Goal: Task Accomplishment & Management: Use online tool/utility

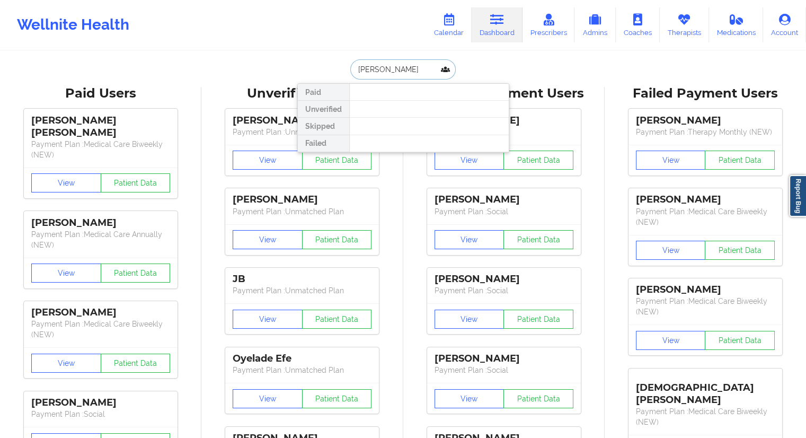
paste input "[PHONE_NUMBER]"
drag, startPoint x: 414, startPoint y: 71, endPoint x: 333, endPoint y: 76, distance: 81.8
click at [340, 74] on div "[PHONE_NUMBER] Paid Unverified Skipped Failed" at bounding box center [403, 69] width 212 height 20
paste input "41525402"
click at [399, 69] on input "[PHONE_NUMBER]" at bounding box center [402, 69] width 105 height 20
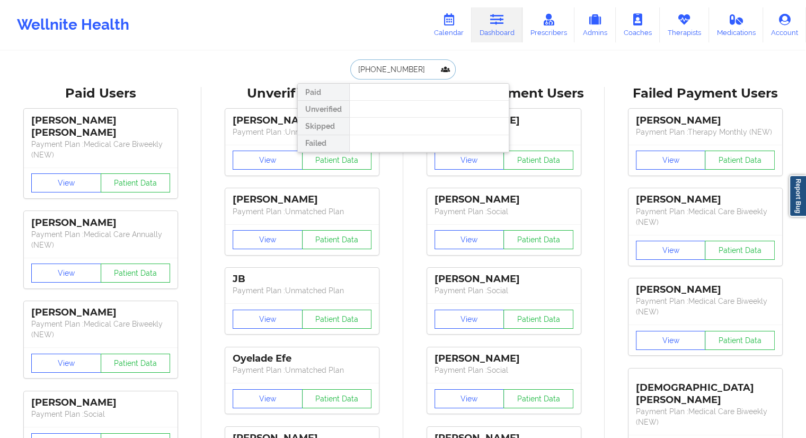
paste input "[EMAIL_ADDRESS][DOMAIN_NAME]"
type input "[EMAIL_ADDRESS][DOMAIN_NAME]"
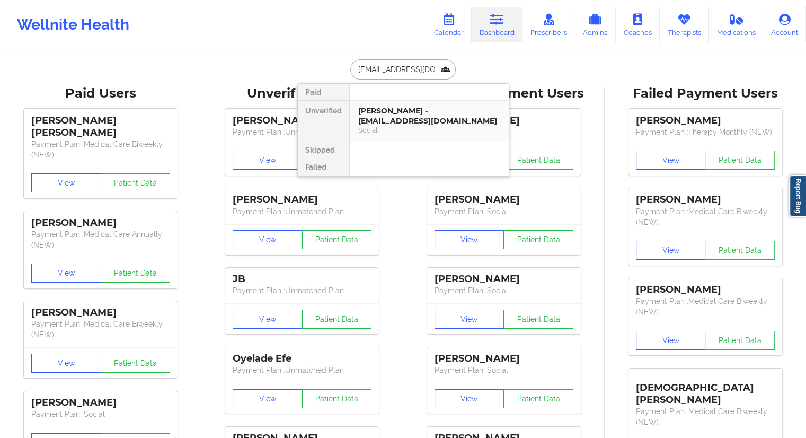
click at [393, 125] on div "[PERSON_NAME] - [EMAIL_ADDRESS][DOMAIN_NAME]" at bounding box center [429, 116] width 142 height 20
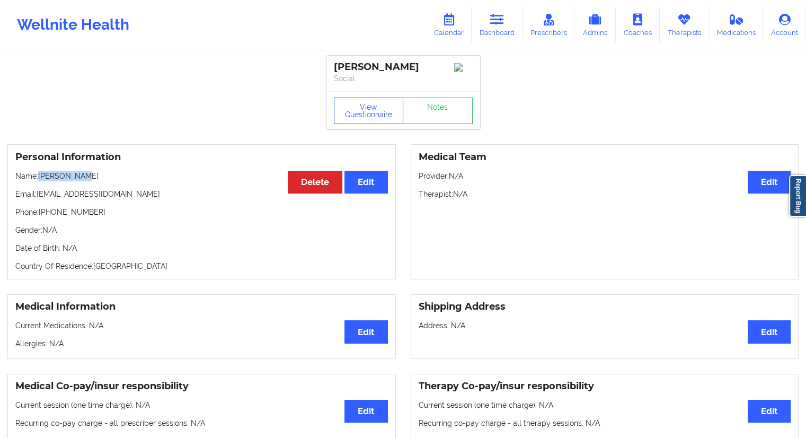
drag, startPoint x: 95, startPoint y: 172, endPoint x: 40, endPoint y: 172, distance: 54.6
click at [40, 172] on div "Personal Information Edit Delete Name: [PERSON_NAME] Email: [EMAIL_ADDRESS][DOM…" at bounding box center [201, 211] width 388 height 135
copy p "[PERSON_NAME]"
drag, startPoint x: 108, startPoint y: 210, endPoint x: 40, endPoint y: 214, distance: 67.9
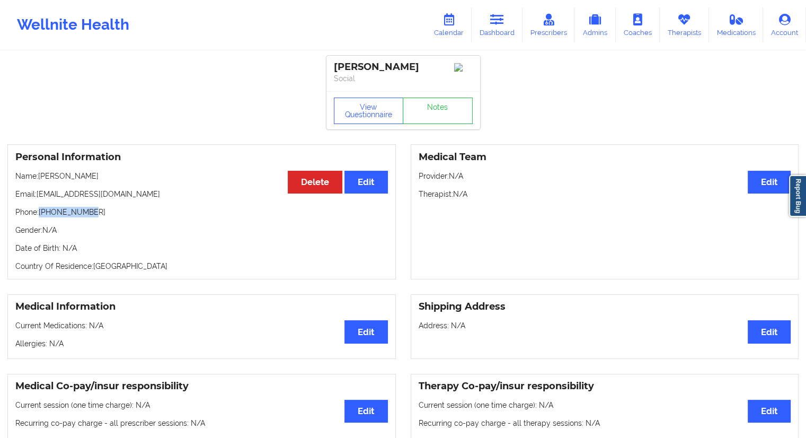
click at [40, 214] on p "Phone: [PHONE_NUMBER]" at bounding box center [201, 212] width 373 height 11
copy p "[PHONE_NUMBER]"
drag, startPoint x: 93, startPoint y: 181, endPoint x: 40, endPoint y: 181, distance: 53.0
click at [40, 181] on p "Name: [PERSON_NAME]" at bounding box center [201, 176] width 373 height 11
drag, startPoint x: 97, startPoint y: 216, endPoint x: 39, endPoint y: 219, distance: 57.8
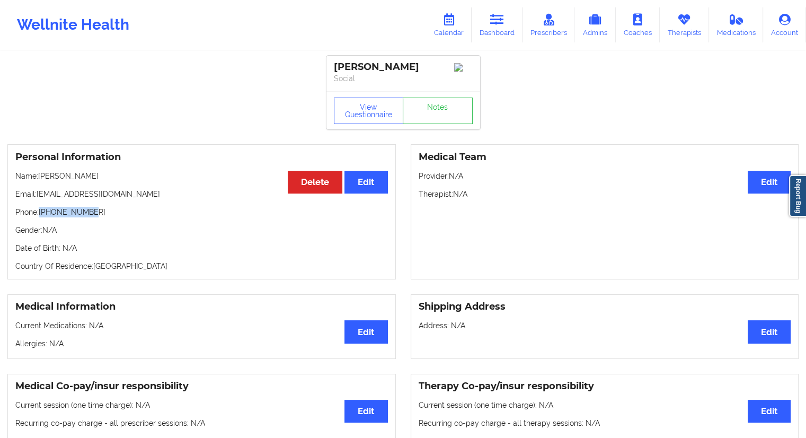
click at [39, 217] on p "Phone: [PHONE_NUMBER]" at bounding box center [201, 212] width 373 height 11
copy p "[PHONE_NUMBER]"
drag, startPoint x: 90, startPoint y: 178, endPoint x: 39, endPoint y: 179, distance: 50.9
click at [39, 179] on p "Name: [PERSON_NAME]" at bounding box center [201, 176] width 373 height 11
copy p "[PERSON_NAME]"
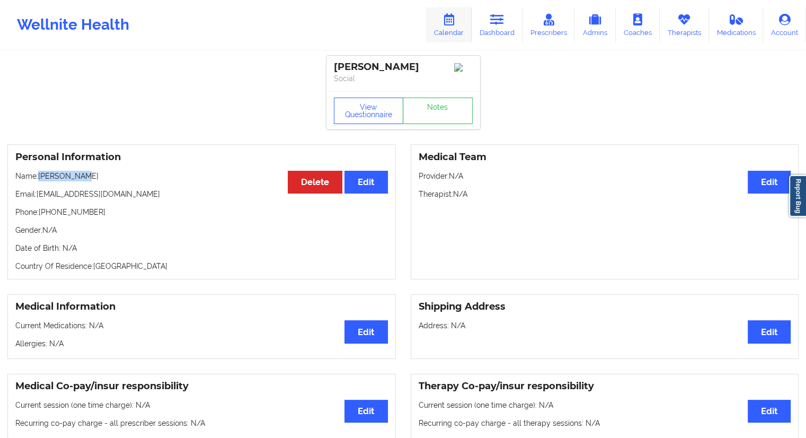
click at [442, 30] on link "Calendar" at bounding box center [449, 24] width 46 height 35
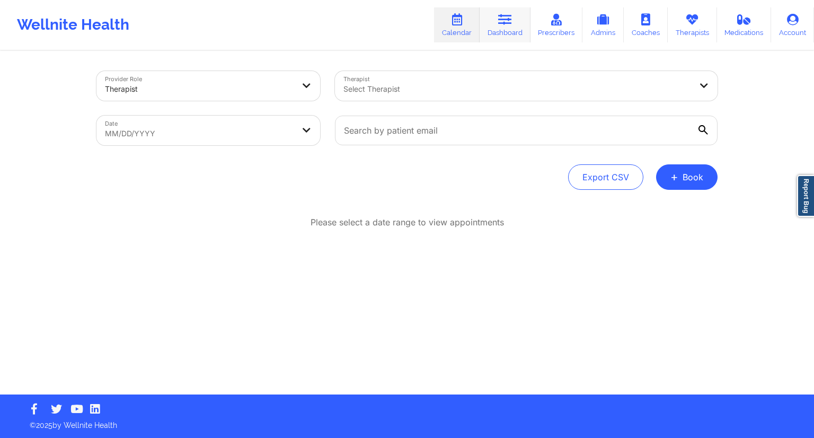
click at [505, 30] on link "Dashboard" at bounding box center [505, 24] width 51 height 35
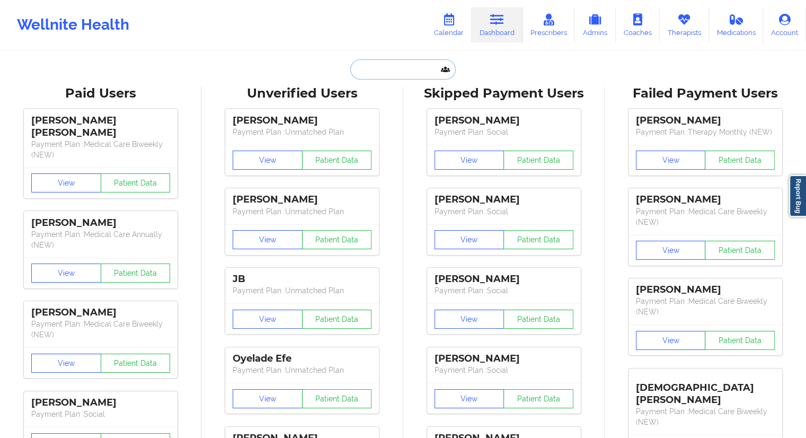
click at [386, 77] on input "text" at bounding box center [402, 69] width 105 height 20
paste input "[PHONE_NUMBER]"
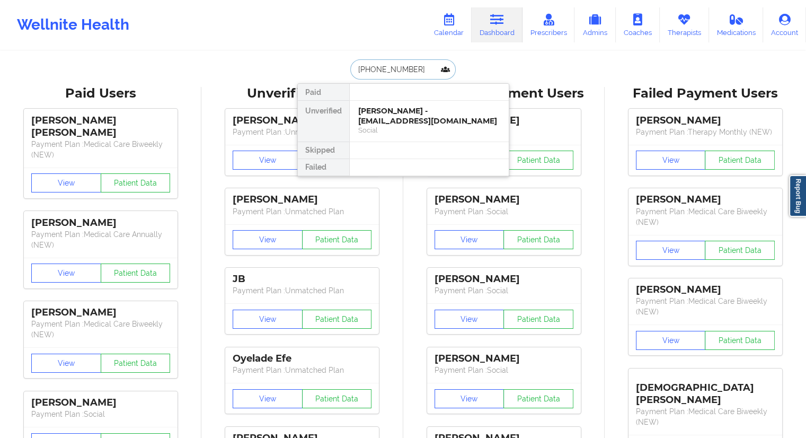
drag, startPoint x: 426, startPoint y: 68, endPoint x: 335, endPoint y: 73, distance: 91.3
click at [340, 70] on div "[PHONE_NUMBER] Paid Unverified [PERSON_NAME] - [EMAIL_ADDRESS][DOMAIN_NAME] Soc…" at bounding box center [403, 69] width 212 height 20
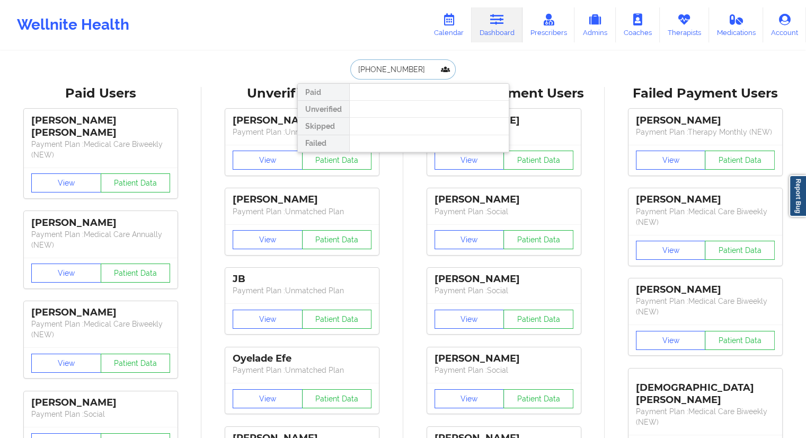
paste input "[PERSON_NAME]"
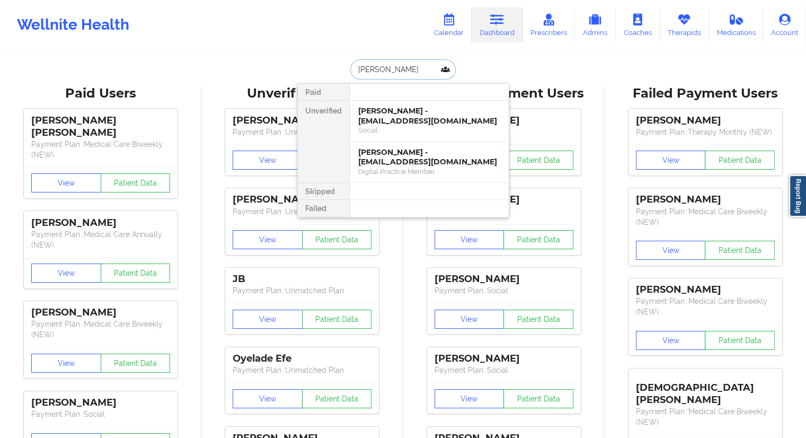
click at [408, 75] on input "[PERSON_NAME]" at bounding box center [402, 69] width 105 height 20
paste input "[PHONE_NUMBER]"
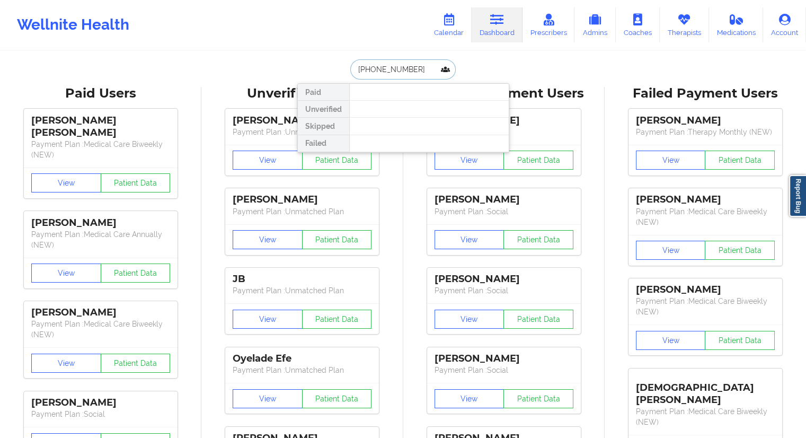
paste input "[EMAIL_ADDRESS][DOMAIN_NAME]"
type input "[EMAIL_ADDRESS][DOMAIN_NAME]"
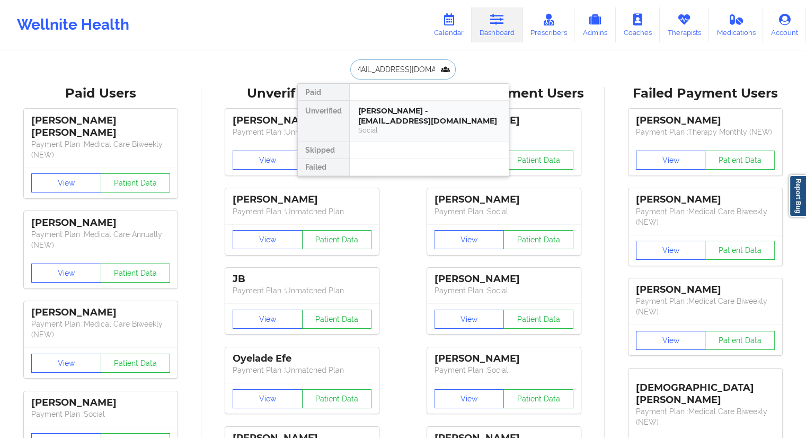
click at [383, 115] on div "[PERSON_NAME] - [EMAIL_ADDRESS][DOMAIN_NAME]" at bounding box center [429, 116] width 142 height 20
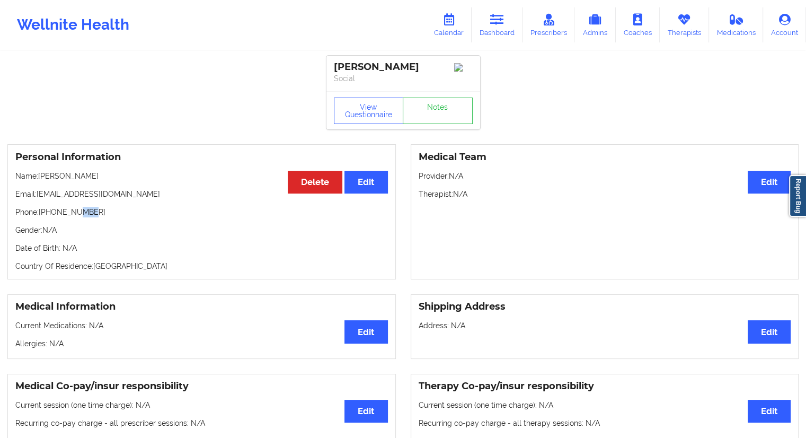
drag, startPoint x: 102, startPoint y: 210, endPoint x: 74, endPoint y: 212, distance: 28.1
click at [74, 212] on p "Phone: [PHONE_NUMBER]" at bounding box center [201, 212] width 373 height 11
drag, startPoint x: 94, startPoint y: 179, endPoint x: 40, endPoint y: 179, distance: 54.1
click at [40, 179] on p "Name: [PERSON_NAME]" at bounding box center [201, 176] width 373 height 11
copy p "[PERSON_NAME]"
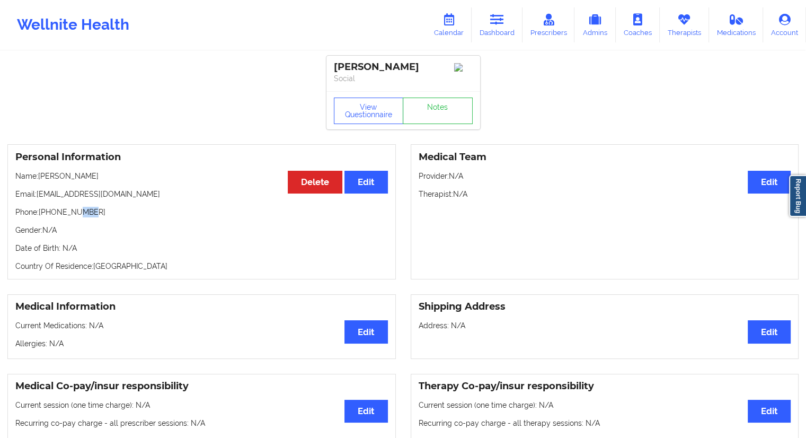
copy p "[PERSON_NAME]"
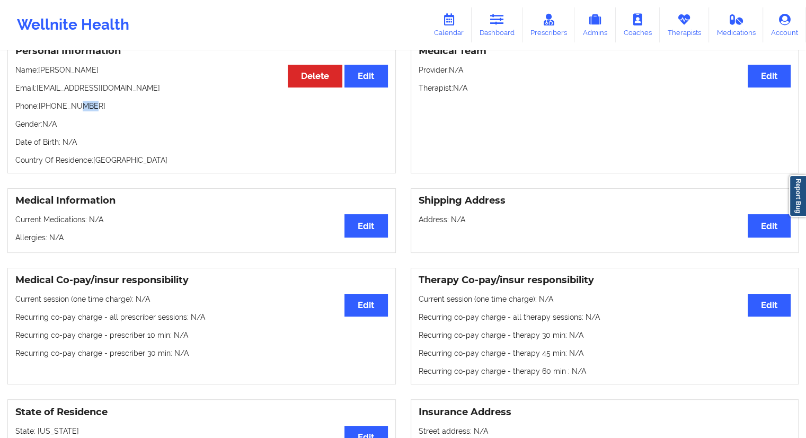
scroll to position [53, 0]
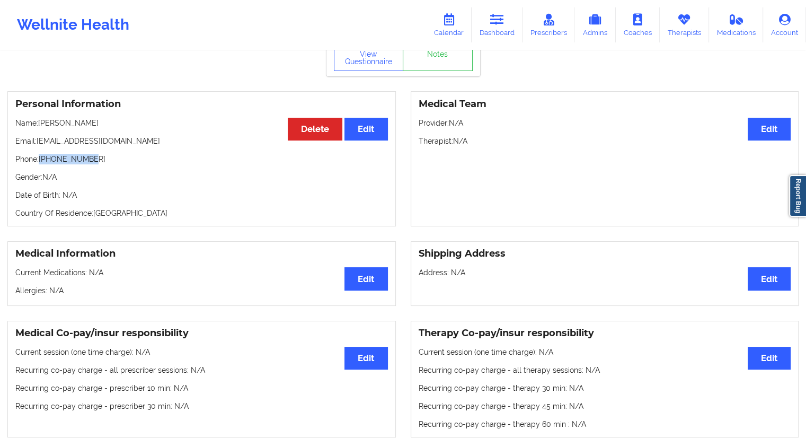
drag, startPoint x: 102, startPoint y: 158, endPoint x: 40, endPoint y: 160, distance: 61.5
click at [40, 160] on p "Phone: [PHONE_NUMBER]" at bounding box center [201, 159] width 373 height 11
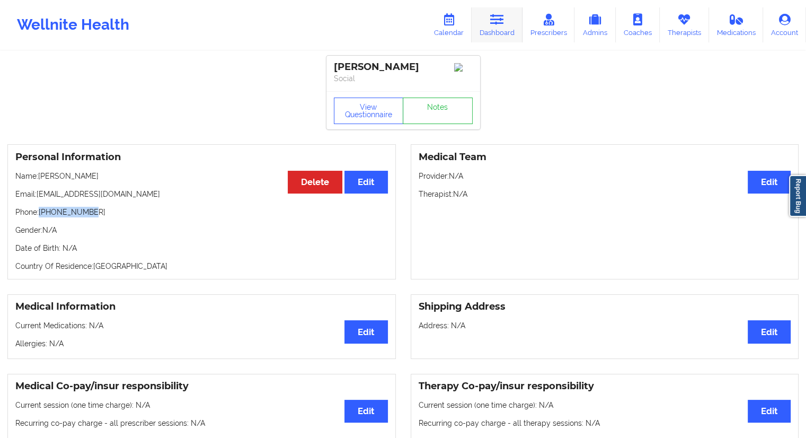
click at [494, 33] on link "Dashboard" at bounding box center [497, 24] width 51 height 35
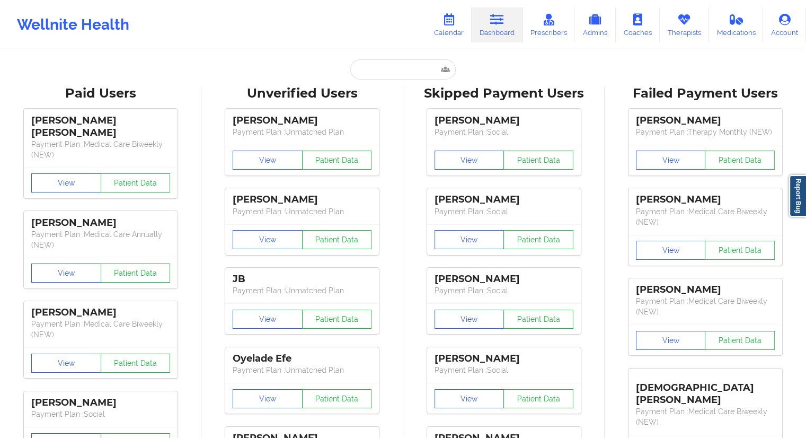
click at [387, 72] on input "text" at bounding box center [402, 69] width 105 height 20
paste input "[EMAIL_ADDRESS][DOMAIN_NAME]"
type input "[EMAIL_ADDRESS][DOMAIN_NAME]"
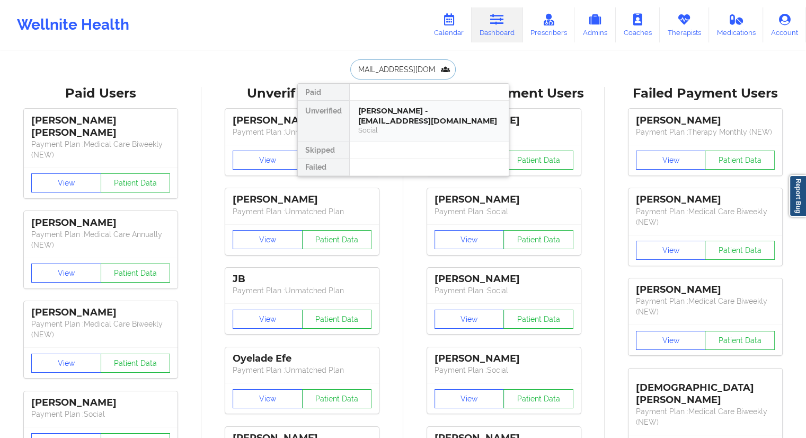
click at [387, 116] on div "[PERSON_NAME] - [EMAIL_ADDRESS][DOMAIN_NAME]" at bounding box center [429, 116] width 142 height 20
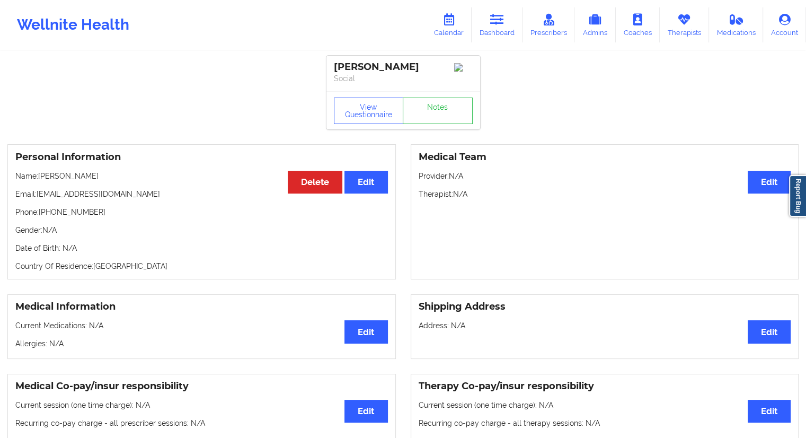
drag, startPoint x: 129, startPoint y: 182, endPoint x: 40, endPoint y: 172, distance: 90.1
click at [40, 172] on div "Personal Information Edit Delete Name: [PERSON_NAME] Email: [EMAIL_ADDRESS][DOM…" at bounding box center [201, 211] width 388 height 135
drag, startPoint x: 500, startPoint y: 28, endPoint x: 479, endPoint y: 38, distance: 23.2
click at [500, 28] on link "Dashboard" at bounding box center [497, 24] width 51 height 35
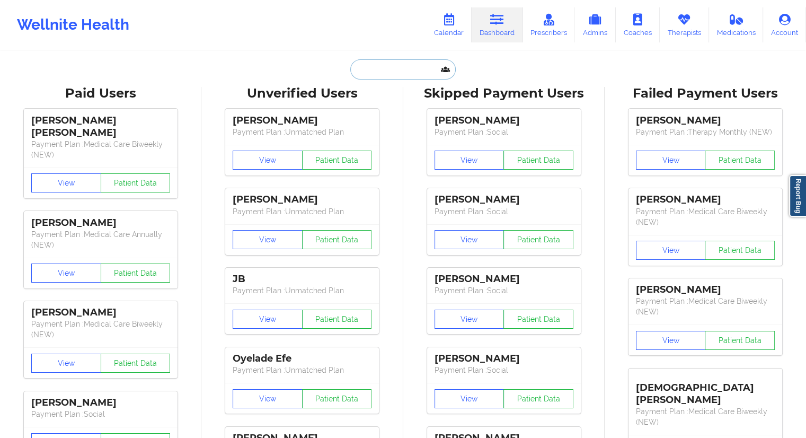
click at [401, 66] on input "text" at bounding box center [402, 69] width 105 height 20
paste input "[PERSON_NAME]"
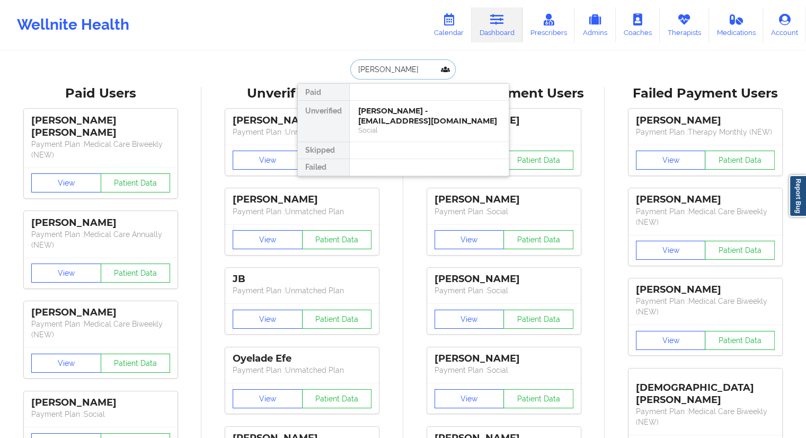
click at [426, 66] on input "[PERSON_NAME]" at bounding box center [402, 69] width 105 height 20
click at [391, 68] on input "[PERSON_NAME]" at bounding box center [402, 69] width 105 height 20
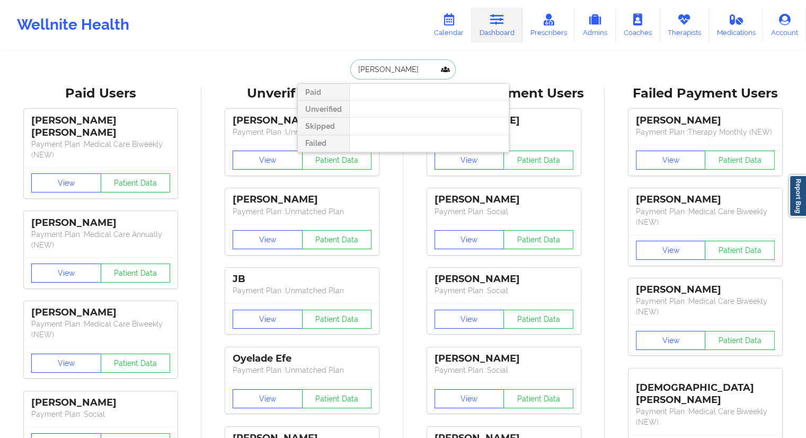
type input "[PERSON_NAME]"
click at [356, 74] on input "[PERSON_NAME]" at bounding box center [402, 69] width 105 height 20
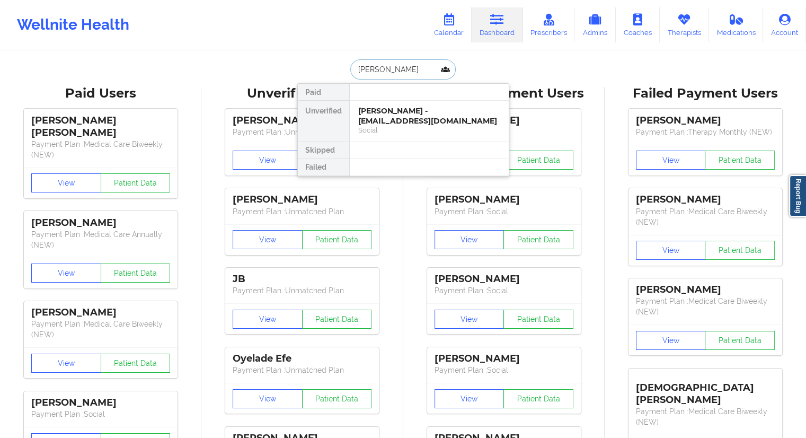
drag, startPoint x: 426, startPoint y: 67, endPoint x: 339, endPoint y: 73, distance: 86.6
click at [339, 73] on div "[PERSON_NAME] Paid Unverified [PERSON_NAME] - [EMAIL_ADDRESS][DOMAIN_NAME] Soci…" at bounding box center [403, 69] width 212 height 20
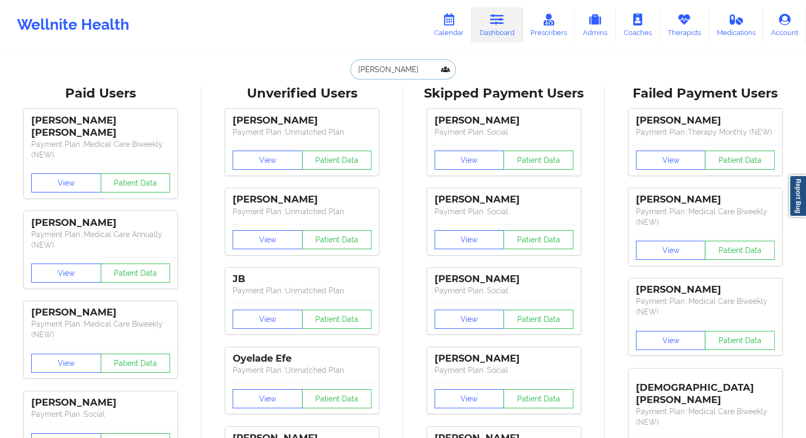
click at [412, 77] on input "[PERSON_NAME]" at bounding box center [402, 69] width 105 height 20
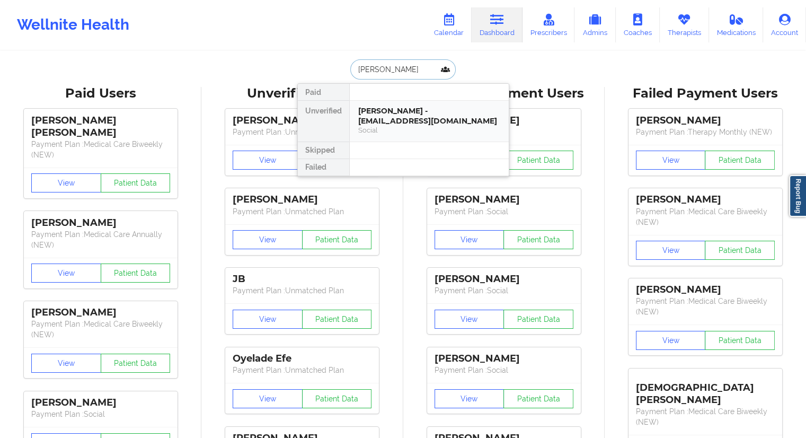
click at [398, 116] on div "[PERSON_NAME] - [EMAIL_ADDRESS][DOMAIN_NAME]" at bounding box center [429, 116] width 142 height 20
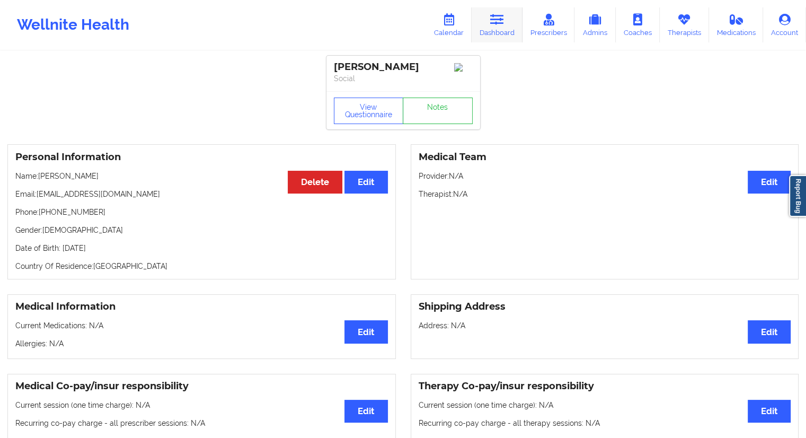
click at [501, 24] on icon at bounding box center [497, 20] width 14 height 12
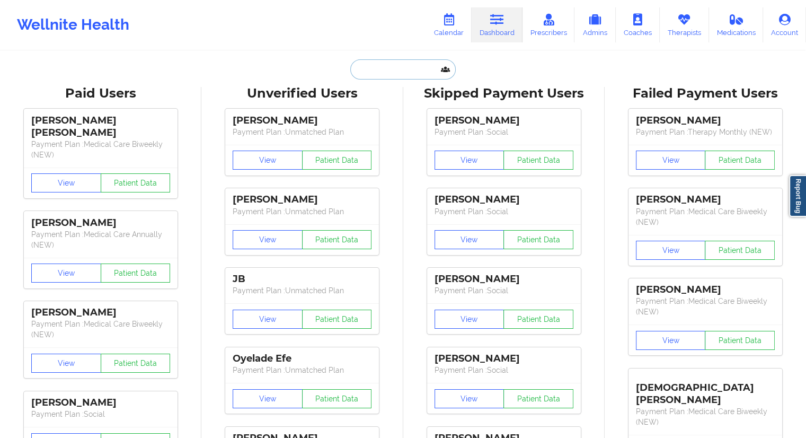
click at [397, 73] on input "text" at bounding box center [402, 69] width 105 height 20
paste input "[EMAIL_ADDRESS][DOMAIN_NAME]"
type input "[EMAIL_ADDRESS][DOMAIN_NAME]"
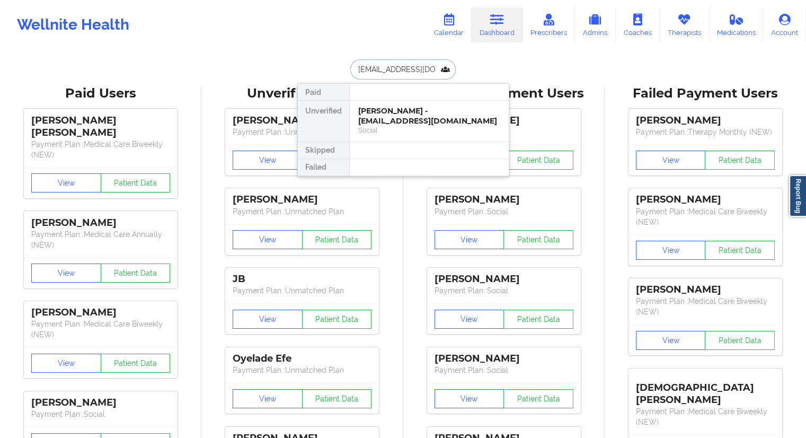
scroll to position [0, 26]
click at [403, 111] on div "[PERSON_NAME] - [EMAIL_ADDRESS][DOMAIN_NAME]" at bounding box center [429, 116] width 142 height 20
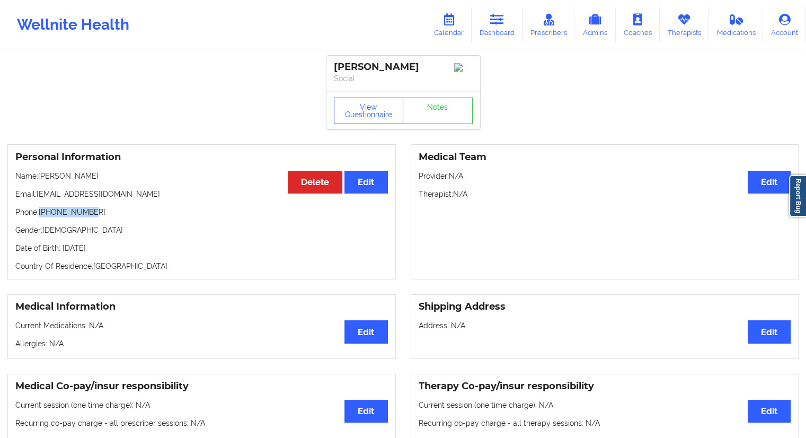
drag, startPoint x: 114, startPoint y: 209, endPoint x: 41, endPoint y: 213, distance: 73.3
click at [41, 213] on div "Personal Information Edit Delete Name: [PERSON_NAME] Email: [EMAIL_ADDRESS][DOM…" at bounding box center [201, 211] width 388 height 135
click at [498, 22] on icon at bounding box center [497, 20] width 14 height 12
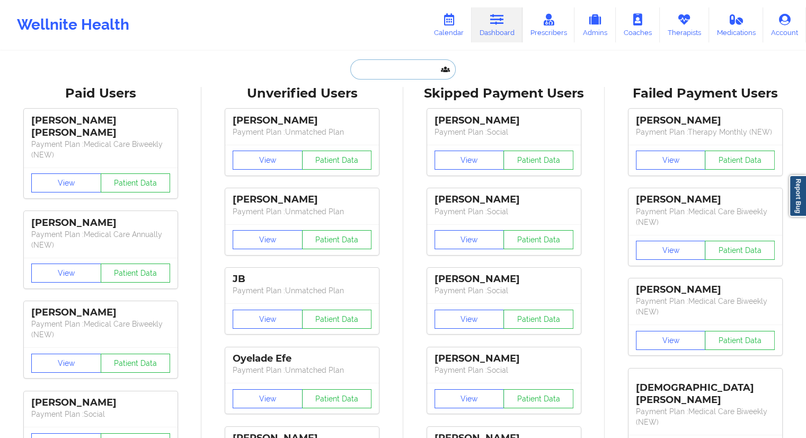
click at [392, 66] on input "text" at bounding box center [402, 69] width 105 height 20
paste input "[PHONE_NUMBER]"
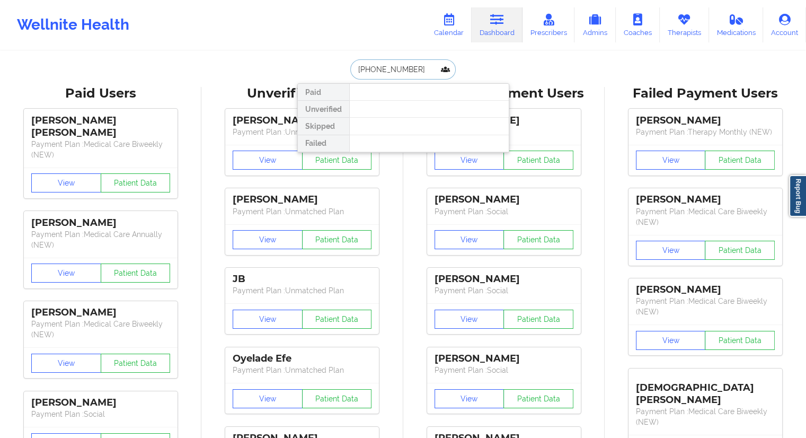
drag, startPoint x: 409, startPoint y: 73, endPoint x: 331, endPoint y: 74, distance: 78.4
click at [331, 74] on div "[PHONE_NUMBER] Paid Unverified Skipped Failed" at bounding box center [403, 69] width 212 height 20
paste input "[EMAIL_ADDRESS][DOMAIN_NAME]"
type input "[EMAIL_ADDRESS][DOMAIN_NAME]"
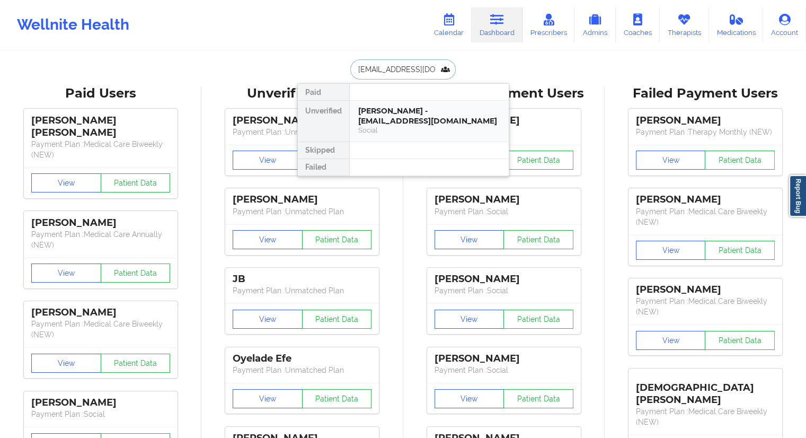
click at [379, 130] on div "Social" at bounding box center [429, 130] width 142 height 9
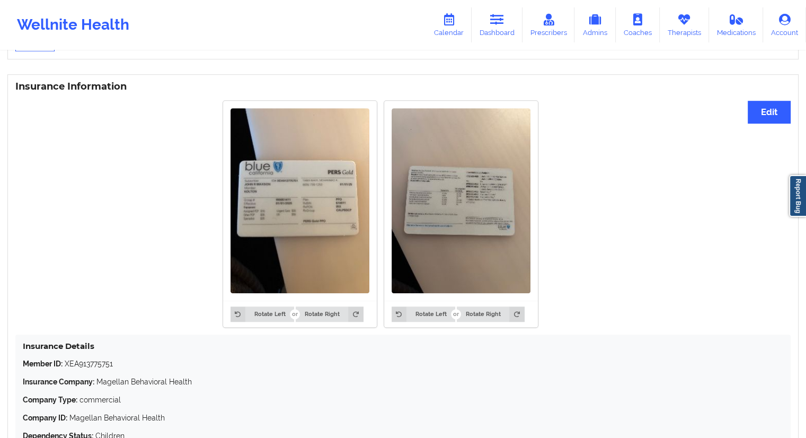
scroll to position [926, 0]
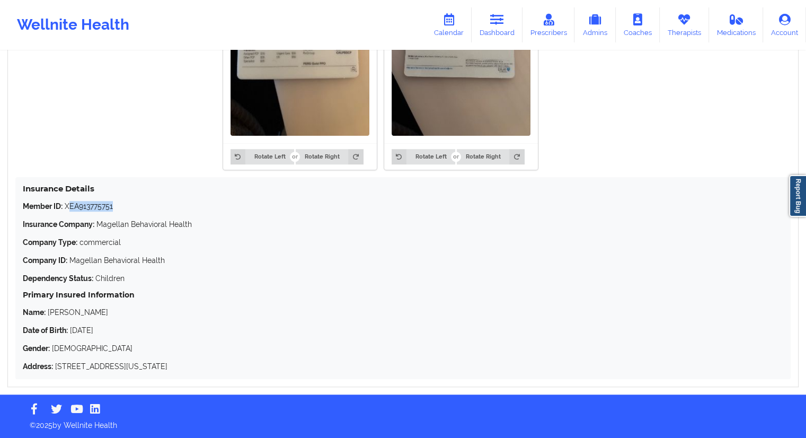
drag, startPoint x: 117, startPoint y: 204, endPoint x: 68, endPoint y: 207, distance: 48.8
click at [68, 207] on p "Member ID: XEA913775751" at bounding box center [403, 206] width 760 height 11
click at [72, 215] on div "Member ID: XEA913775751 Insurance Company: Magellan Behavioral Health Company T…" at bounding box center [403, 286] width 760 height 171
drag, startPoint x: 117, startPoint y: 208, endPoint x: 66, endPoint y: 206, distance: 50.9
click at [66, 206] on p "Member ID: XEA913775751" at bounding box center [403, 206] width 760 height 11
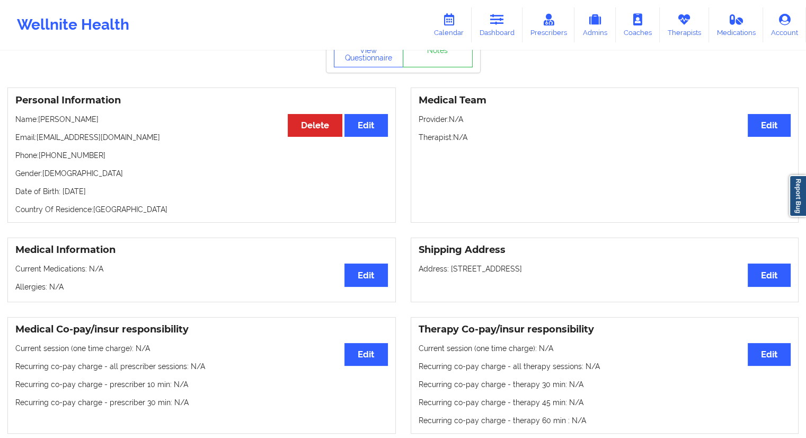
scroll to position [0, 0]
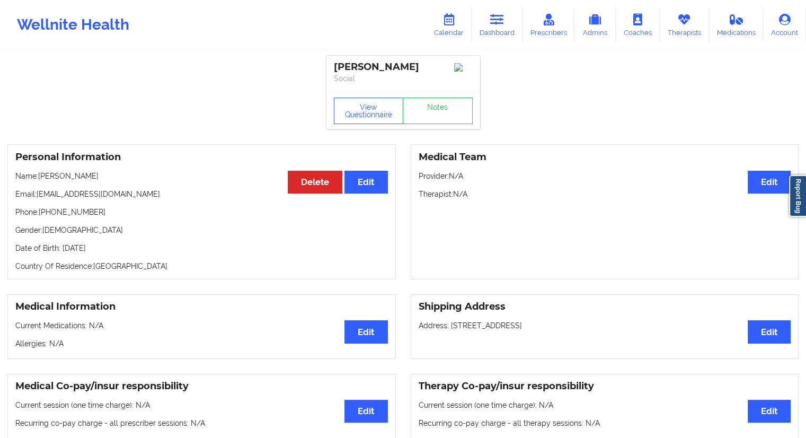
drag, startPoint x: 123, startPoint y: 248, endPoint x: 103, endPoint y: 249, distance: 20.1
click at [103, 249] on p "Date of Birth: [DEMOGRAPHIC_DATA]" at bounding box center [201, 248] width 373 height 11
drag, startPoint x: 93, startPoint y: 179, endPoint x: 39, endPoint y: 178, distance: 53.5
click at [39, 178] on p "Name: [PERSON_NAME]" at bounding box center [201, 176] width 373 height 11
drag, startPoint x: 133, startPoint y: 201, endPoint x: 38, endPoint y: 195, distance: 95.1
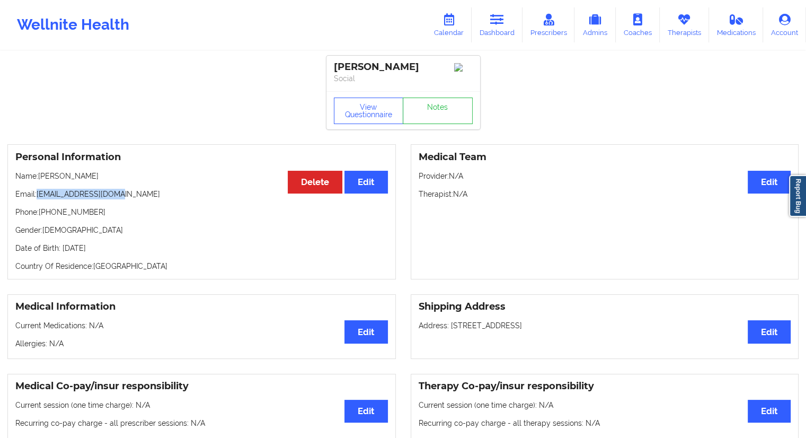
click at [38, 195] on p "Email: [EMAIL_ADDRESS][DOMAIN_NAME]" at bounding box center [201, 194] width 373 height 11
click at [442, 32] on link "Calendar" at bounding box center [449, 24] width 46 height 35
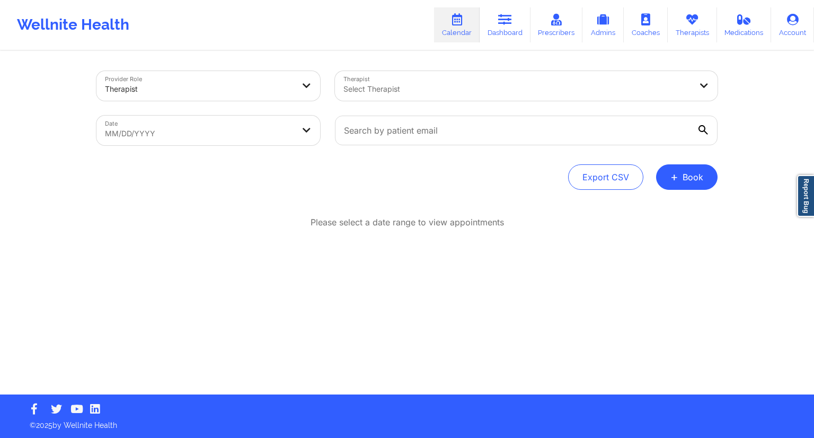
select select "2025-8"
select select "2025-9"
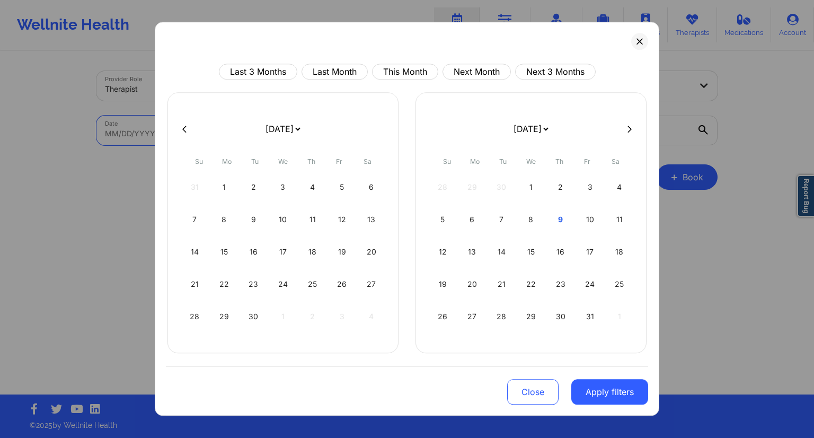
click at [246, 140] on body "Wellnite Health Calendar Dashboard Prescribers Admins Coaches Therapists Medica…" at bounding box center [407, 219] width 814 height 438
click at [595, 252] on div "17" at bounding box center [590, 252] width 27 height 30
select select "2025-9"
select select "2025-10"
click at [370, 259] on div "18" at bounding box center [371, 252] width 27 height 30
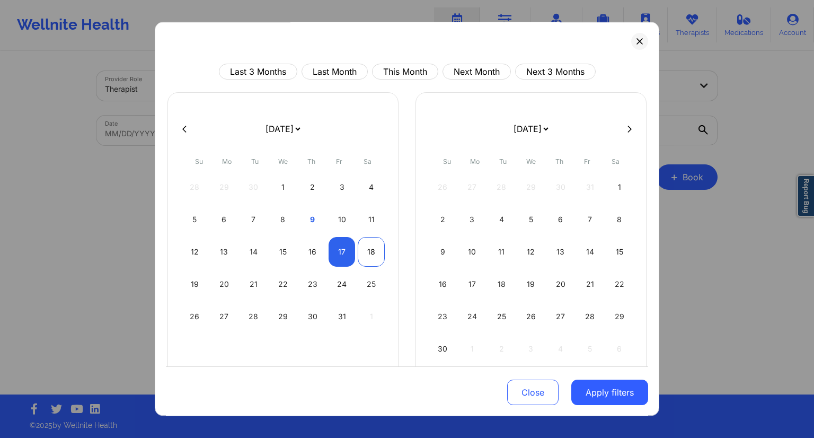
select select "2025-9"
select select "2025-10"
click at [591, 389] on button "Apply filters" at bounding box center [609, 391] width 77 height 25
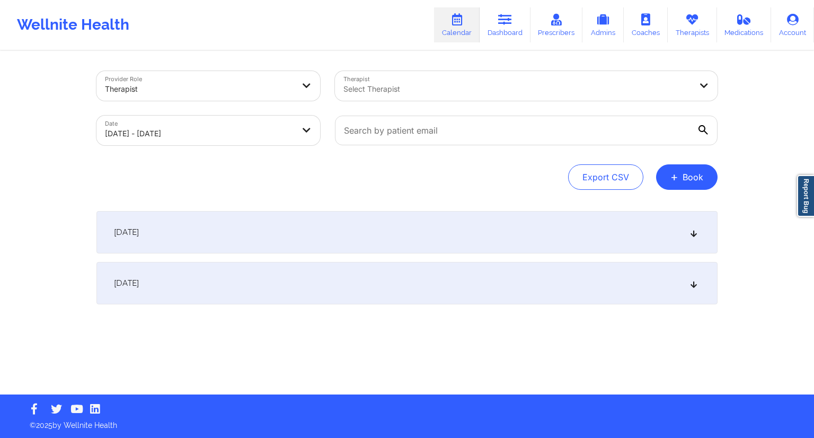
click at [382, 147] on div at bounding box center [526, 130] width 397 height 45
click at [384, 138] on input "text" at bounding box center [526, 131] width 383 height 30
paste input "[EMAIL_ADDRESS][DOMAIN_NAME]"
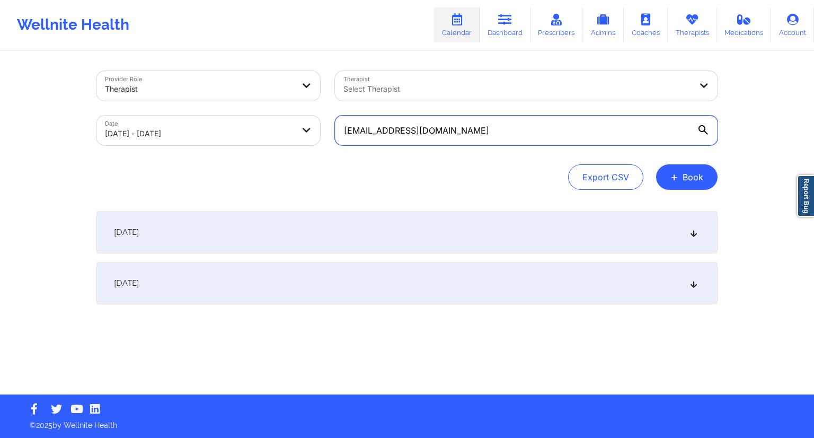
type input "[EMAIL_ADDRESS][DOMAIN_NAME]"
click at [342, 162] on div "Provider Role Therapist Therapist Select Therapist Date [DATE] - [DATE] [EMAIL_…" at bounding box center [406, 130] width 621 height 119
click at [244, 282] on div "[DATE]" at bounding box center [406, 283] width 621 height 42
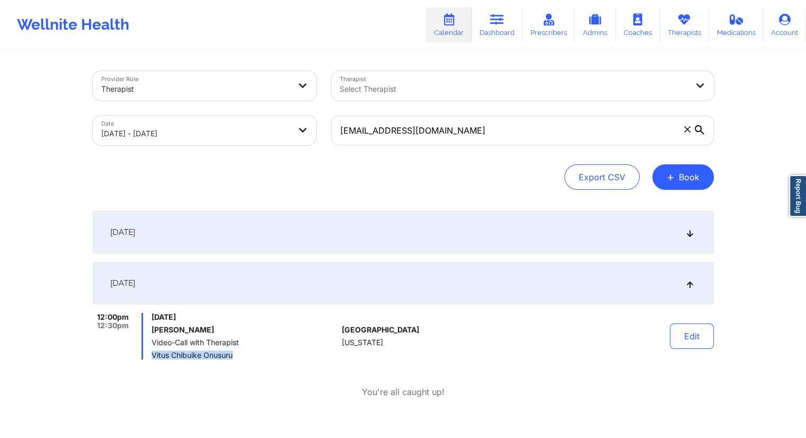
drag, startPoint x: 231, startPoint y: 357, endPoint x: 148, endPoint y: 357, distance: 82.7
click at [148, 357] on div "12:00pm 12:30pm [DATE] [PERSON_NAME] Video-Call with Therapist [PERSON_NAME] On…" at bounding box center [215, 336] width 245 height 47
drag, startPoint x: 217, startPoint y: 331, endPoint x: 151, endPoint y: 331, distance: 66.8
click at [151, 331] on div "12:00pm 12:30pm [DATE] [PERSON_NAME] Video-Call with Therapist [PERSON_NAME] On…" at bounding box center [215, 336] width 245 height 47
drag, startPoint x: 467, startPoint y: 129, endPoint x: 326, endPoint y: 134, distance: 141.0
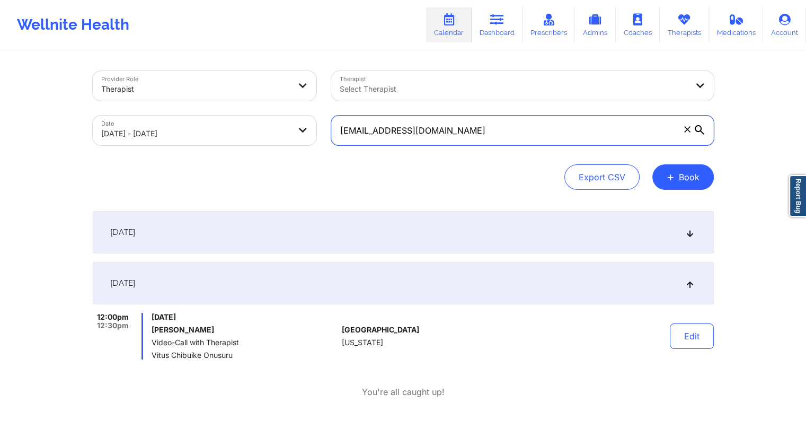
click at [330, 131] on div "[EMAIL_ADDRESS][DOMAIN_NAME]" at bounding box center [522, 130] width 397 height 45
click at [502, 4] on div "Wellnite Health Calendar Dashboard Prescribers Admins Coaches Therapists Medica…" at bounding box center [403, 25] width 806 height 42
click at [483, 32] on link "Dashboard" at bounding box center [497, 24] width 51 height 35
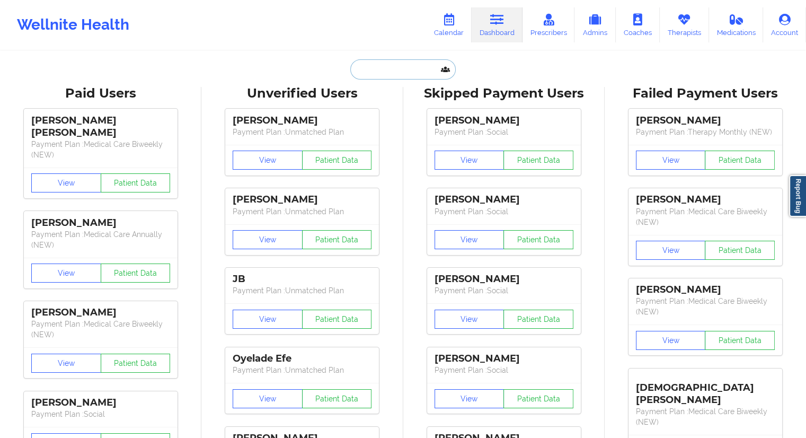
click at [393, 76] on input "text" at bounding box center [402, 69] width 105 height 20
paste input "[EMAIL_ADDRESS][DOMAIN_NAME]"
type input "[EMAIL_ADDRESS][DOMAIN_NAME]"
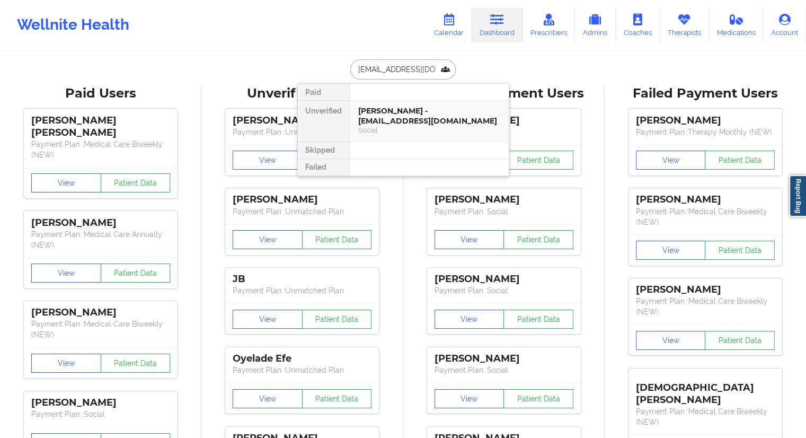
click at [388, 121] on div "[PERSON_NAME] - [EMAIL_ADDRESS][DOMAIN_NAME]" at bounding box center [429, 116] width 142 height 20
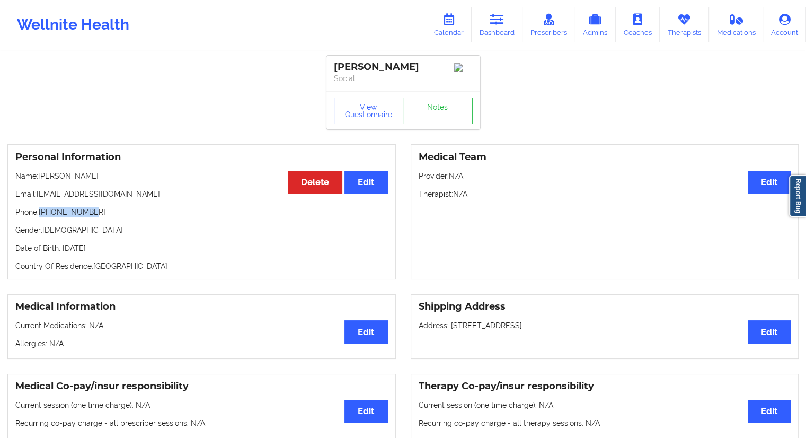
drag, startPoint x: 102, startPoint y: 216, endPoint x: 40, endPoint y: 213, distance: 61.6
click at [40, 213] on p "Phone: [PHONE_NUMBER]" at bounding box center [201, 212] width 373 height 11
drag, startPoint x: 81, startPoint y: 179, endPoint x: 41, endPoint y: 179, distance: 40.3
click at [37, 179] on p "Name: [PERSON_NAME]" at bounding box center [201, 176] width 373 height 11
click at [56, 187] on div "Personal Information Edit Delete Name: [PERSON_NAME] Email: [EMAIL_ADDRESS][DOM…" at bounding box center [201, 211] width 388 height 135
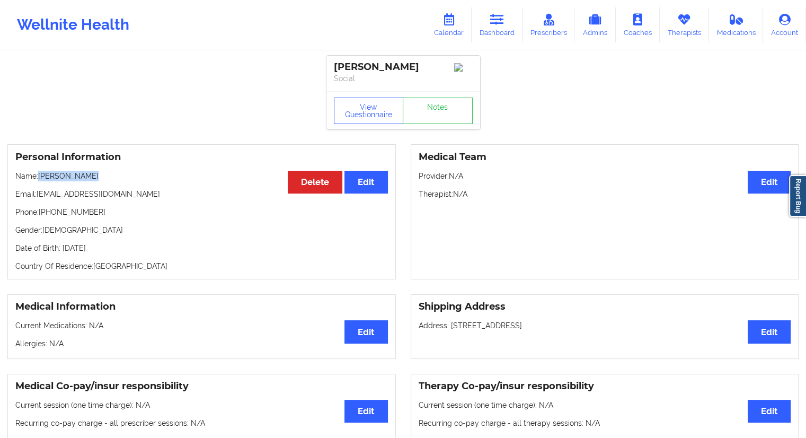
drag, startPoint x: 109, startPoint y: 176, endPoint x: 39, endPoint y: 180, distance: 70.0
click at [39, 180] on p "Name: [PERSON_NAME]" at bounding box center [201, 176] width 373 height 11
drag, startPoint x: 106, startPoint y: 216, endPoint x: 41, endPoint y: 215, distance: 64.7
click at [41, 215] on p "Phone: [PHONE_NUMBER]" at bounding box center [201, 212] width 373 height 11
drag, startPoint x: 112, startPoint y: 173, endPoint x: 40, endPoint y: 178, distance: 71.7
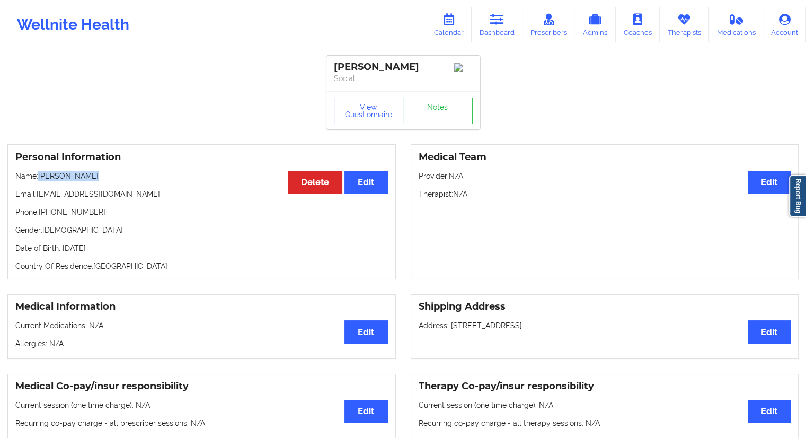
click at [40, 178] on p "Name: [PERSON_NAME]" at bounding box center [201, 176] width 373 height 11
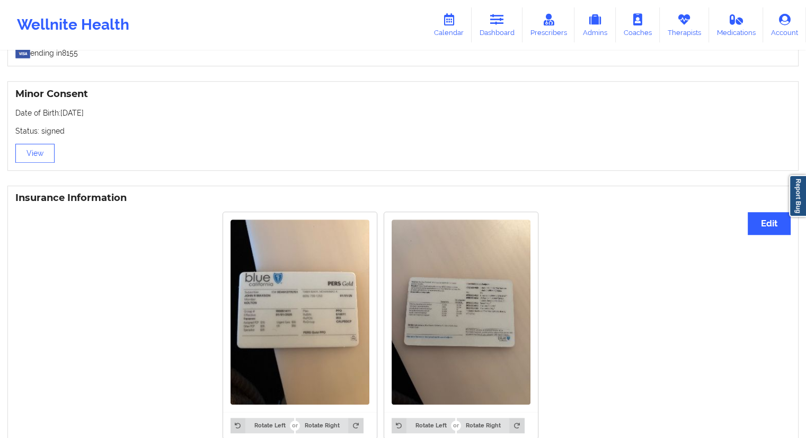
click at [229, 171] on div "Minor Consent Date of Birth: [DEMOGRAPHIC_DATA] Status: signed View" at bounding box center [402, 126] width 791 height 90
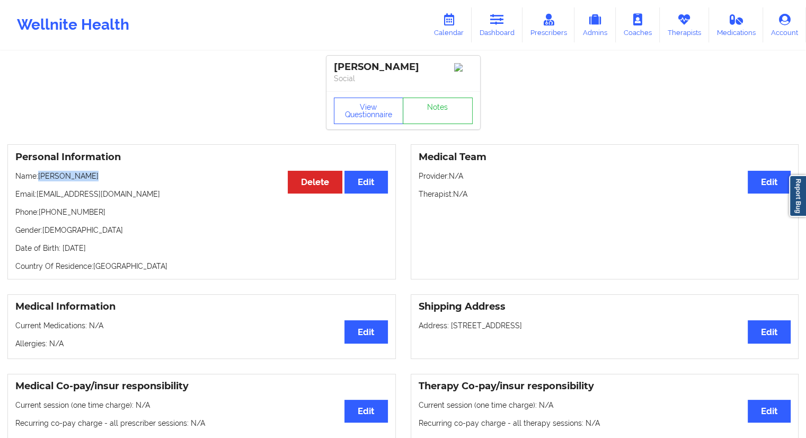
drag, startPoint x: 101, startPoint y: 181, endPoint x: 40, endPoint y: 176, distance: 61.1
click at [40, 176] on p "Name: [PERSON_NAME]" at bounding box center [201, 176] width 373 height 11
drag, startPoint x: 104, startPoint y: 219, endPoint x: 42, endPoint y: 216, distance: 62.6
click at [42, 216] on p "Phone: [PHONE_NUMBER]" at bounding box center [201, 212] width 373 height 11
drag, startPoint x: 153, startPoint y: 192, endPoint x: 37, endPoint y: 196, distance: 116.6
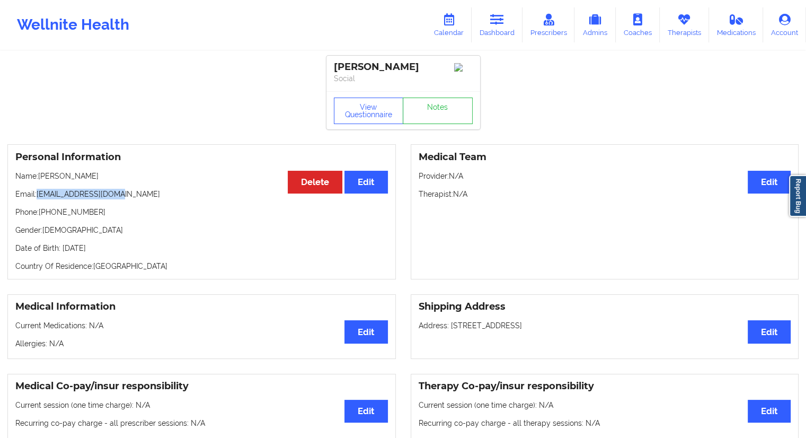
click at [37, 196] on p "Email: [EMAIL_ADDRESS][DOMAIN_NAME]" at bounding box center [201, 194] width 373 height 11
click at [446, 33] on link "Calendar" at bounding box center [449, 24] width 46 height 35
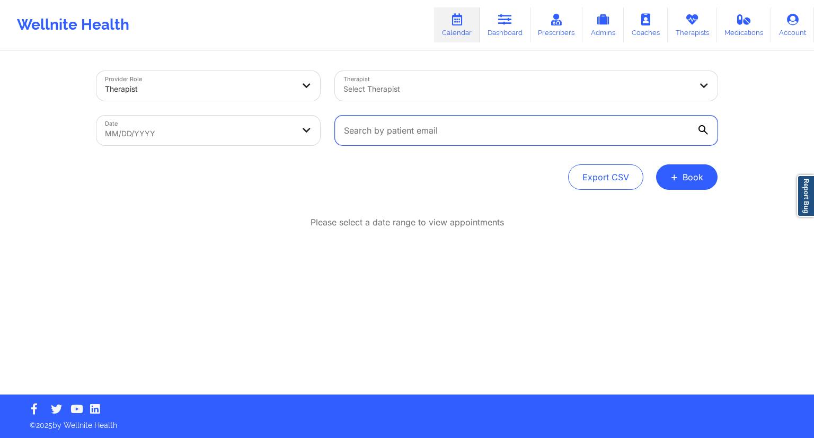
click at [377, 123] on input "text" at bounding box center [526, 131] width 383 height 30
paste input "[EMAIL_ADDRESS][DOMAIN_NAME]"
type input "[EMAIL_ADDRESS][DOMAIN_NAME]"
click at [256, 153] on div "Provider Role Therapist Therapist Select Therapist Date MM/DD/YYYY [EMAIL_ADDRE…" at bounding box center [406, 130] width 621 height 119
click at [256, 135] on body "Wellnite Health Calendar Dashboard Prescribers Admins Coaches Therapists Medica…" at bounding box center [407, 219] width 814 height 438
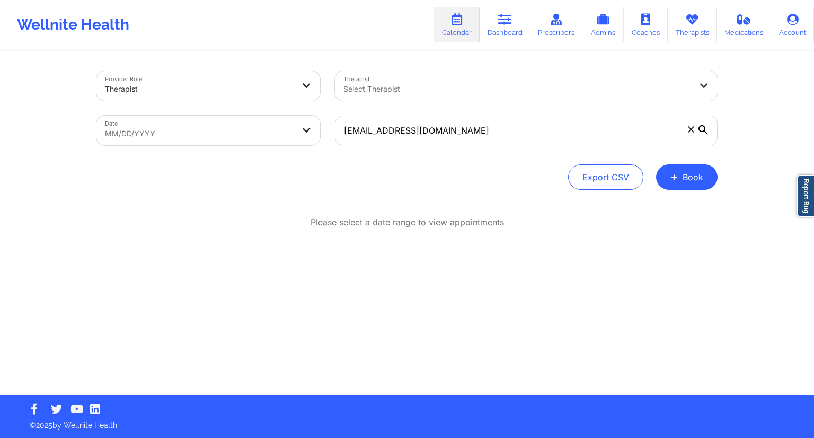
select select "2025-8"
select select "2025-9"
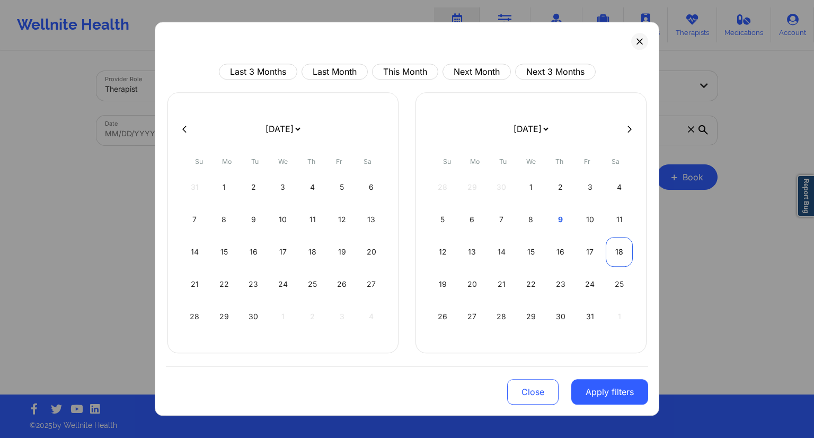
click at [619, 253] on div "18" at bounding box center [619, 252] width 27 height 30
select select "2025-9"
select select "2025-10"
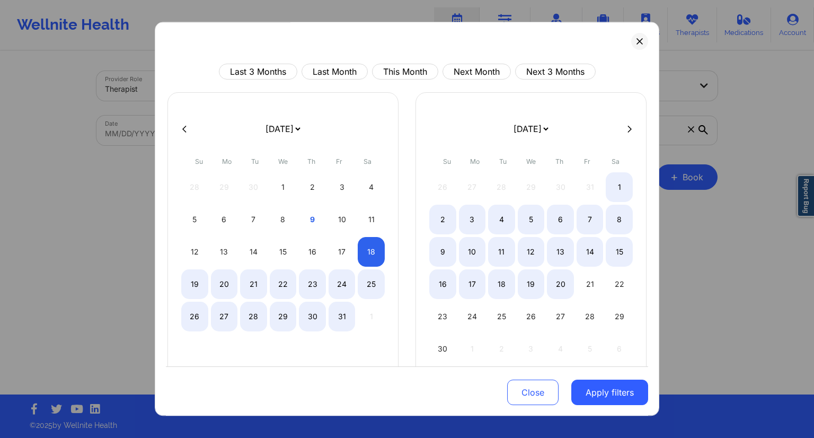
select select "2025-9"
select select "2025-10"
select select "2025-9"
select select "2025-10"
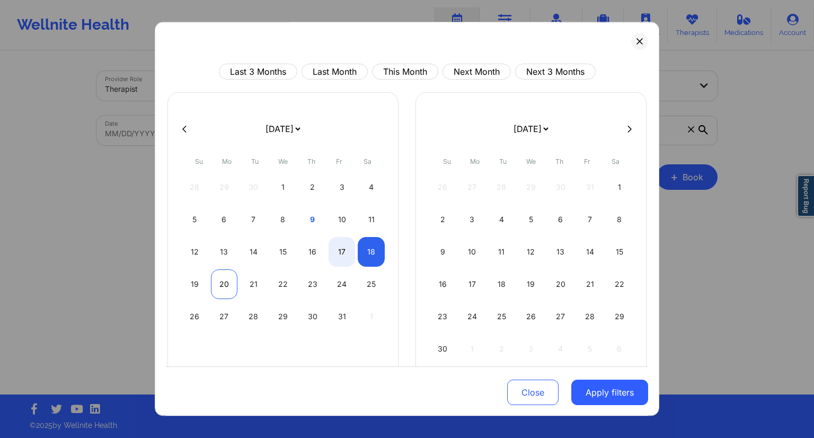
select select "2025-9"
select select "2025-10"
select select "2025-9"
select select "2025-10"
click at [194, 286] on div "19" at bounding box center [194, 284] width 27 height 30
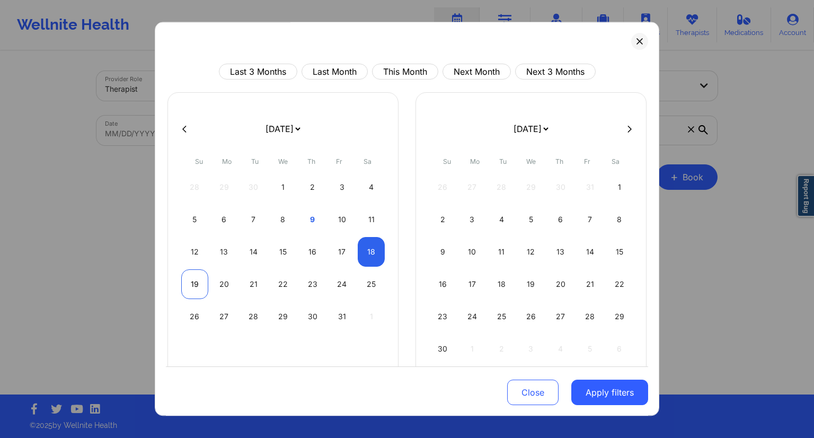
select select "2025-9"
select select "2025-10"
click at [604, 388] on button "Apply filters" at bounding box center [609, 391] width 77 height 25
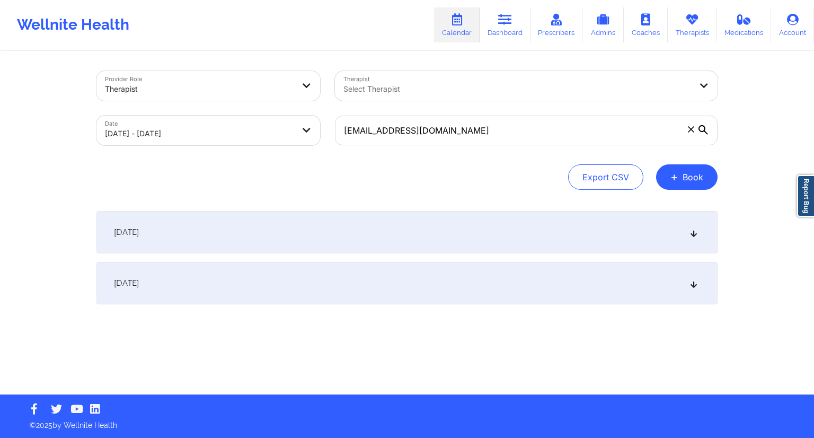
click at [330, 229] on div "[DATE]" at bounding box center [406, 232] width 621 height 42
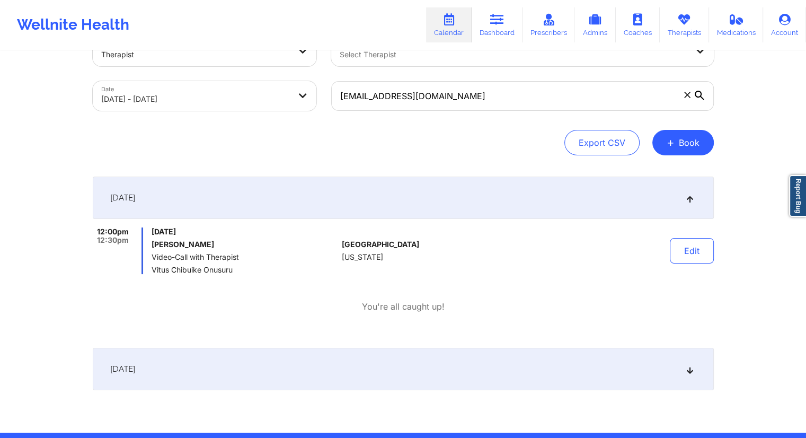
scroll to position [53, 0]
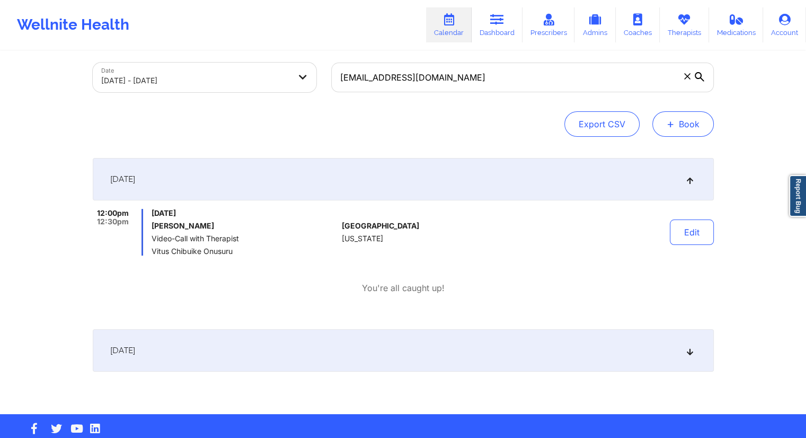
click at [679, 125] on button "+ Book" at bounding box center [682, 123] width 61 height 25
click at [652, 155] on button "Therapy Session" at bounding box center [664, 157] width 81 height 17
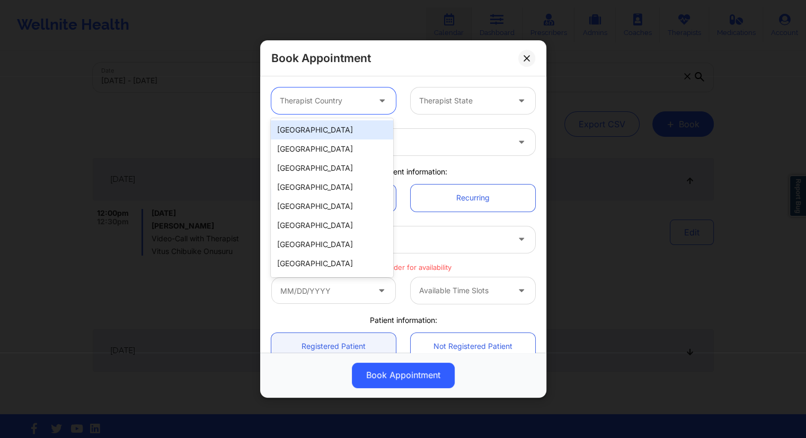
click at [346, 105] on div at bounding box center [325, 100] width 90 height 13
click at [320, 126] on div "[GEOGRAPHIC_DATA]" at bounding box center [332, 129] width 122 height 19
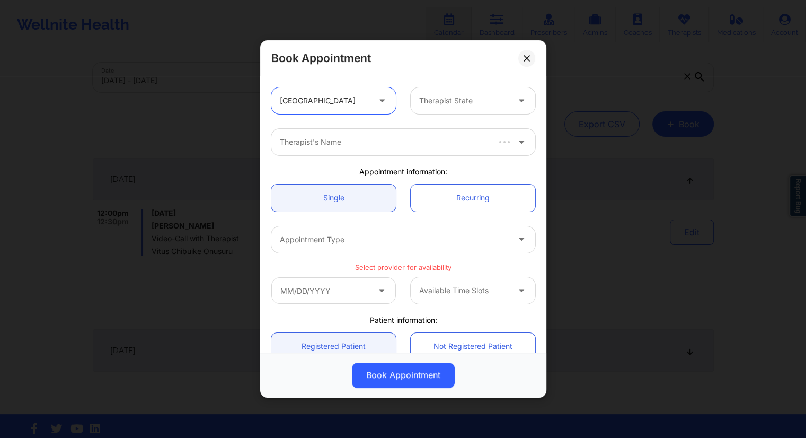
click at [426, 103] on div at bounding box center [464, 100] width 90 height 13
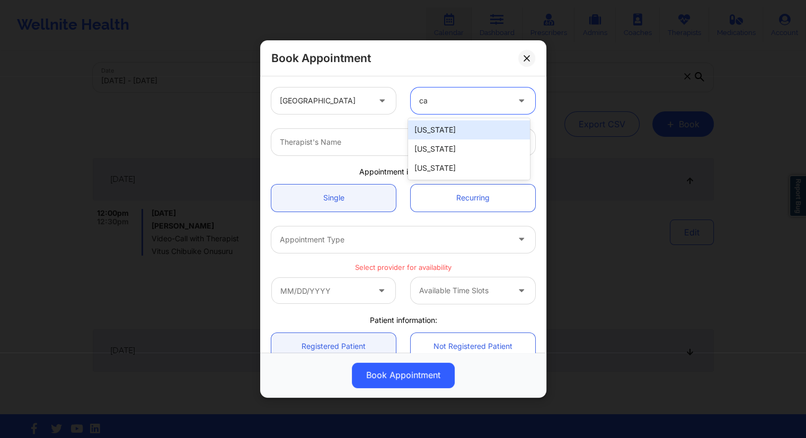
type input "ca"
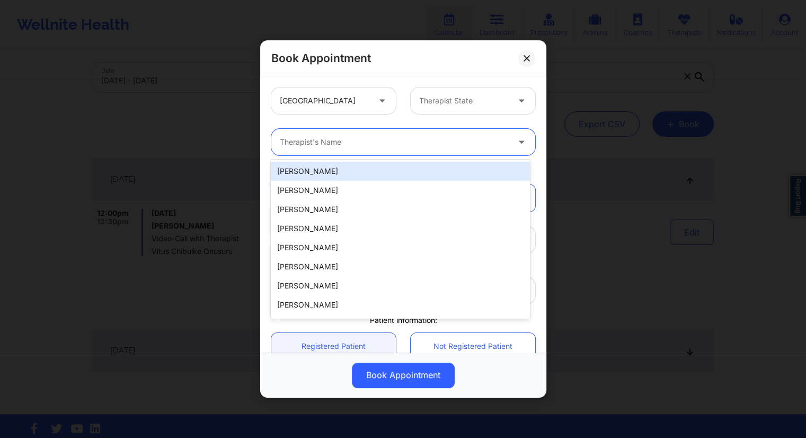
click at [337, 151] on div "Therapist's Name" at bounding box center [390, 142] width 238 height 26
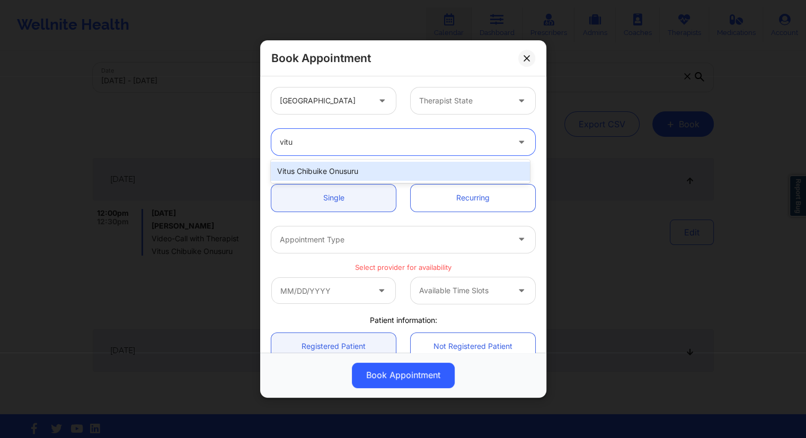
type input "vitus"
click at [338, 165] on div "Vitus Chibuike Onusuru" at bounding box center [400, 171] width 259 height 19
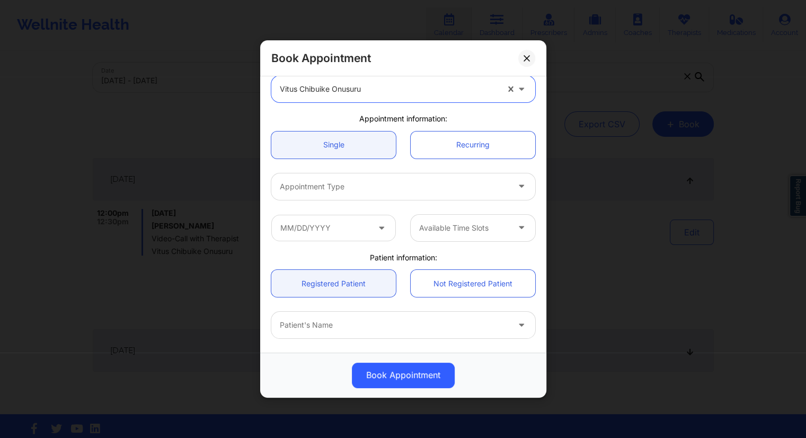
click at [340, 198] on div "Appointment Type" at bounding box center [390, 186] width 238 height 26
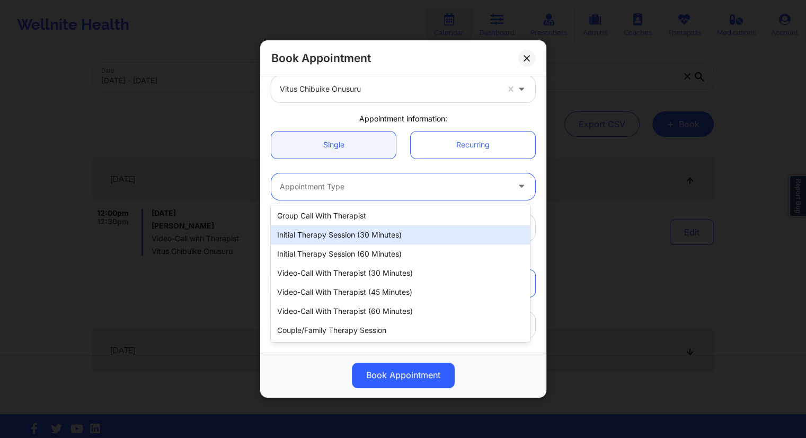
click at [330, 229] on div "Initial Therapy Session (30 minutes)" at bounding box center [400, 234] width 259 height 19
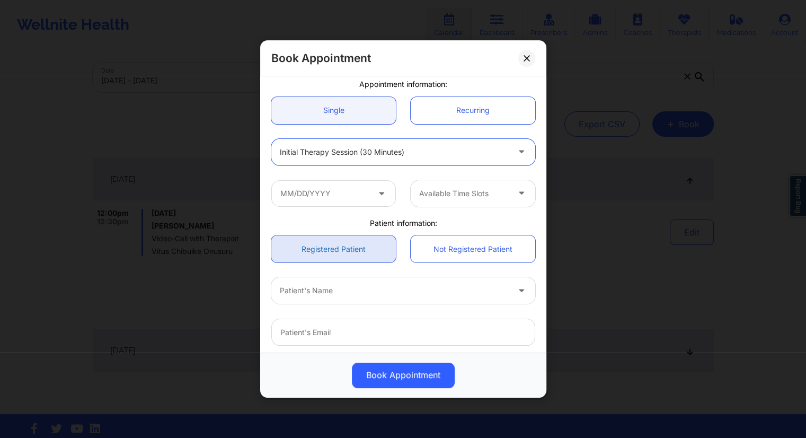
scroll to position [106, 0]
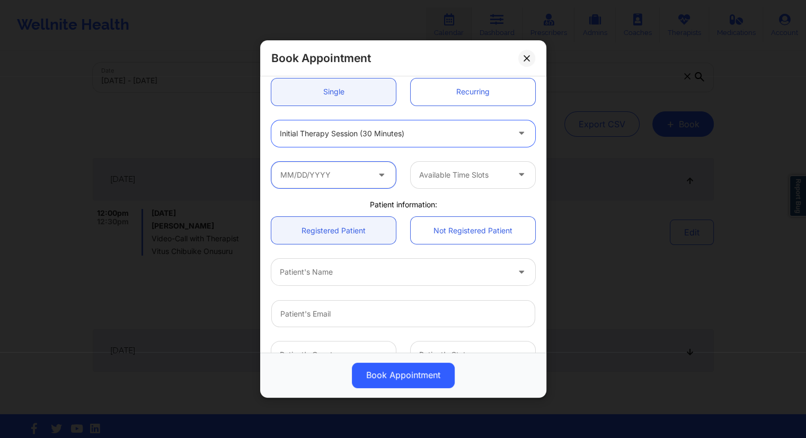
click at [329, 172] on input "text" at bounding box center [333, 175] width 125 height 26
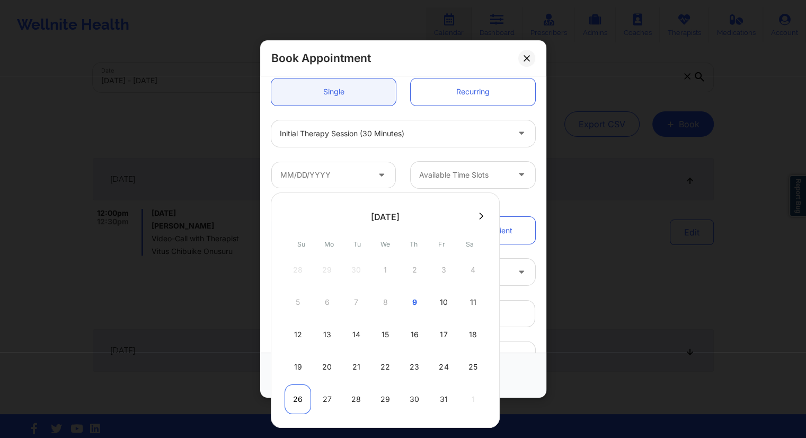
click at [296, 395] on div "26" at bounding box center [298, 399] width 26 height 30
type input "[DATE]"
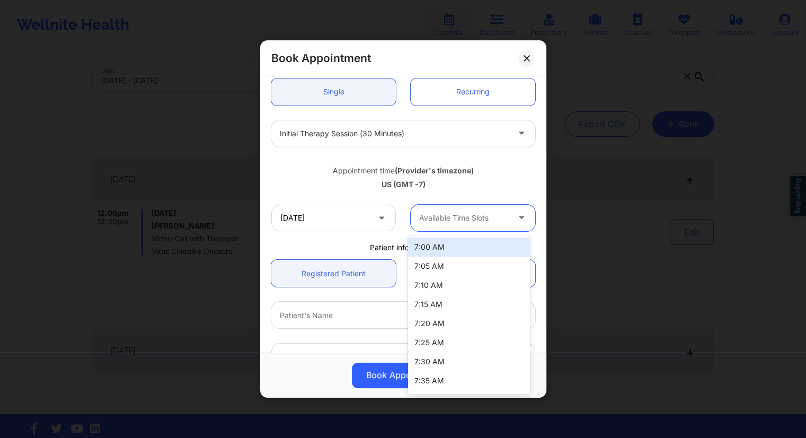
click at [463, 225] on div "Available Time Slots" at bounding box center [460, 218] width 99 height 26
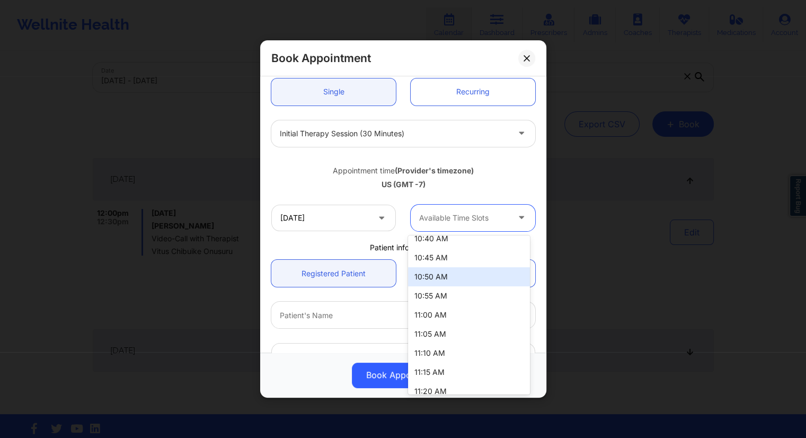
scroll to position [954, 0]
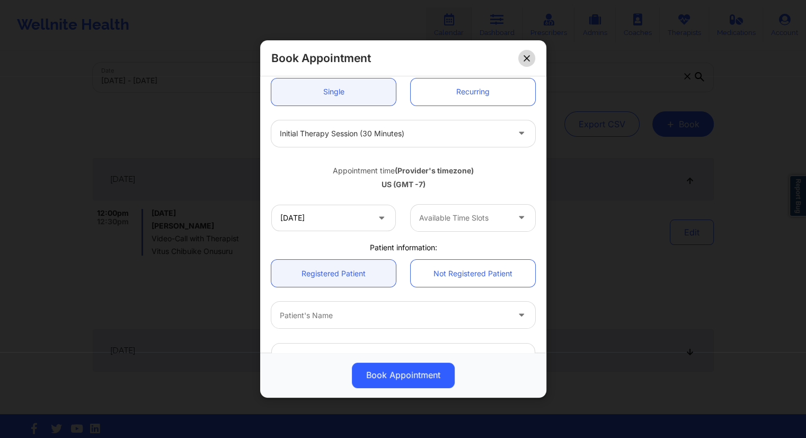
click at [526, 58] on icon at bounding box center [527, 58] width 6 height 6
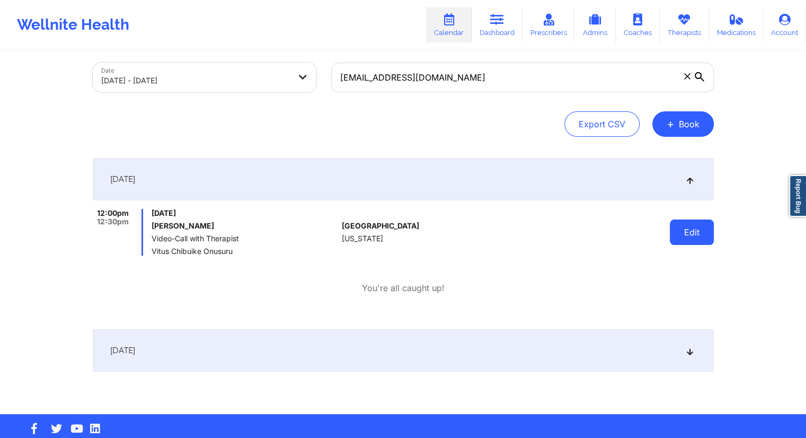
click at [695, 231] on button "Edit" at bounding box center [692, 231] width 44 height 25
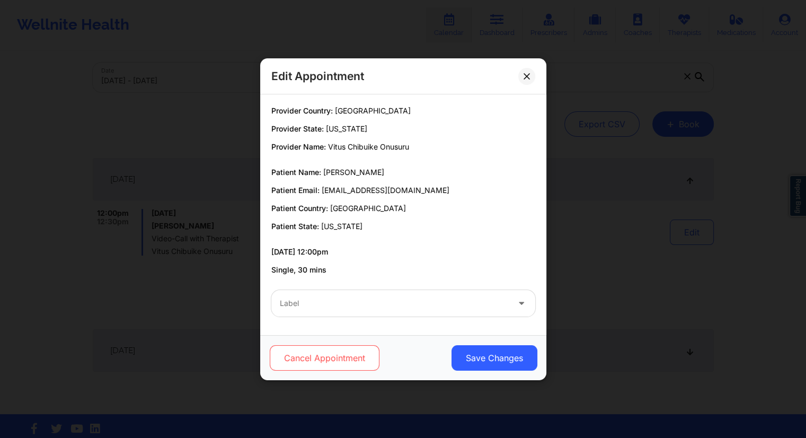
click at [338, 353] on button "Cancel Appointment" at bounding box center [324, 357] width 110 height 25
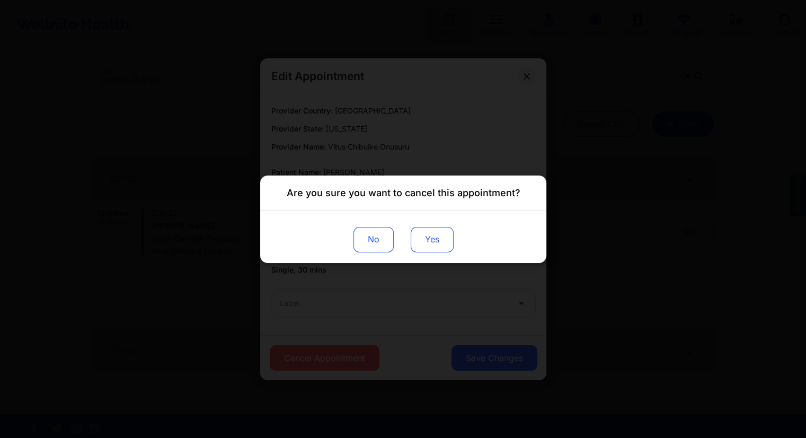
click at [426, 238] on button "Yes" at bounding box center [431, 238] width 43 height 25
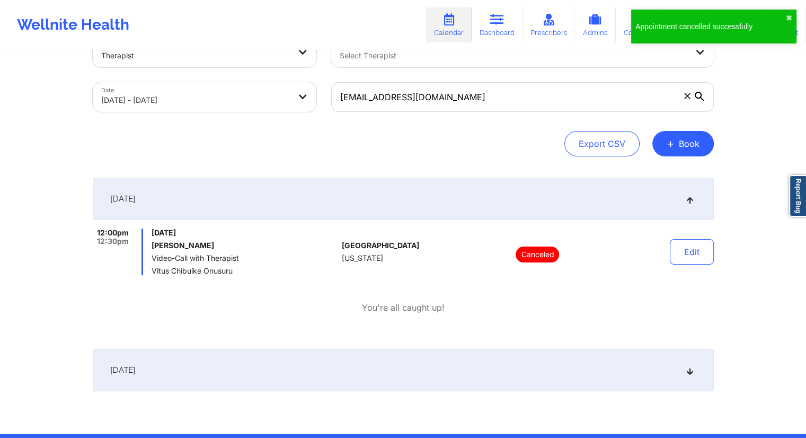
scroll to position [0, 0]
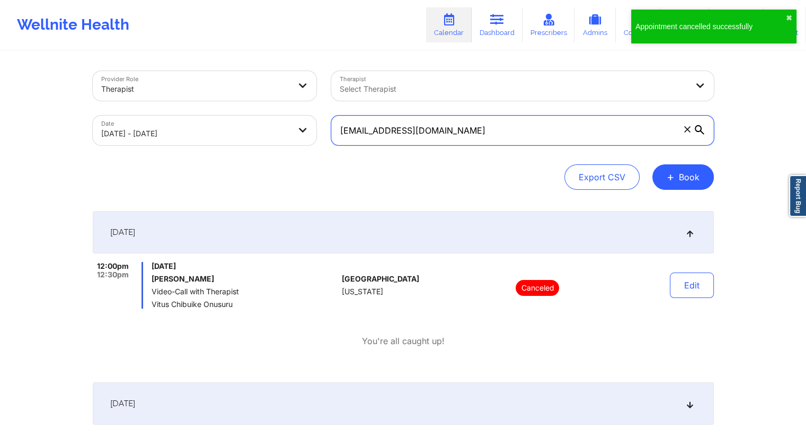
drag, startPoint x: 456, startPoint y: 138, endPoint x: 444, endPoint y: 137, distance: 11.7
click at [452, 137] on input "[EMAIL_ADDRESS][DOMAIN_NAME]" at bounding box center [522, 131] width 383 height 30
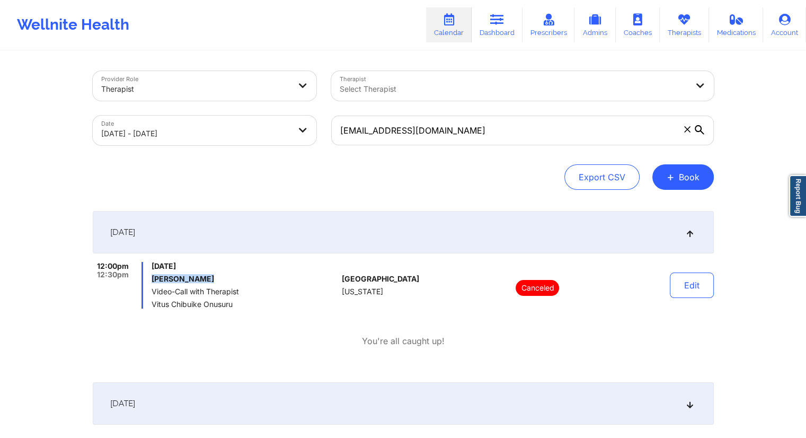
drag, startPoint x: 218, startPoint y: 281, endPoint x: 153, endPoint y: 281, distance: 65.7
click at [153, 281] on h6 "[PERSON_NAME]" at bounding box center [245, 279] width 186 height 8
click at [676, 175] on button "+ Book" at bounding box center [682, 176] width 61 height 25
click at [659, 206] on button "Therapy Session" at bounding box center [664, 210] width 81 height 17
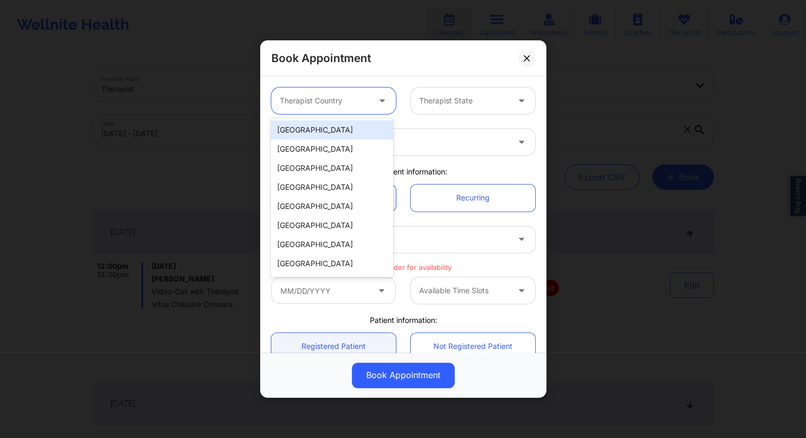
click at [343, 107] on div at bounding box center [325, 100] width 90 height 13
click at [314, 135] on div "[GEOGRAPHIC_DATA]" at bounding box center [332, 129] width 122 height 19
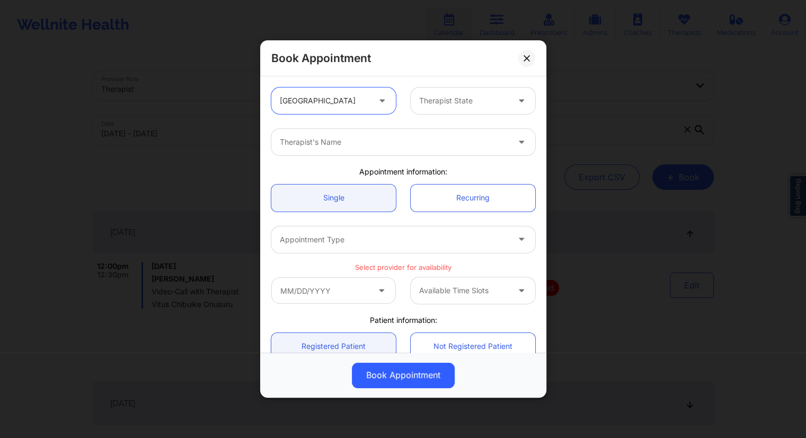
click at [443, 101] on div at bounding box center [464, 100] width 90 height 13
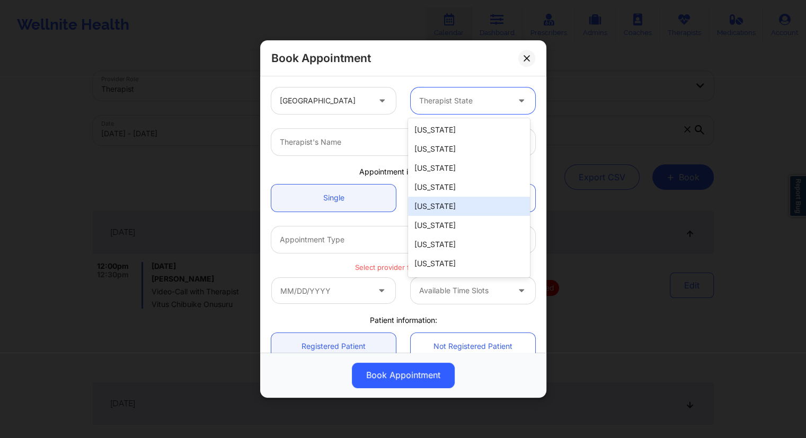
click at [428, 204] on div "[US_STATE]" at bounding box center [469, 206] width 122 height 19
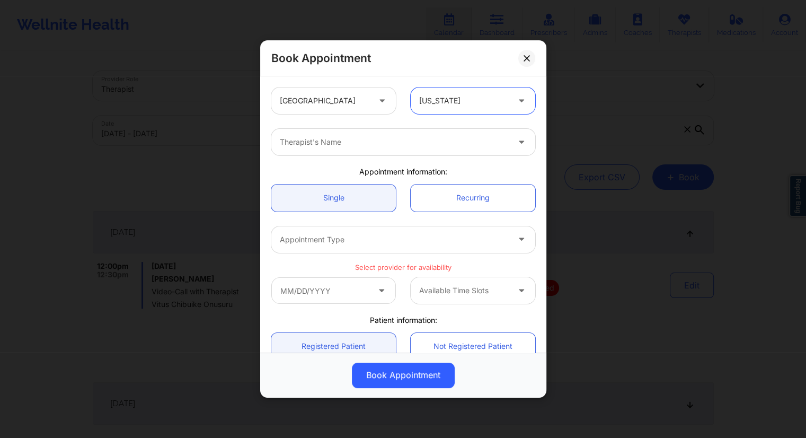
click at [325, 149] on div "Therapist's Name" at bounding box center [390, 142] width 238 height 26
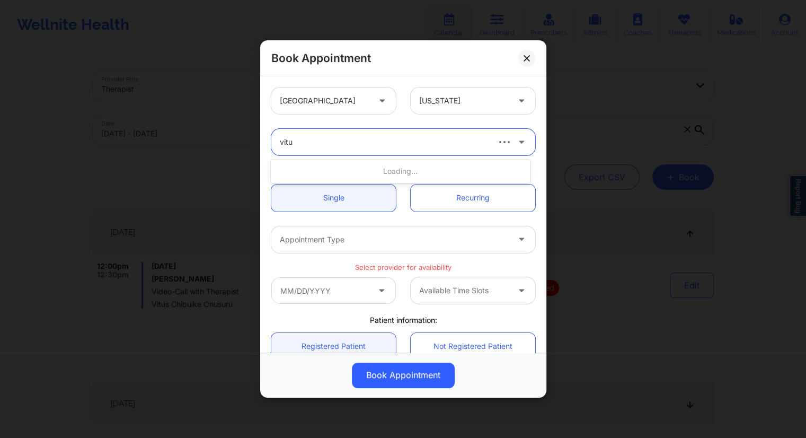
type input "vitus"
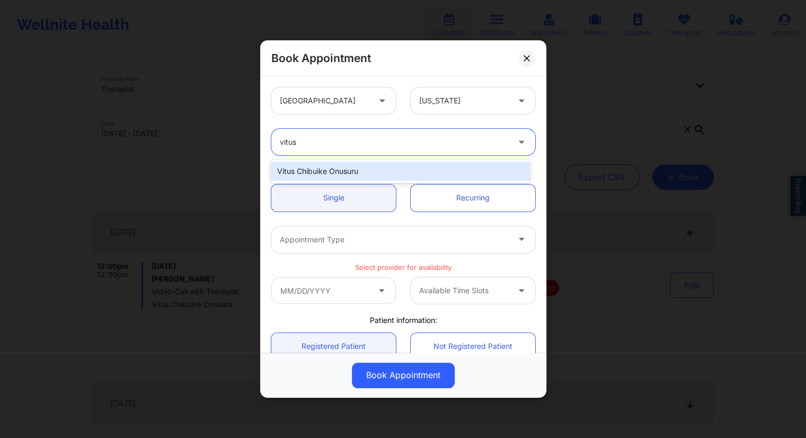
click at [339, 172] on div "Vitus Chibuike Onusuru" at bounding box center [400, 171] width 259 height 19
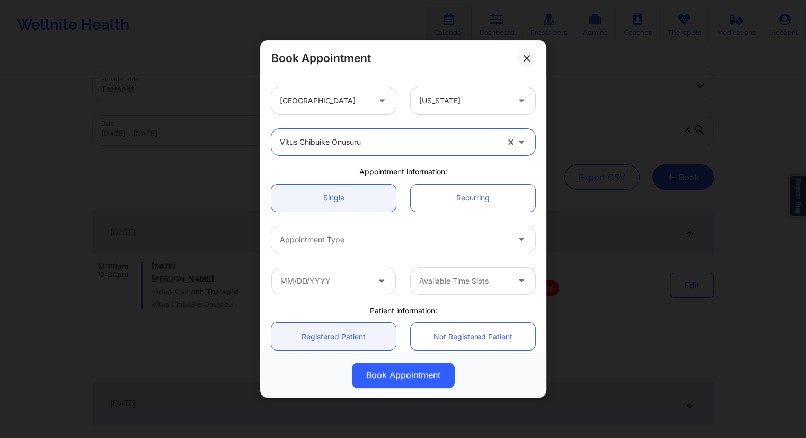
click at [349, 240] on div at bounding box center [394, 239] width 229 height 13
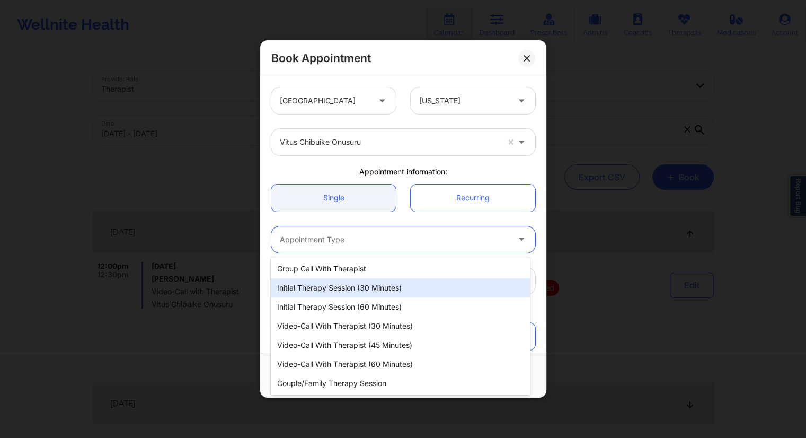
click at [337, 288] on div "Initial Therapy Session (30 minutes)" at bounding box center [400, 287] width 259 height 19
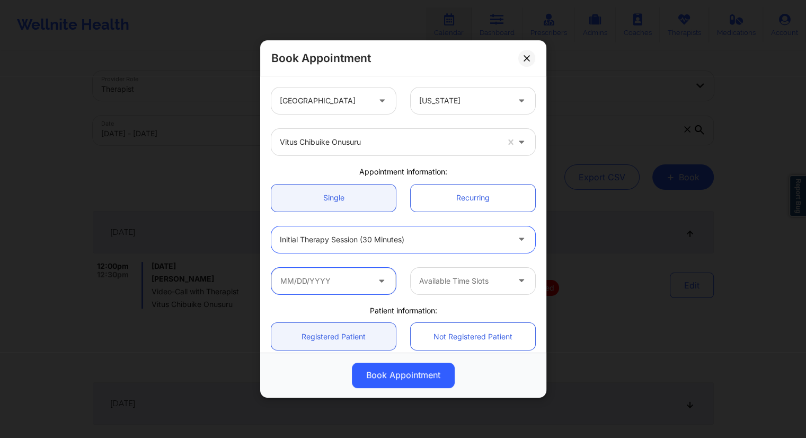
click at [336, 279] on input "text" at bounding box center [333, 281] width 125 height 26
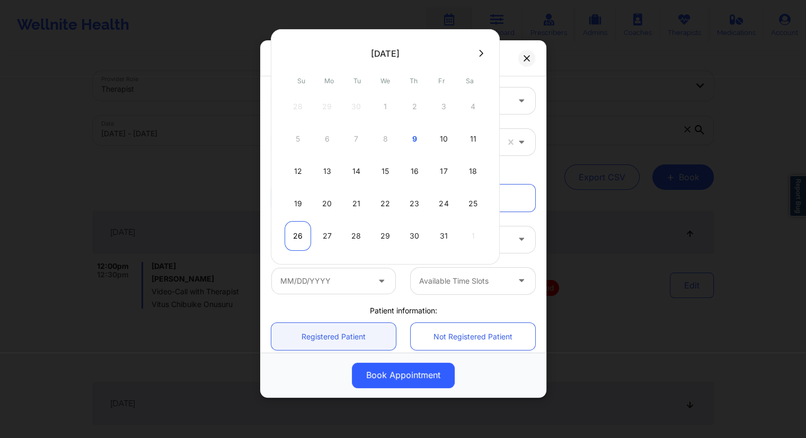
click at [295, 235] on div "26" at bounding box center [298, 236] width 26 height 30
type input "[DATE]"
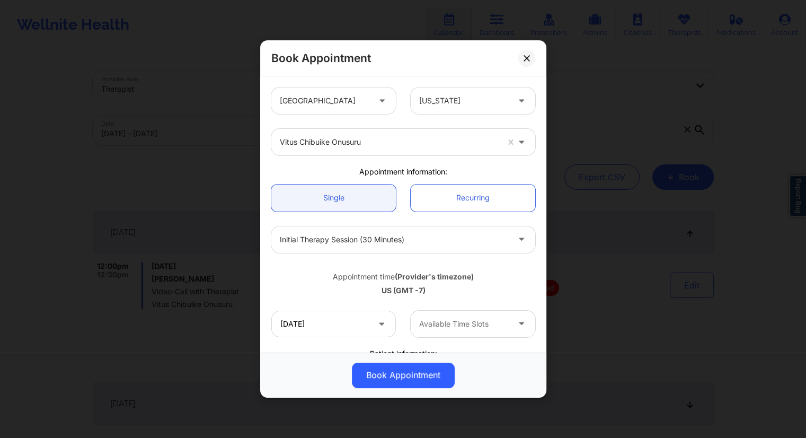
click at [445, 326] on div at bounding box center [464, 323] width 90 height 13
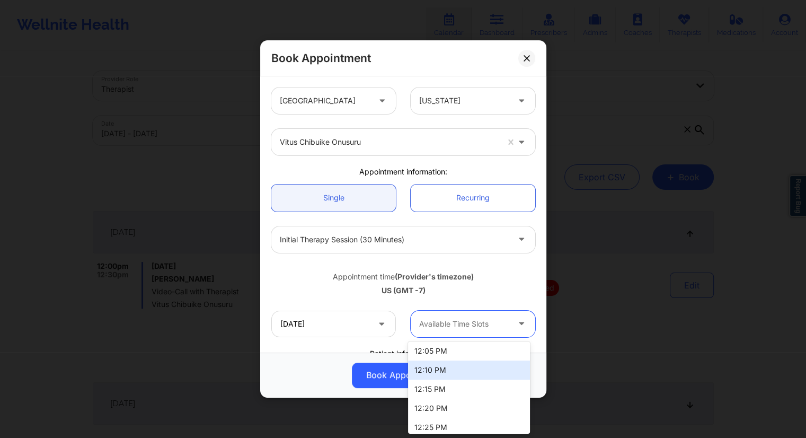
scroll to position [1113, 0]
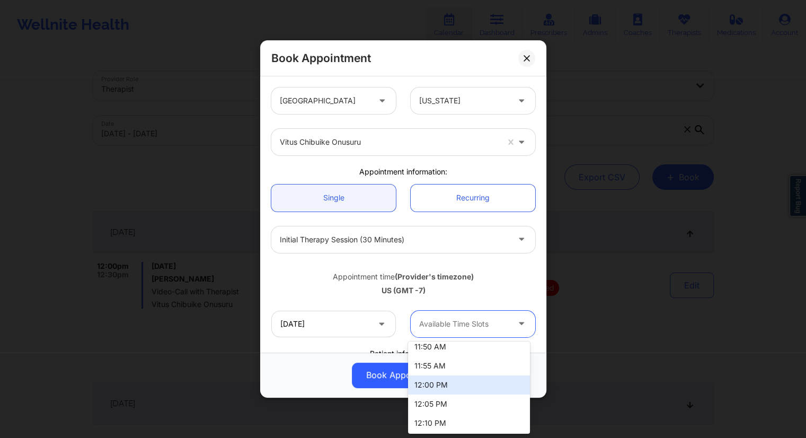
click at [437, 384] on div "12:00 PM" at bounding box center [469, 384] width 122 height 19
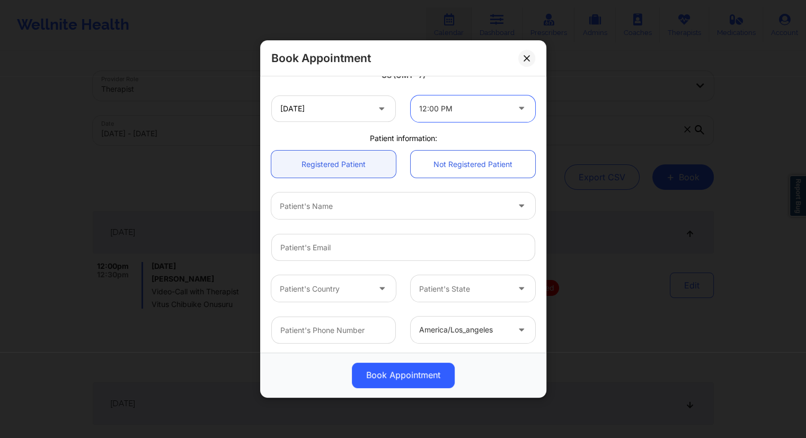
scroll to position [218, 0]
click at [360, 209] on div "Patient's Name" at bounding box center [390, 202] width 238 height 26
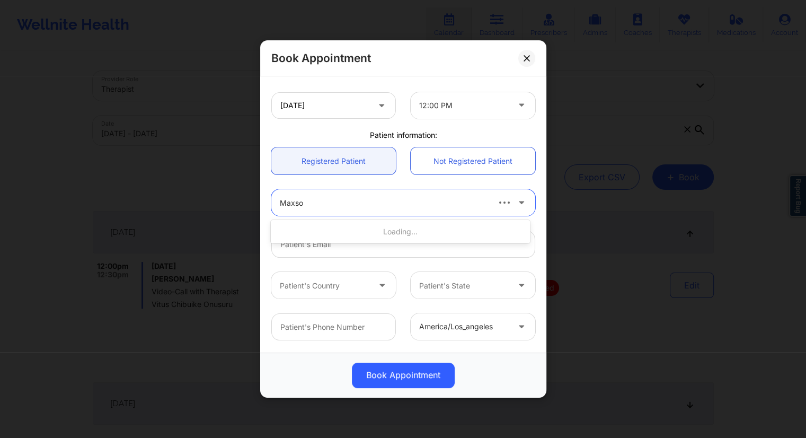
type input "[PERSON_NAME]"
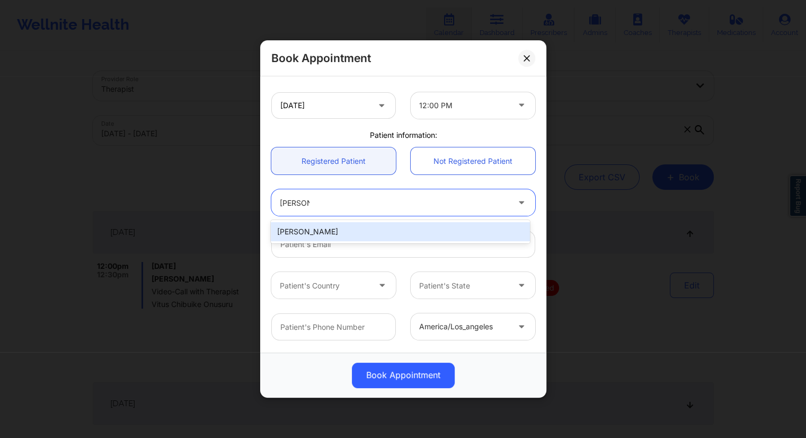
click at [357, 226] on div "[PERSON_NAME]" at bounding box center [400, 231] width 259 height 19
type input "[EMAIL_ADDRESS][DOMAIN_NAME]"
type input "[PHONE_NUMBER]"
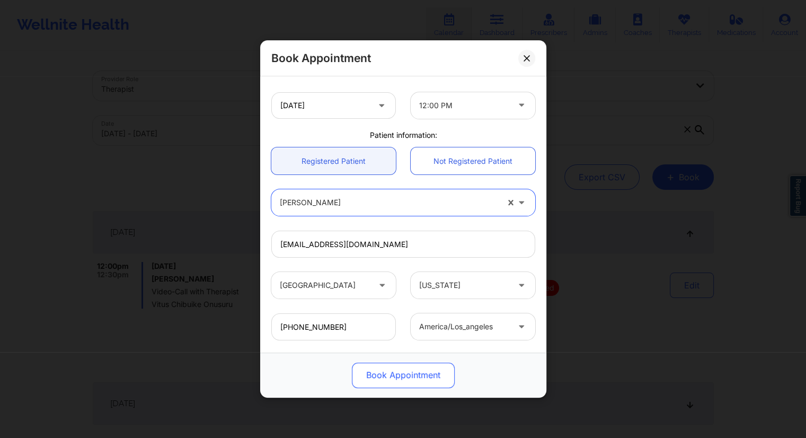
click at [411, 382] on button "Book Appointment" at bounding box center [403, 374] width 103 height 25
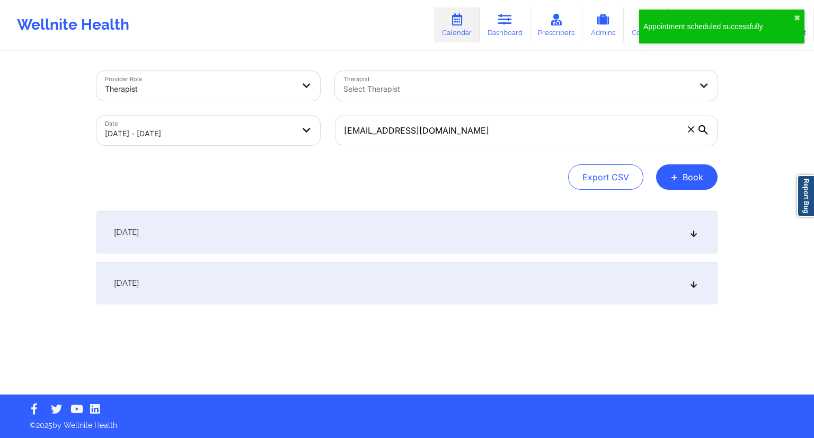
click at [205, 128] on body "Appointment scheduled successfully ✖︎ Wellnite Health Calendar Dashboard Prescr…" at bounding box center [407, 219] width 814 height 438
select select "2025-9"
select select "2025-10"
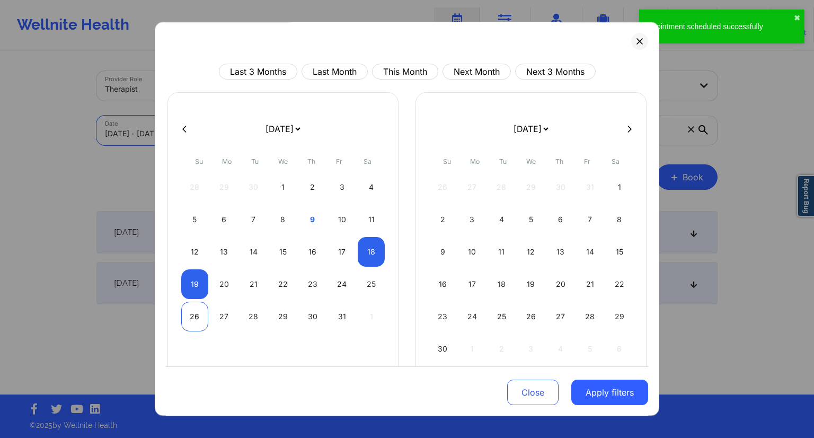
click at [196, 321] on div "26" at bounding box center [194, 317] width 27 height 30
select select "2025-9"
select select "2025-10"
select select "2025-9"
select select "2025-10"
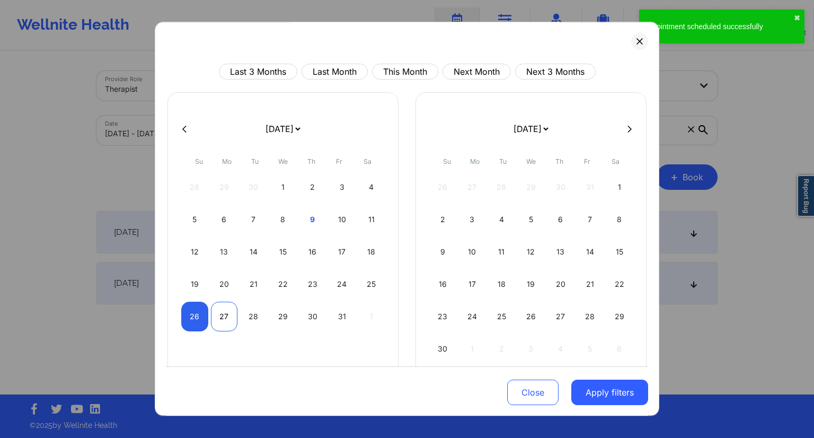
click at [227, 322] on div "27" at bounding box center [224, 317] width 27 height 30
select select "2025-9"
select select "2025-10"
click at [600, 393] on button "Apply filters" at bounding box center [609, 391] width 77 height 25
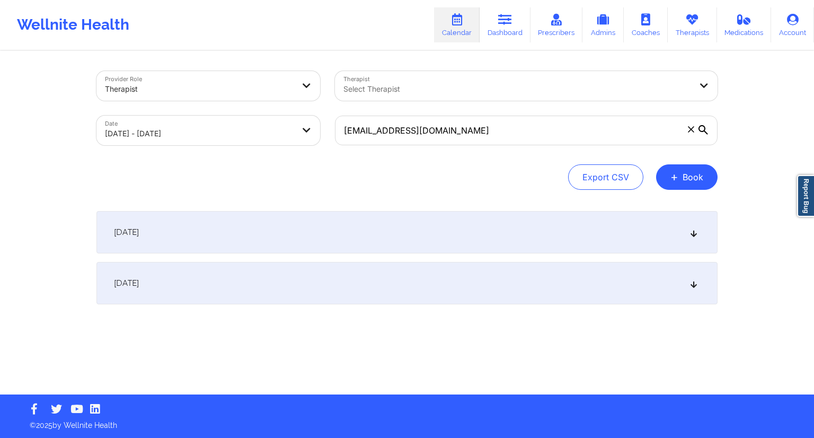
click at [284, 303] on div "[DATE]" at bounding box center [406, 283] width 621 height 42
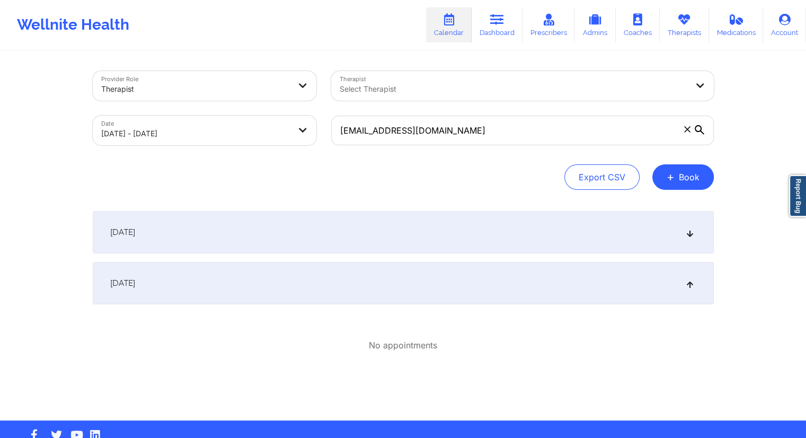
click at [301, 219] on div "[DATE]" at bounding box center [403, 232] width 621 height 42
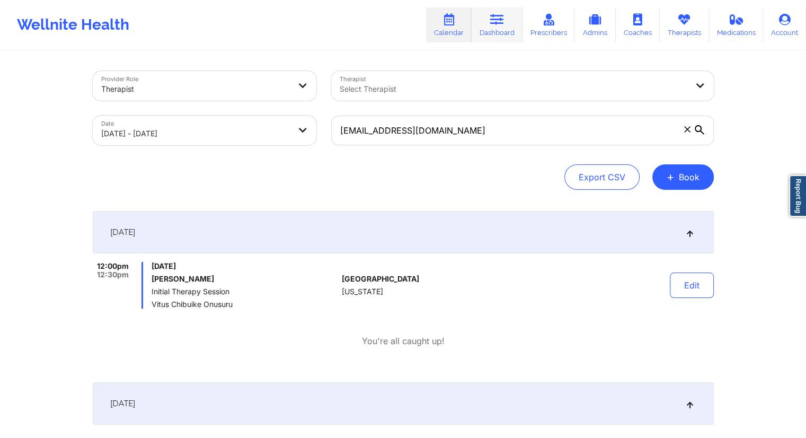
click at [492, 22] on icon at bounding box center [497, 20] width 14 height 12
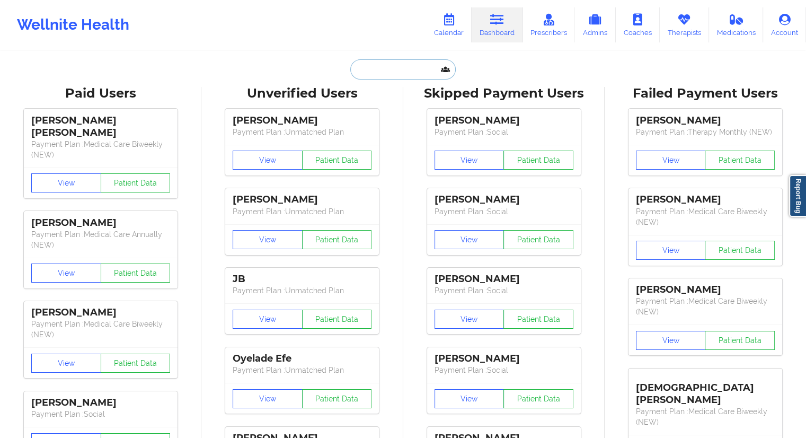
drag, startPoint x: 350, startPoint y: 64, endPoint x: 365, endPoint y: 76, distance: 19.6
click at [356, 70] on input "text" at bounding box center [402, 69] width 105 height 20
click at [365, 76] on input "text" at bounding box center [402, 69] width 105 height 20
paste input "[EMAIL_ADDRESS][DOMAIN_NAME]"
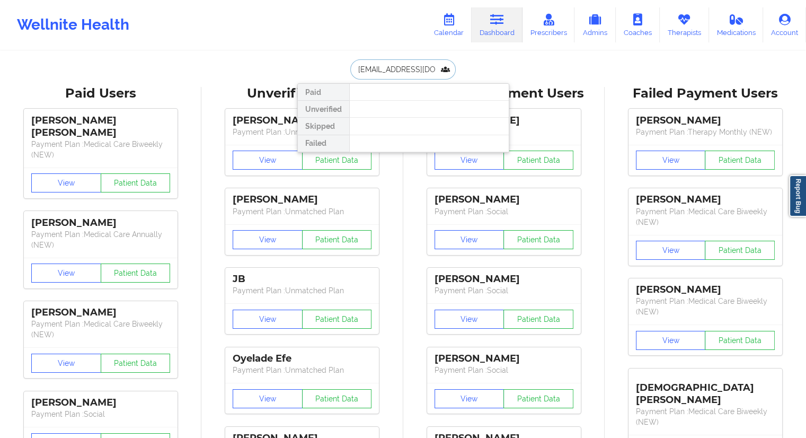
click at [414, 68] on input "[EMAIL_ADDRESS][DOMAIN_NAME]" at bounding box center [402, 69] width 105 height 20
paste input "[EMAIL_ADDRESS]"
type input "[EMAIL_ADDRESS][DOMAIN_NAME]"
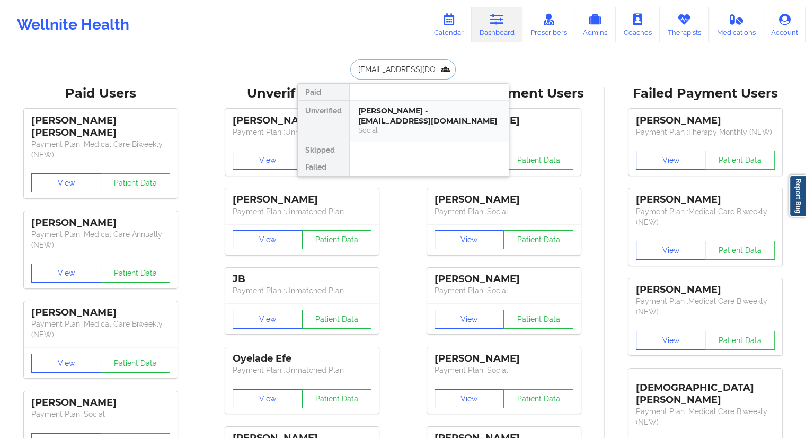
click at [379, 125] on div "[PERSON_NAME] - [EMAIL_ADDRESS][DOMAIN_NAME]" at bounding box center [429, 116] width 142 height 20
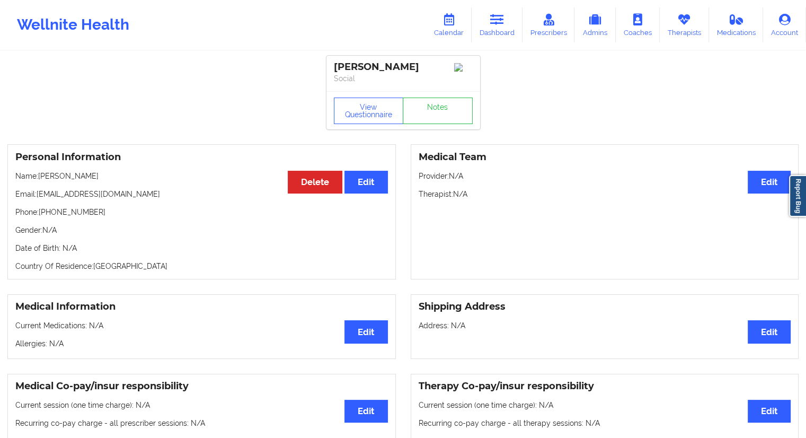
drag, startPoint x: 497, startPoint y: 28, endPoint x: 472, endPoint y: 44, distance: 29.5
click at [497, 28] on link "Dashboard" at bounding box center [497, 24] width 51 height 35
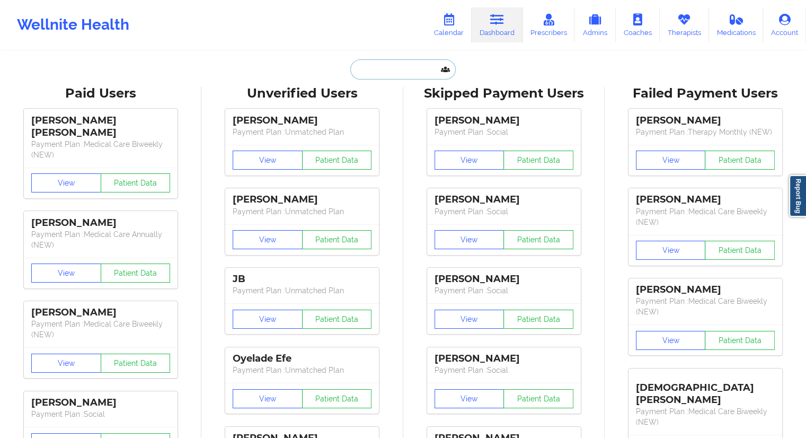
click at [370, 67] on input "text" at bounding box center [402, 69] width 105 height 20
paste input "[EMAIL_ADDRESS][DOMAIN_NAME]"
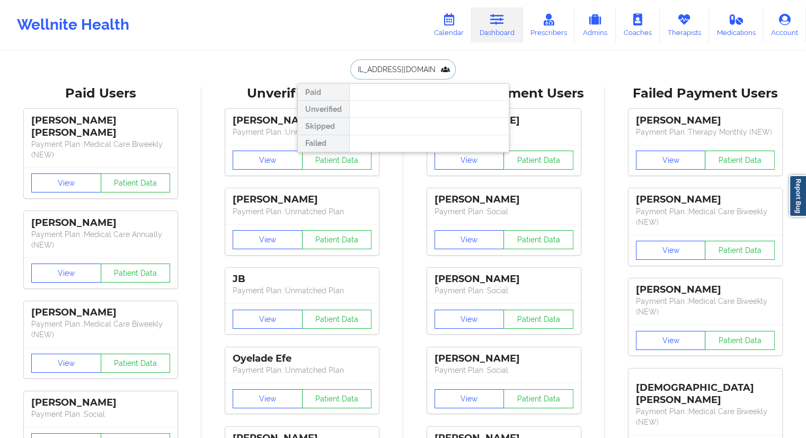
click at [379, 70] on input "[EMAIL_ADDRESS][DOMAIN_NAME]" at bounding box center [402, 69] width 105 height 20
paste input "[PHONE_NUMBER]"
paste input "[EMAIL_ADDRESS][DOMAIN_NAME]"
type input "[EMAIL_ADDRESS][DOMAIN_NAME]"
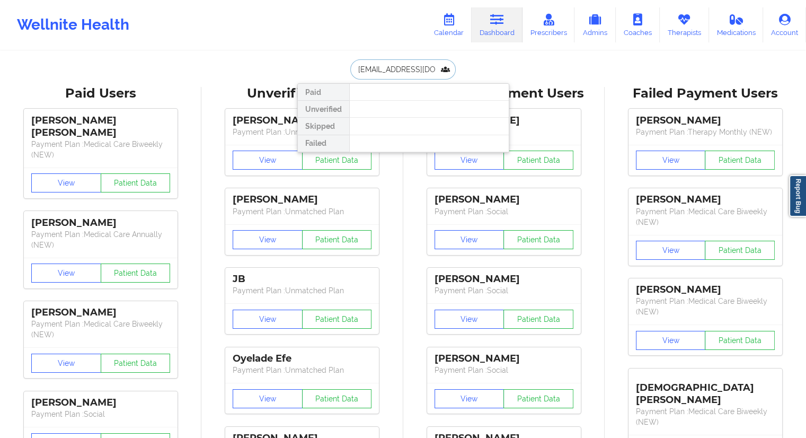
scroll to position [0, 15]
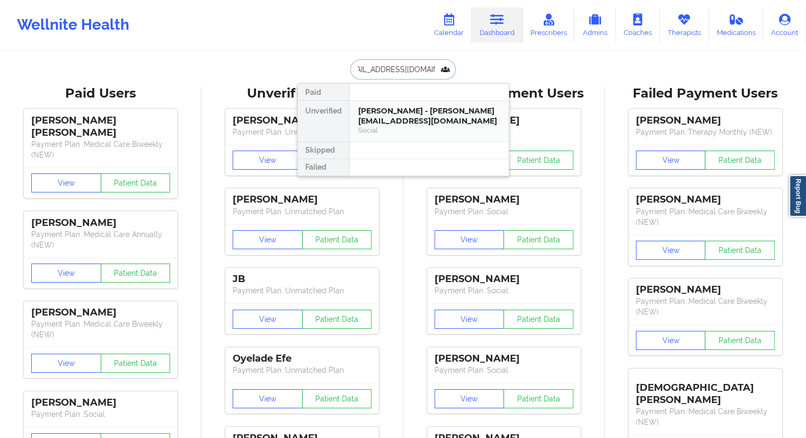
click at [373, 112] on div "[PERSON_NAME] - [PERSON_NAME][EMAIL_ADDRESS][DOMAIN_NAME]" at bounding box center [429, 116] width 142 height 20
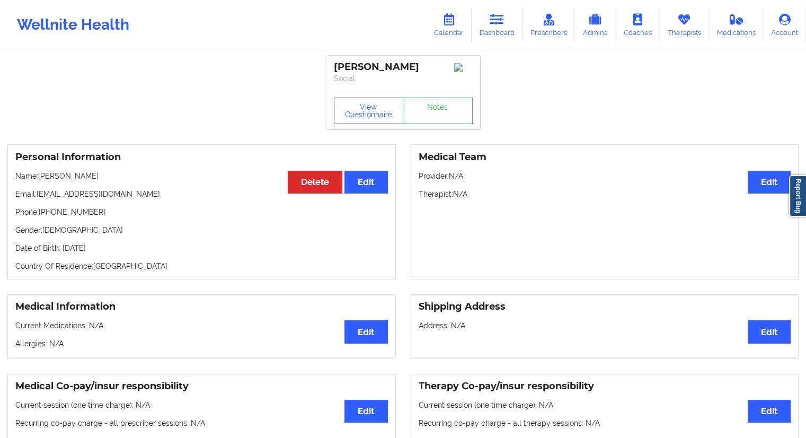
drag, startPoint x: 112, startPoint y: 178, endPoint x: 40, endPoint y: 178, distance: 71.5
click at [40, 178] on p "Name: [PERSON_NAME]" at bounding box center [201, 176] width 373 height 11
click at [453, 26] on link "Calendar" at bounding box center [449, 24] width 46 height 35
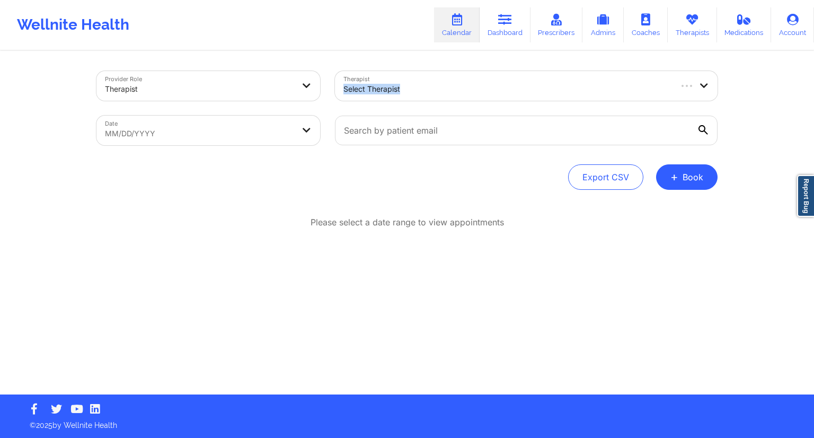
drag, startPoint x: 374, startPoint y: 70, endPoint x: 370, endPoint y: 92, distance: 22.0
click at [373, 78] on div "Therapist Select Therapist" at bounding box center [526, 86] width 397 height 45
click at [506, 33] on link "Dashboard" at bounding box center [505, 24] width 51 height 35
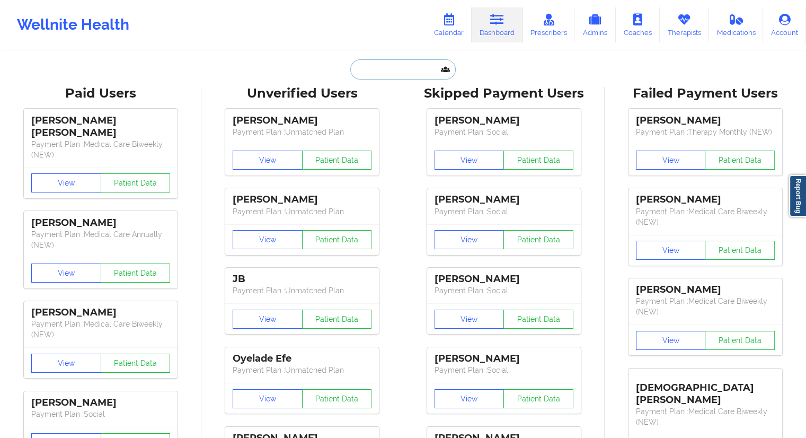
click at [394, 74] on input "text" at bounding box center [402, 69] width 105 height 20
paste input "[PERSON_NAME]"
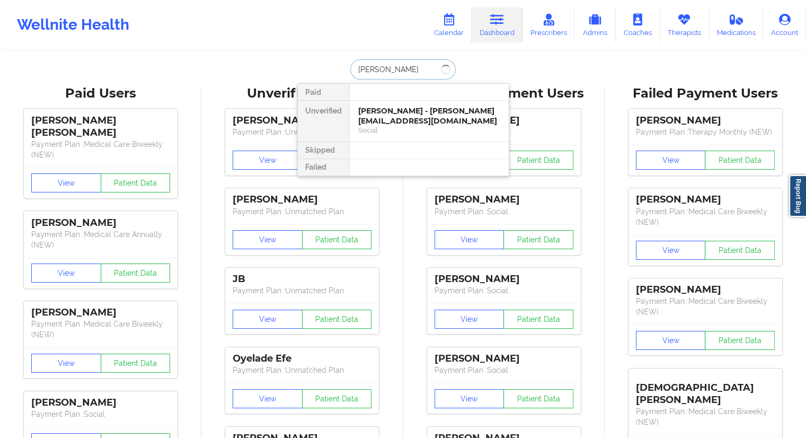
drag, startPoint x: 422, startPoint y: 70, endPoint x: 344, endPoint y: 69, distance: 77.9
click at [346, 69] on div "[PERSON_NAME] Unverified [PERSON_NAME] - [PERSON_NAME][EMAIL_ADDRESS][DOMAIN_NA…" at bounding box center [403, 69] width 212 height 20
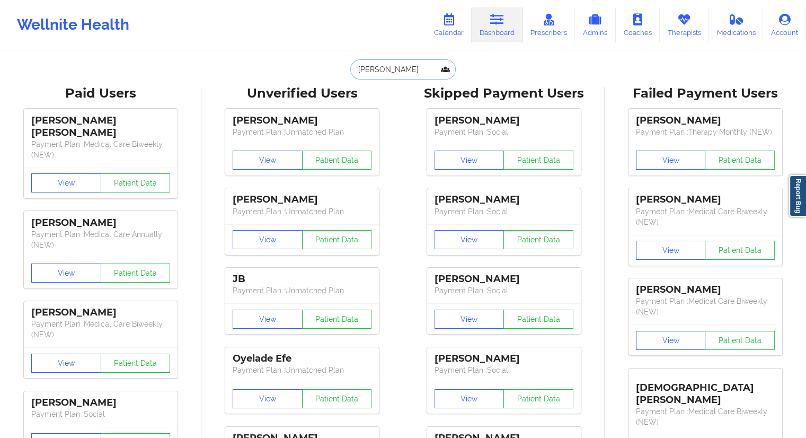
click at [357, 71] on input "[PERSON_NAME]" at bounding box center [402, 69] width 105 height 20
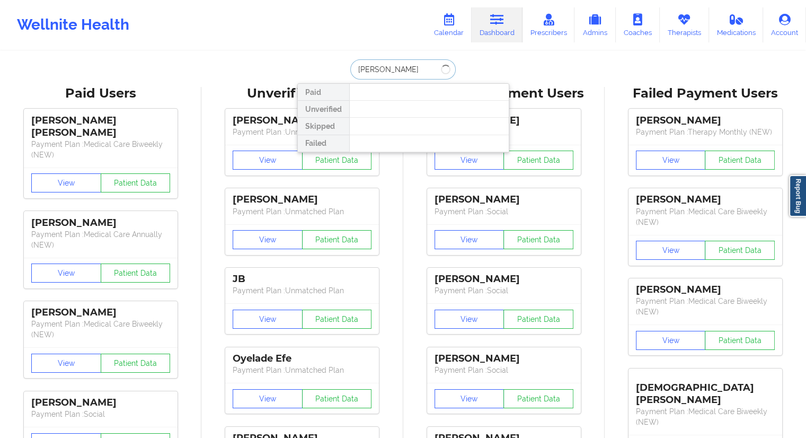
click at [418, 69] on input "[PERSON_NAME]" at bounding box center [402, 69] width 105 height 20
drag, startPoint x: 415, startPoint y: 68, endPoint x: 341, endPoint y: 66, distance: 73.7
click at [341, 66] on div "[PERSON_NAME] Paid Unverified Skipped Failed" at bounding box center [403, 69] width 212 height 20
paste input "[EMAIL_ADDRESS][DOMAIN_NAME]"
type input "[EMAIL_ADDRESS][DOMAIN_NAME]"
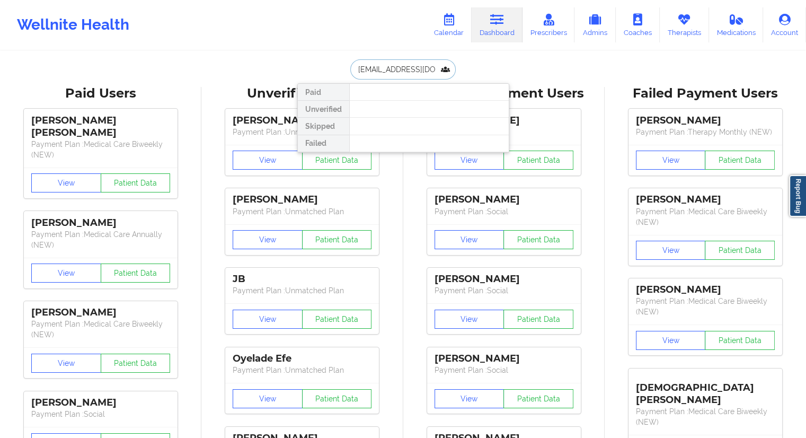
scroll to position [0, 26]
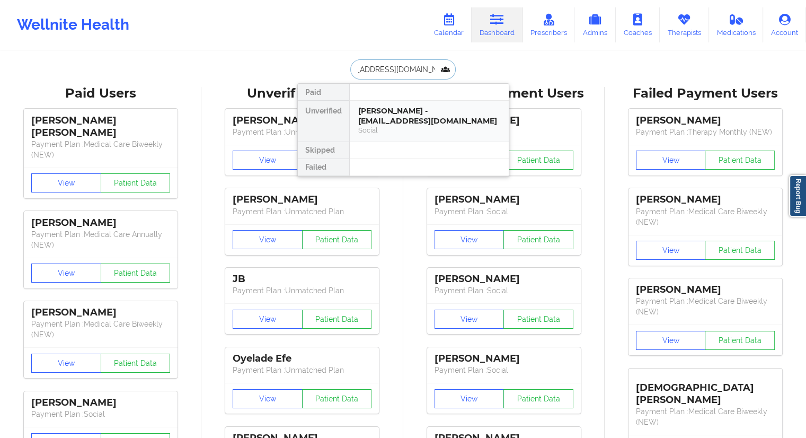
click at [385, 109] on div "[PERSON_NAME] - [EMAIL_ADDRESS][DOMAIN_NAME]" at bounding box center [429, 116] width 142 height 20
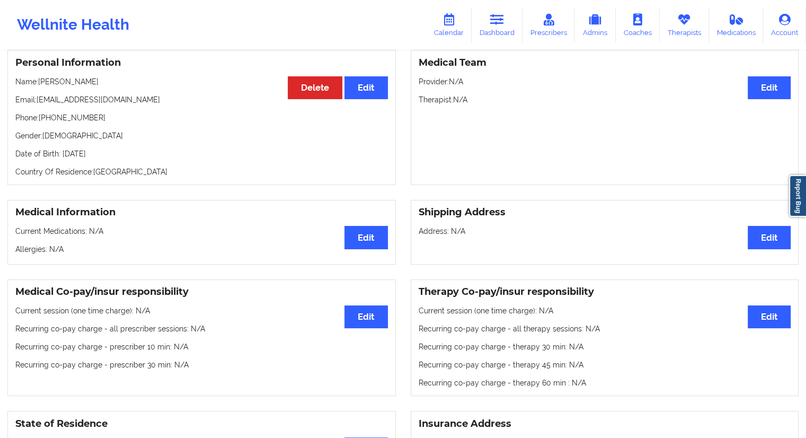
scroll to position [53, 0]
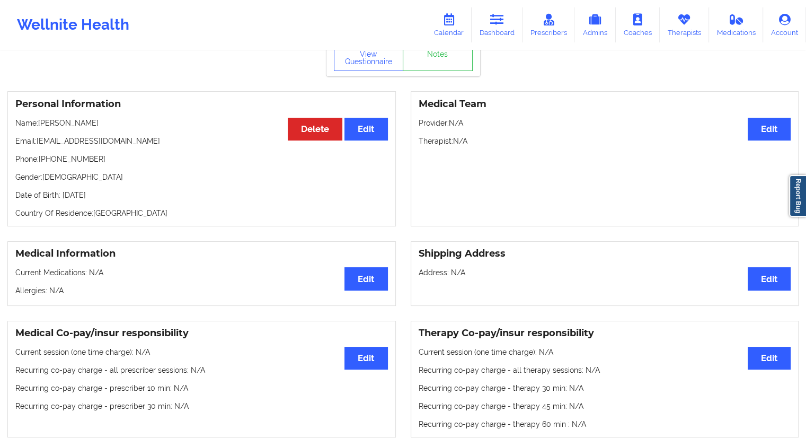
drag, startPoint x: 105, startPoint y: 121, endPoint x: 40, endPoint y: 119, distance: 64.7
click at [40, 119] on div "Personal Information Edit Delete Name: [PERSON_NAME] Email: [EMAIL_ADDRESS][DOM…" at bounding box center [201, 158] width 388 height 135
drag, startPoint x: 99, startPoint y: 160, endPoint x: 41, endPoint y: 160, distance: 57.8
click at [41, 160] on p "Phone: [PHONE_NUMBER]" at bounding box center [201, 159] width 373 height 11
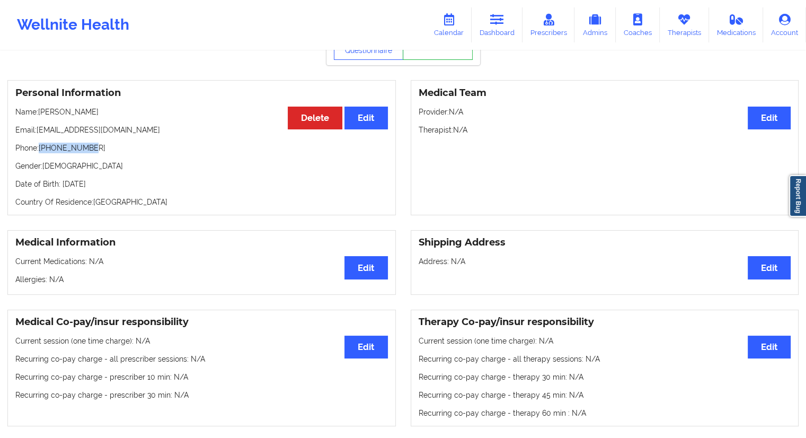
scroll to position [0, 0]
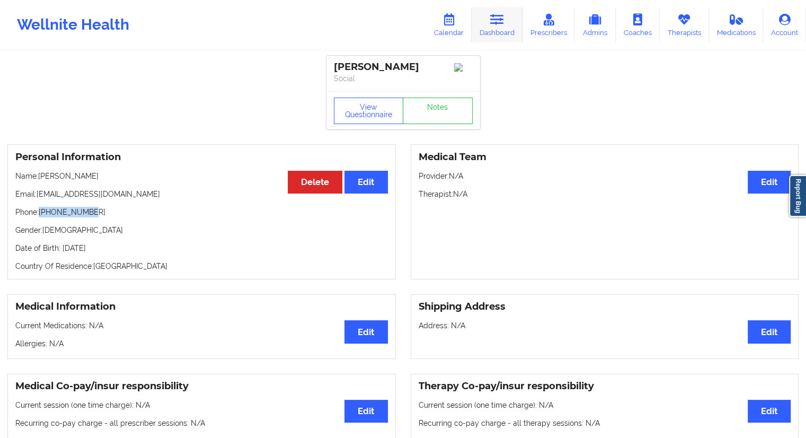
click at [501, 31] on link "Dashboard" at bounding box center [497, 24] width 51 height 35
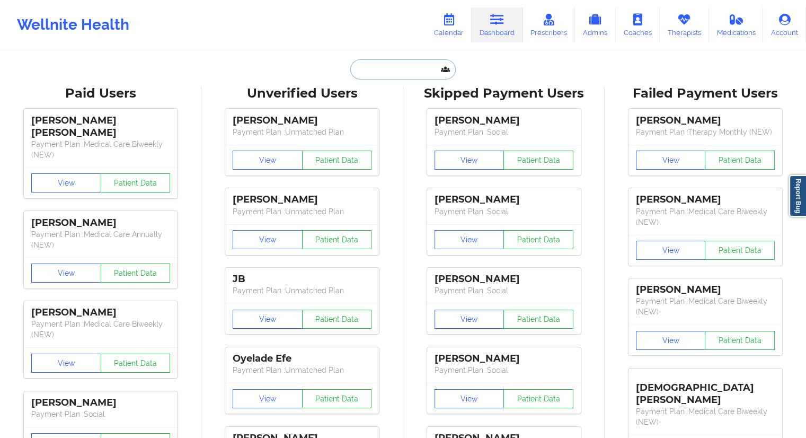
click at [386, 70] on input "text" at bounding box center [402, 69] width 105 height 20
paste input "[EMAIL_ADDRESS][DOMAIN_NAME]"
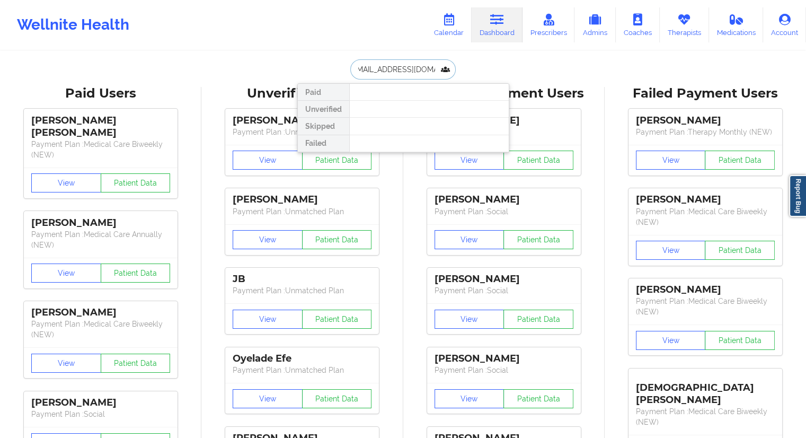
click at [379, 71] on input "[EMAIL_ADDRESS][DOMAIN_NAME]" at bounding box center [402, 69] width 105 height 20
type input "[EMAIL_ADDRESS][DOMAIN_NAME]"
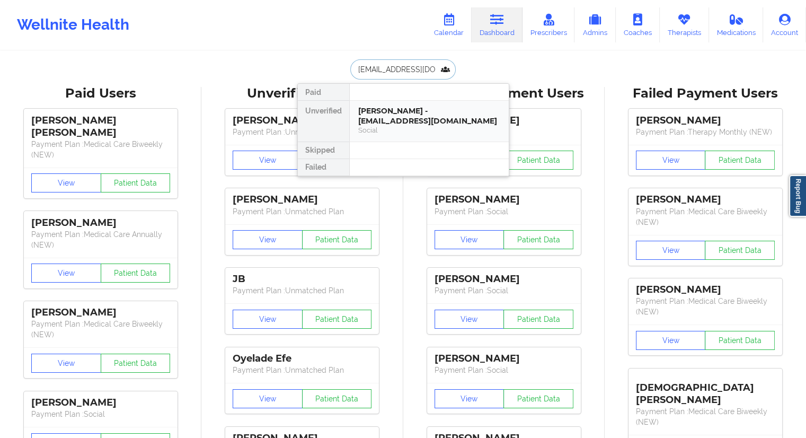
click at [379, 113] on div "[PERSON_NAME] - [EMAIL_ADDRESS][DOMAIN_NAME]" at bounding box center [429, 116] width 142 height 20
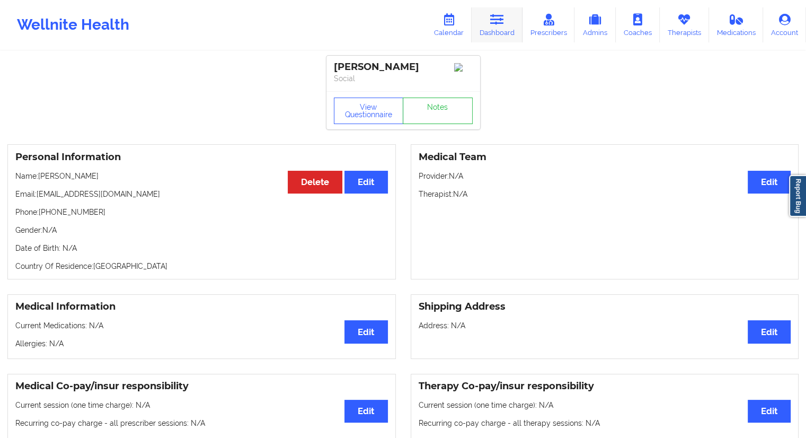
click at [492, 32] on link "Dashboard" at bounding box center [497, 24] width 51 height 35
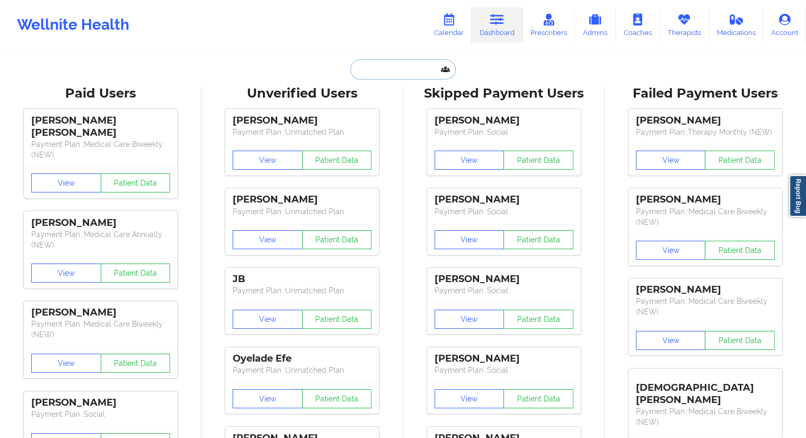
click at [360, 73] on input "text" at bounding box center [402, 69] width 105 height 20
paste input "[EMAIL_ADDRESS][DOMAIN_NAME]"
drag, startPoint x: 390, startPoint y: 64, endPoint x: 394, endPoint y: 73, distance: 9.7
click at [391, 65] on input "[EMAIL_ADDRESS][DOMAIN_NAME]" at bounding box center [402, 69] width 105 height 20
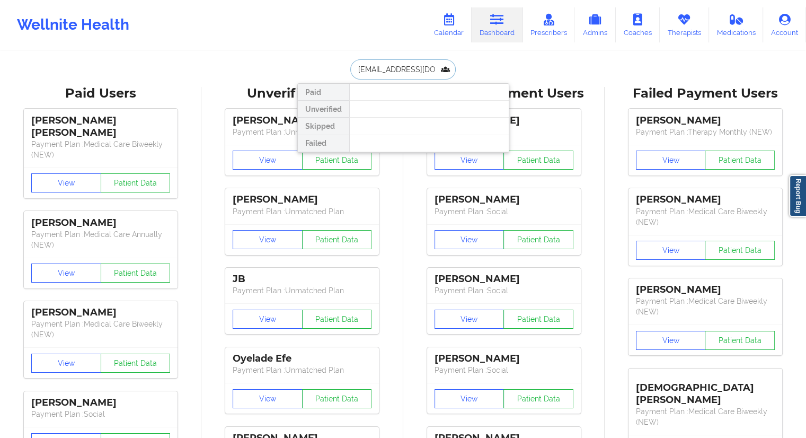
paste input "walkbyfaith1271999"
type input "[EMAIL_ADDRESS][DOMAIN_NAME]"
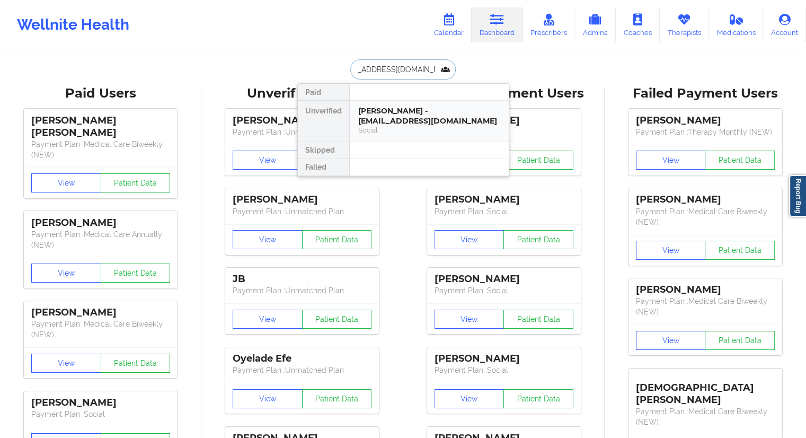
click at [399, 122] on div "[PERSON_NAME] - [EMAIL_ADDRESS][DOMAIN_NAME]" at bounding box center [429, 116] width 142 height 20
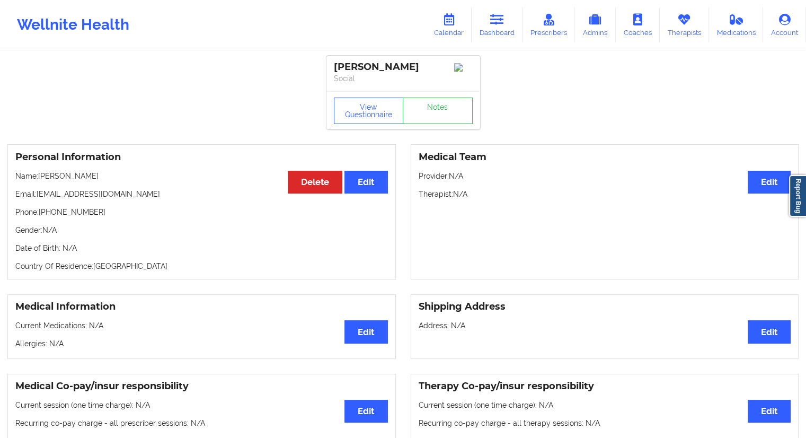
drag, startPoint x: 69, startPoint y: 179, endPoint x: 40, endPoint y: 178, distance: 28.6
click at [40, 178] on p "Name: [PERSON_NAME]" at bounding box center [201, 176] width 373 height 11
click at [489, 35] on link "Dashboard" at bounding box center [497, 24] width 51 height 35
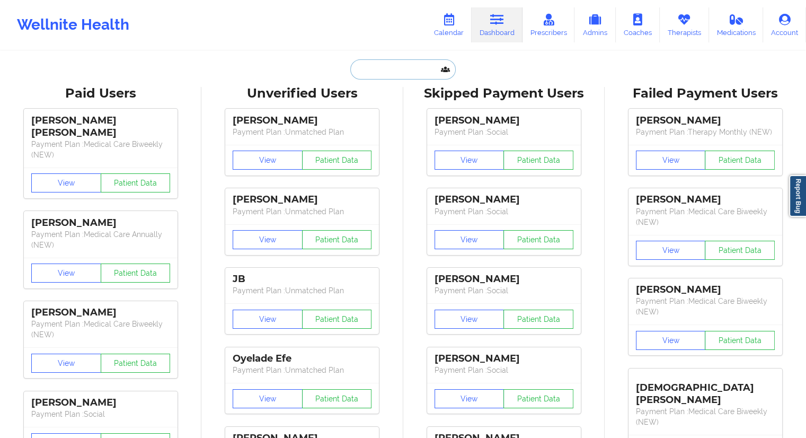
click at [373, 64] on input "text" at bounding box center [402, 69] width 105 height 20
paste input "[EMAIL_ADDRESS][DOMAIN_NAME]"
type input "[EMAIL_ADDRESS][DOMAIN_NAME]"
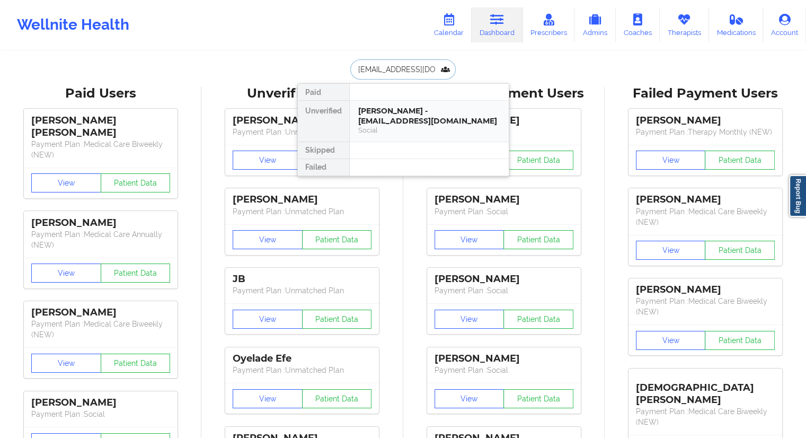
click at [374, 120] on div "[PERSON_NAME] - [EMAIL_ADDRESS][DOMAIN_NAME]" at bounding box center [429, 116] width 142 height 20
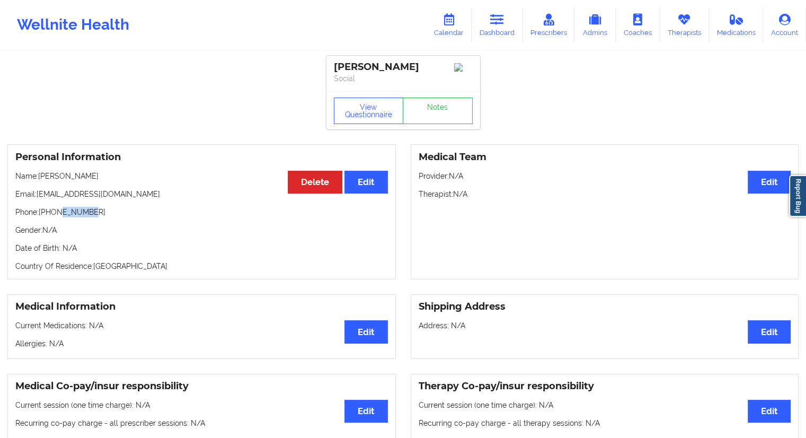
drag, startPoint x: 88, startPoint y: 215, endPoint x: 57, endPoint y: 214, distance: 31.8
click at [57, 214] on p "Phone: [PHONE_NUMBER]" at bounding box center [201, 212] width 373 height 11
click at [76, 217] on p "Phone: [PHONE_NUMBER]" at bounding box center [201, 212] width 373 height 11
click at [498, 21] on icon at bounding box center [497, 20] width 14 height 12
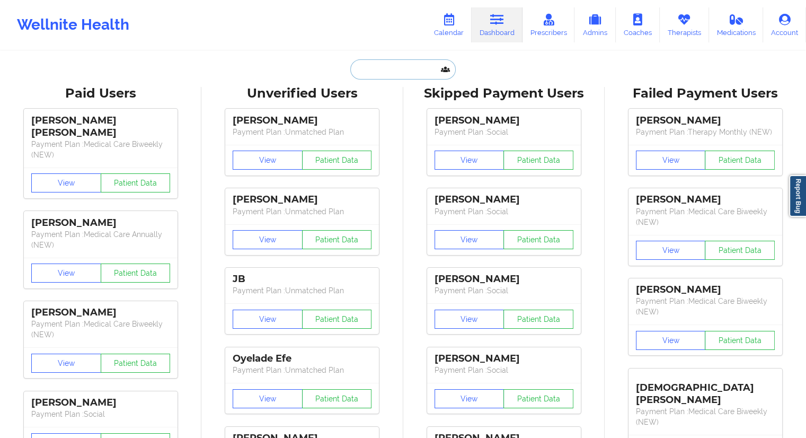
drag, startPoint x: 375, startPoint y: 62, endPoint x: 375, endPoint y: 69, distance: 6.9
click at [375, 62] on input "text" at bounding box center [402, 69] width 105 height 20
paste input "[PERSON_NAME]"
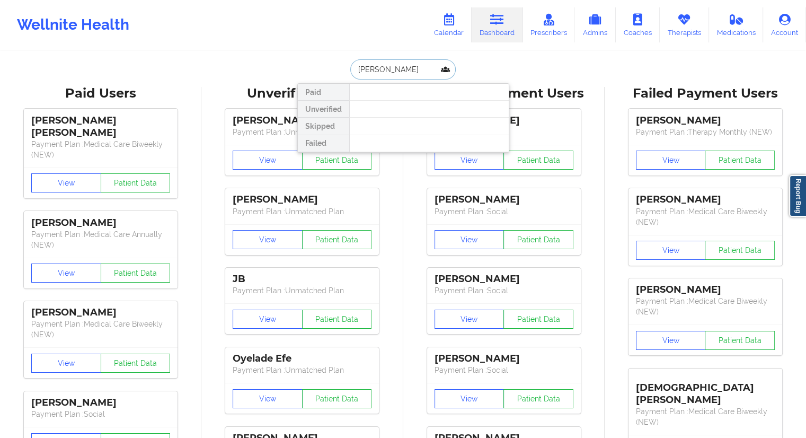
drag, startPoint x: 428, startPoint y: 71, endPoint x: 338, endPoint y: 76, distance: 90.8
click at [340, 76] on div "[PERSON_NAME] Paid Unverified Skipped Failed" at bounding box center [403, 69] width 212 height 20
paste input "[EMAIL_ADDRESS][DOMAIN_NAME]"
type input "[EMAIL_ADDRESS][DOMAIN_NAME]"
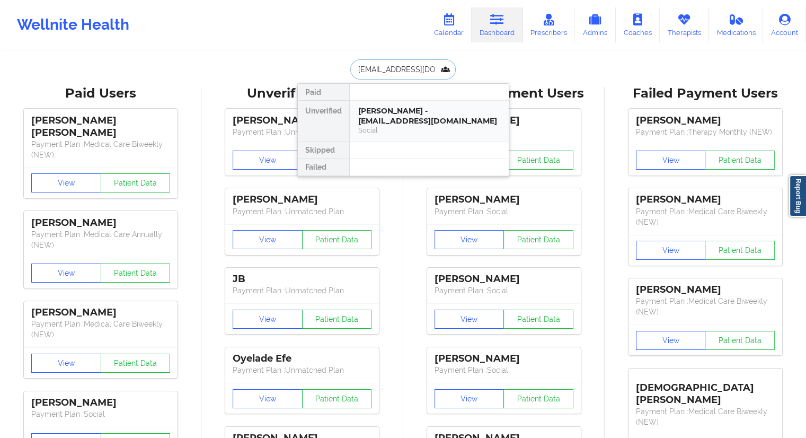
click at [387, 126] on div "Social" at bounding box center [429, 130] width 142 height 9
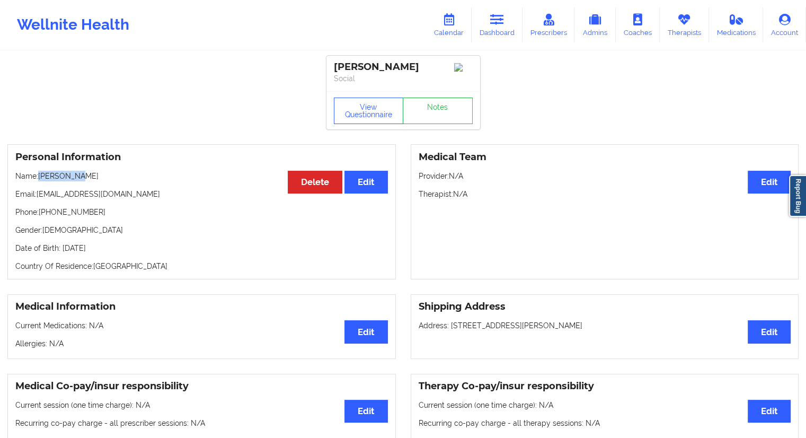
drag, startPoint x: 89, startPoint y: 183, endPoint x: 41, endPoint y: 181, distance: 48.3
click at [41, 181] on p "Name: [PERSON_NAME]" at bounding box center [201, 176] width 373 height 11
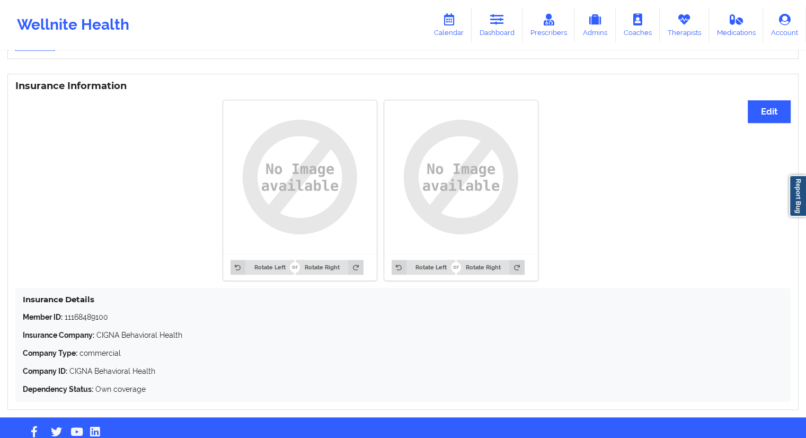
scroll to position [792, 0]
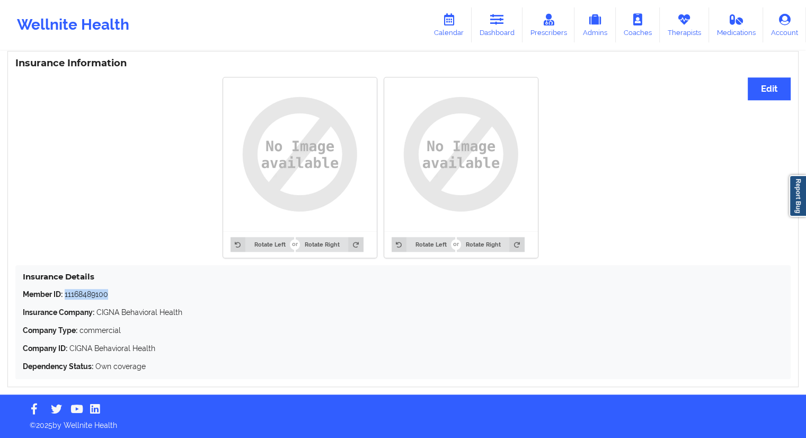
drag, startPoint x: 117, startPoint y: 290, endPoint x: 66, endPoint y: 294, distance: 51.1
click at [66, 294] on p "Member ID: 11168489100" at bounding box center [403, 294] width 760 height 11
click at [493, 20] on icon at bounding box center [497, 20] width 14 height 12
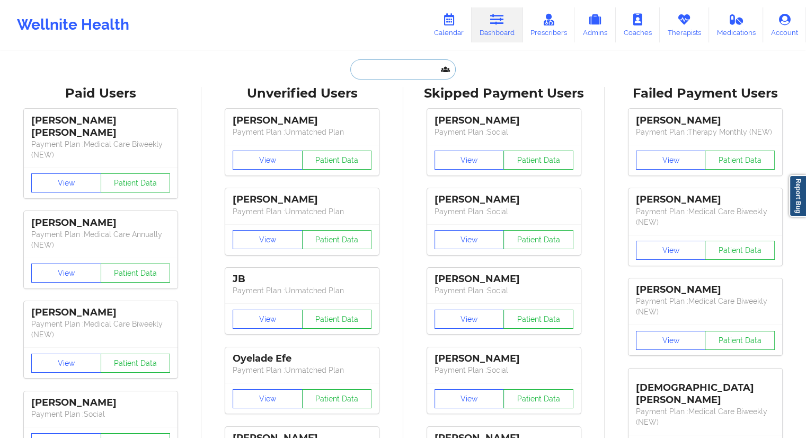
click at [372, 76] on input "text" at bounding box center [402, 69] width 105 height 20
paste input "[PERSON_NAME]"
type input "[PERSON_NAME]"
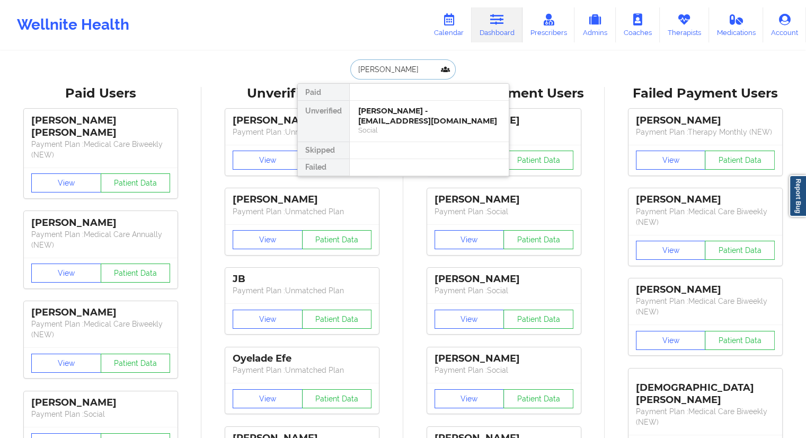
drag, startPoint x: 361, startPoint y: 67, endPoint x: 348, endPoint y: 66, distance: 13.3
click at [350, 66] on input "[PERSON_NAME]" at bounding box center [402, 69] width 105 height 20
click at [408, 126] on div "Social" at bounding box center [429, 130] width 142 height 9
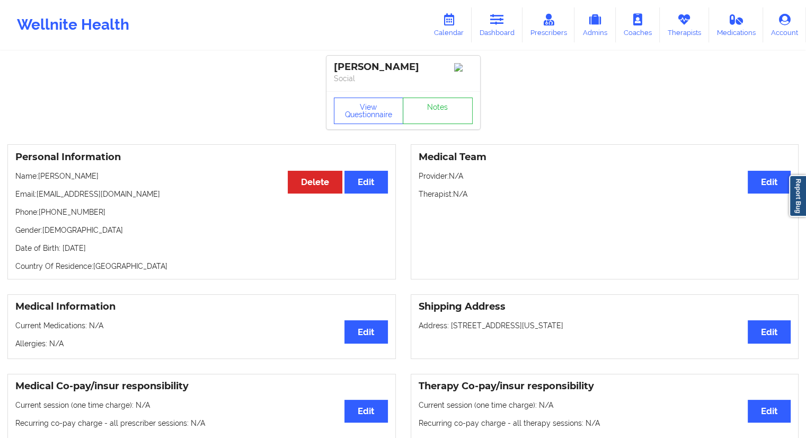
drag, startPoint x: 503, startPoint y: 31, endPoint x: 456, endPoint y: 47, distance: 49.6
click at [503, 32] on link "Dashboard" at bounding box center [497, 24] width 51 height 35
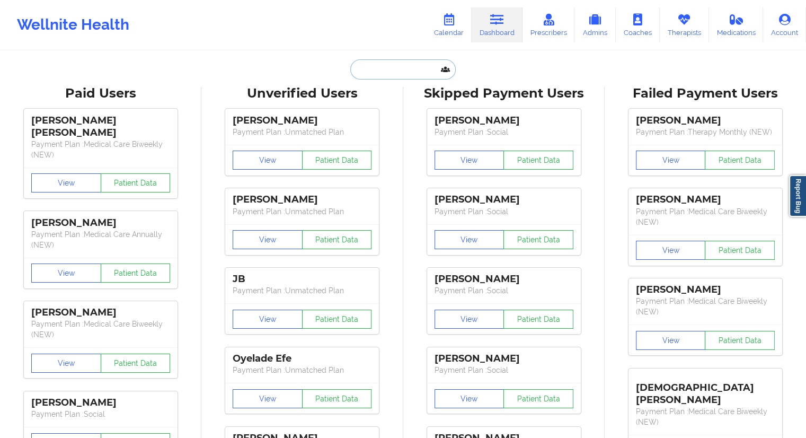
click at [366, 66] on input "text" at bounding box center [402, 69] width 105 height 20
paste input "[EMAIL_ADDRESS][DOMAIN_NAME]"
type input "[EMAIL_ADDRESS][DOMAIN_NAME]"
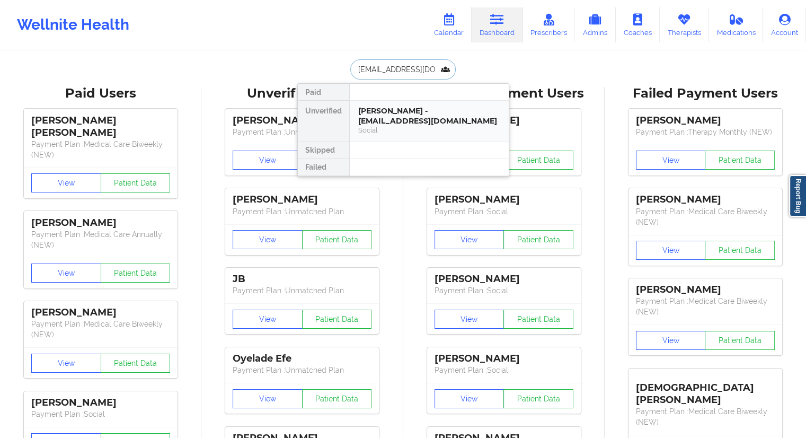
click at [369, 113] on div "[PERSON_NAME] - [EMAIL_ADDRESS][DOMAIN_NAME]" at bounding box center [429, 116] width 142 height 20
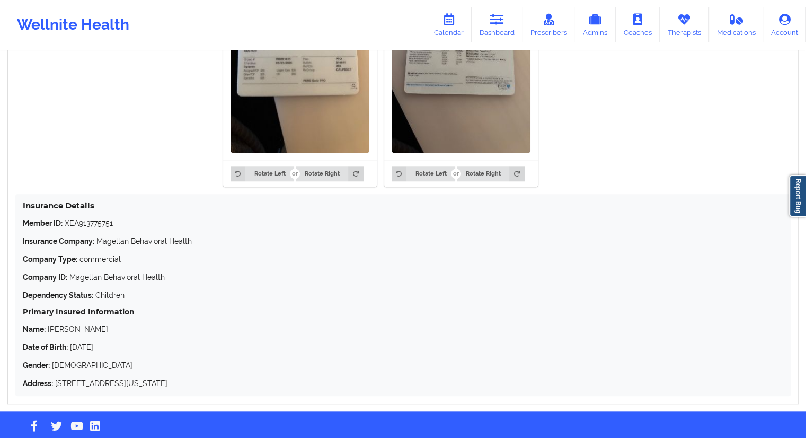
scroll to position [926, 0]
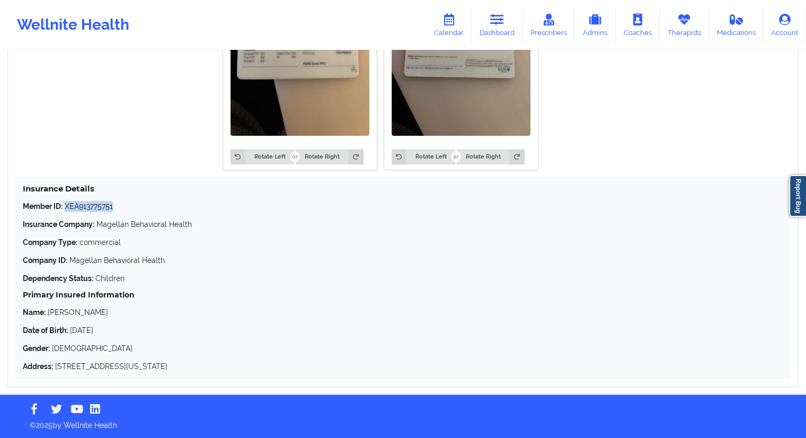
drag, startPoint x: 119, startPoint y: 210, endPoint x: 66, endPoint y: 210, distance: 53.0
click at [66, 210] on p "Member ID: XEA913775751" at bounding box center [403, 206] width 760 height 11
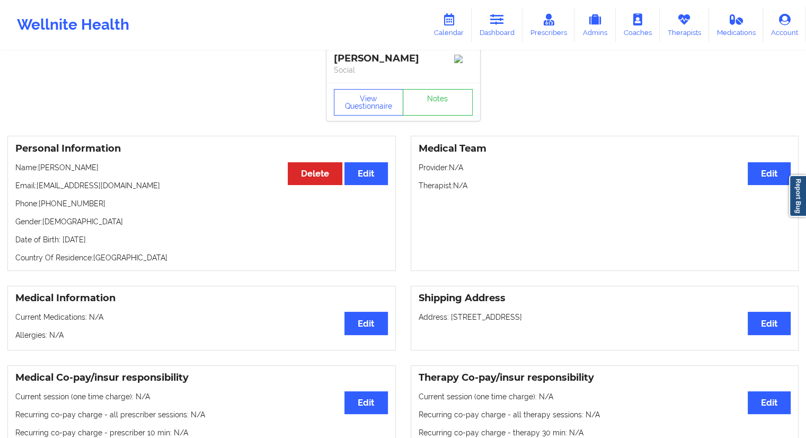
scroll to position [0, 0]
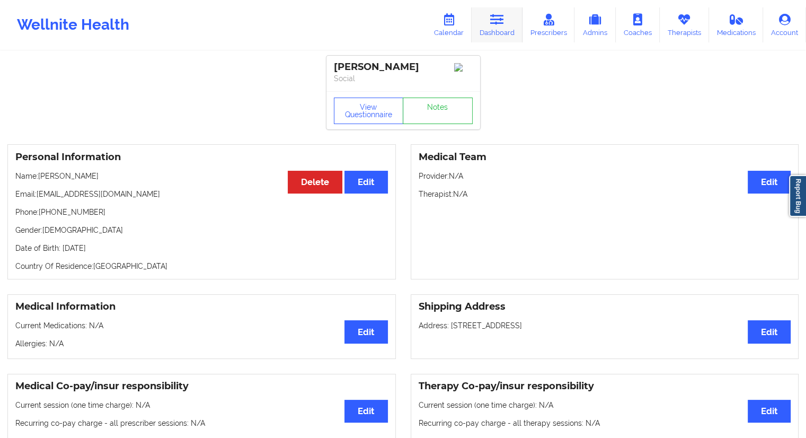
click at [486, 33] on link "Dashboard" at bounding box center [497, 24] width 51 height 35
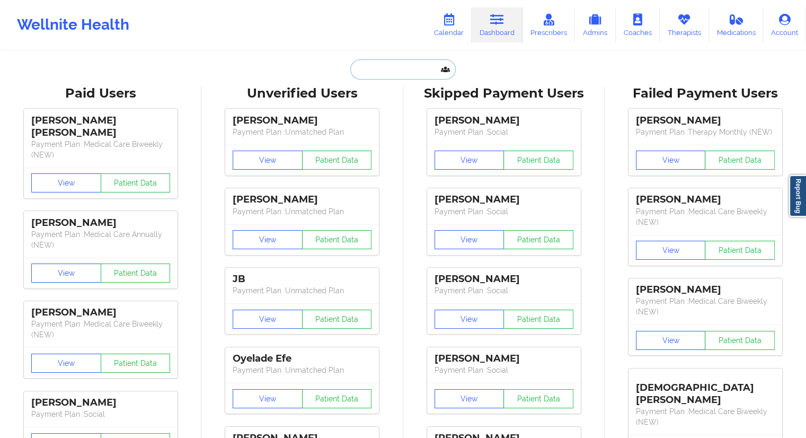
click at [373, 70] on input "text" at bounding box center [402, 69] width 105 height 20
paste input "[EMAIL_ADDRESS][DOMAIN_NAME]"
type input "[EMAIL_ADDRESS][DOMAIN_NAME]"
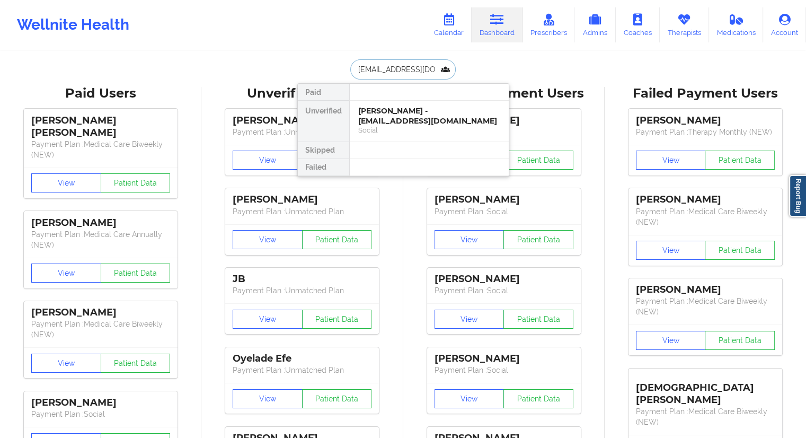
scroll to position [0, 4]
click at [387, 128] on div "Social" at bounding box center [429, 130] width 142 height 9
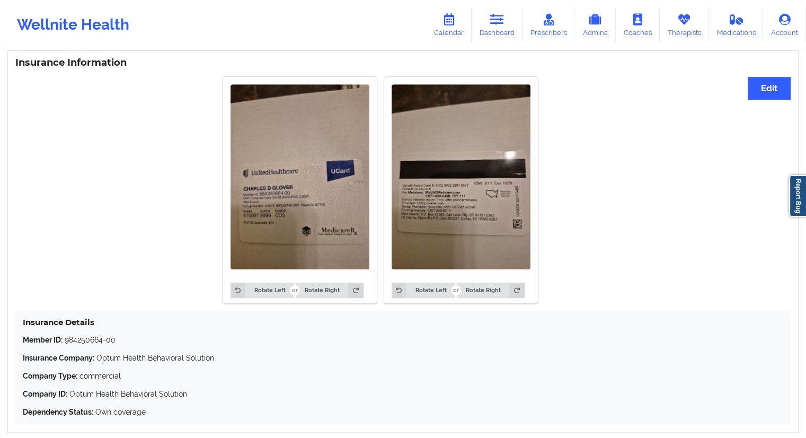
scroll to position [838, 0]
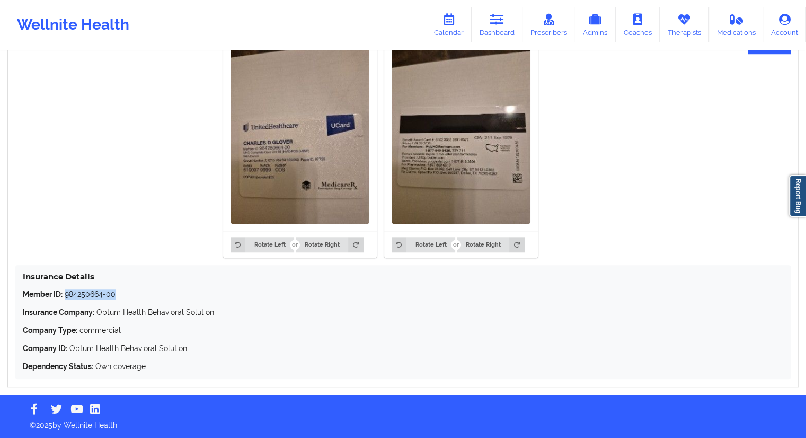
drag, startPoint x: 120, startPoint y: 293, endPoint x: 66, endPoint y: 296, distance: 54.1
click at [66, 296] on p "Member ID: 984250664-00" at bounding box center [403, 294] width 760 height 11
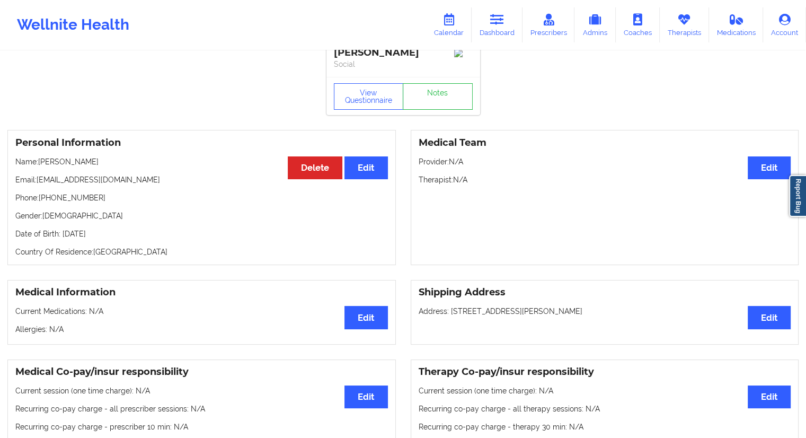
scroll to position [0, 0]
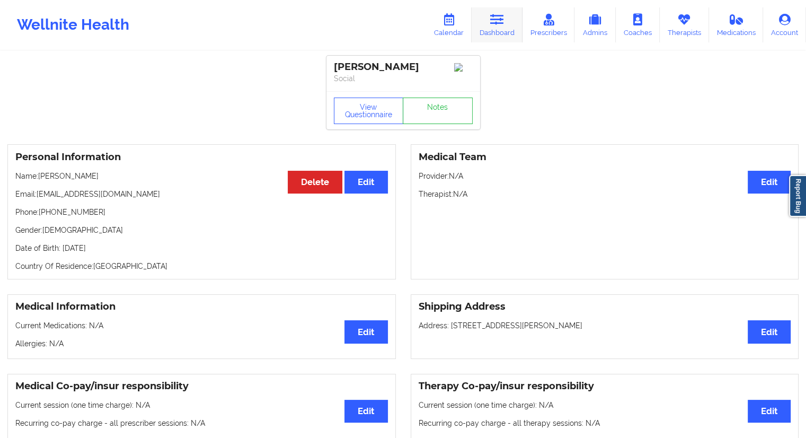
click at [491, 39] on link "Dashboard" at bounding box center [497, 24] width 51 height 35
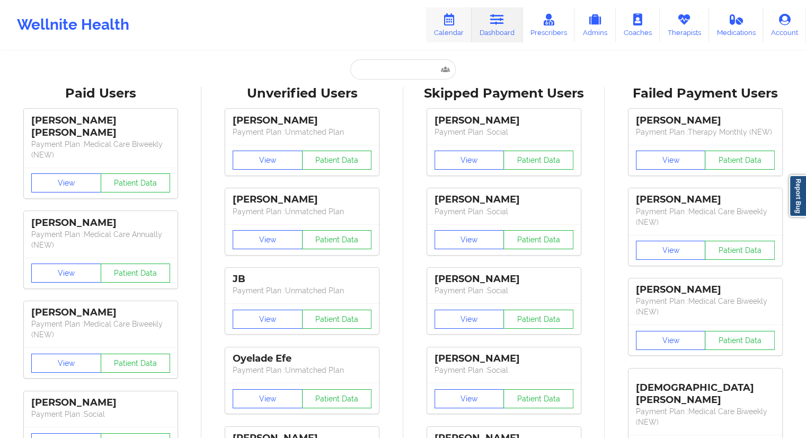
click at [450, 33] on link "Calendar" at bounding box center [449, 24] width 46 height 35
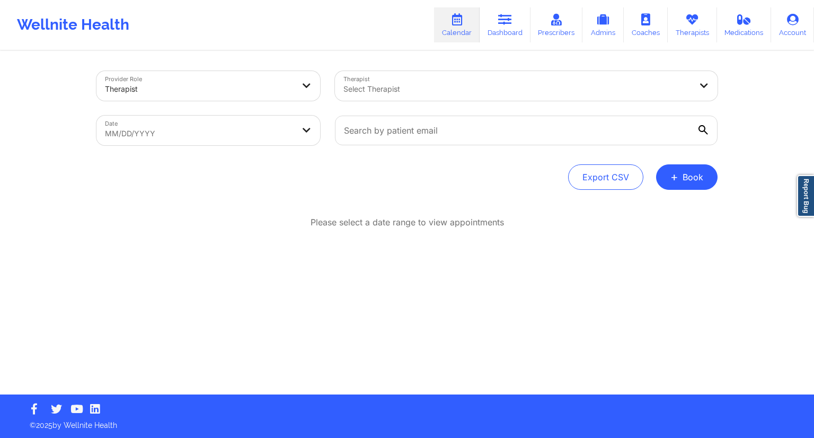
click at [281, 126] on body "Wellnite Health Calendar Dashboard Prescribers Admins Coaches Therapists Medica…" at bounding box center [407, 219] width 814 height 438
select select "2025-8"
select select "2025-9"
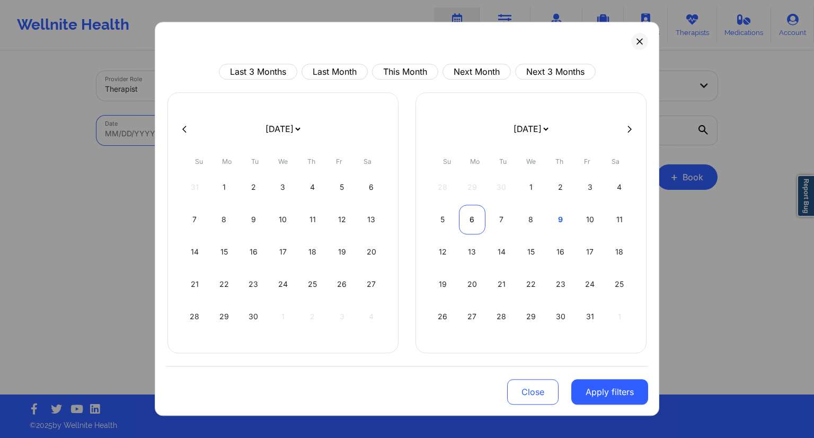
click at [474, 225] on div "6" at bounding box center [472, 220] width 27 height 30
select select "2025-9"
select select "2025-10"
select select "2025-9"
select select "2025-10"
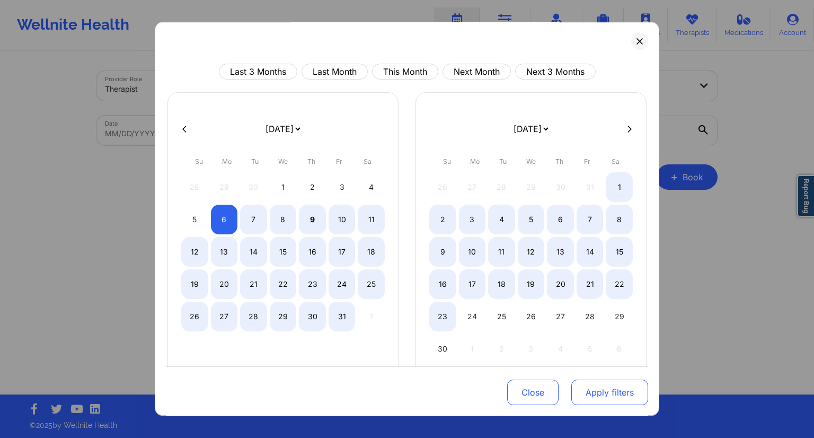
click at [582, 393] on button "Apply filters" at bounding box center [609, 391] width 77 height 25
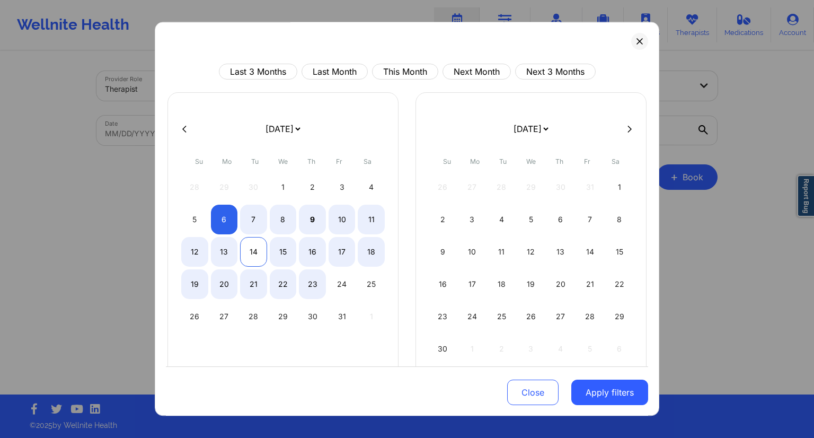
select select "2025-9"
select select "2025-10"
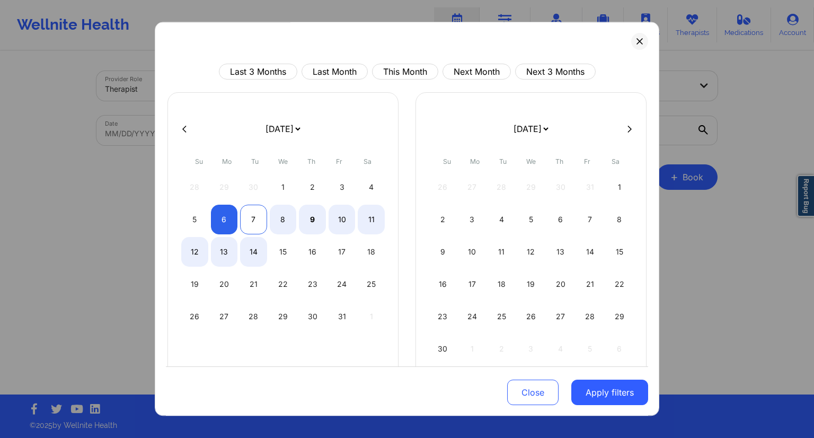
click at [255, 226] on div "7" at bounding box center [253, 220] width 27 height 30
select select "2025-9"
select select "2025-10"
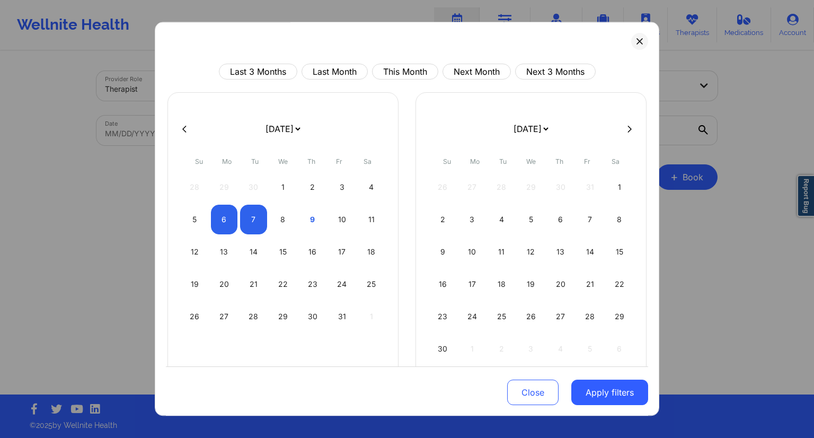
click at [615, 393] on button "Apply filters" at bounding box center [609, 391] width 77 height 25
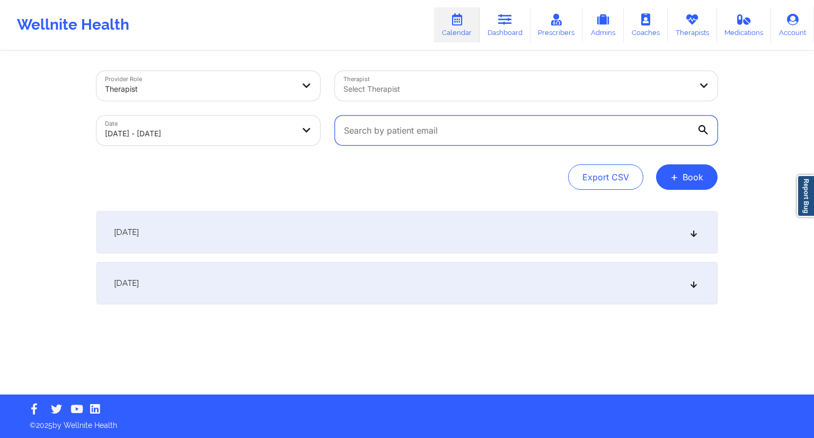
click at [401, 132] on input "text" at bounding box center [526, 131] width 383 height 30
paste input "[EMAIL_ADDRESS][DOMAIN_NAME]"
type input "[EMAIL_ADDRESS][DOMAIN_NAME]"
click at [389, 157] on div "Provider Role Therapist Therapist Select Therapist Date [DATE] - [DATE] [EMAIL_…" at bounding box center [406, 130] width 621 height 119
click at [329, 236] on div "[DATE]" at bounding box center [406, 232] width 621 height 42
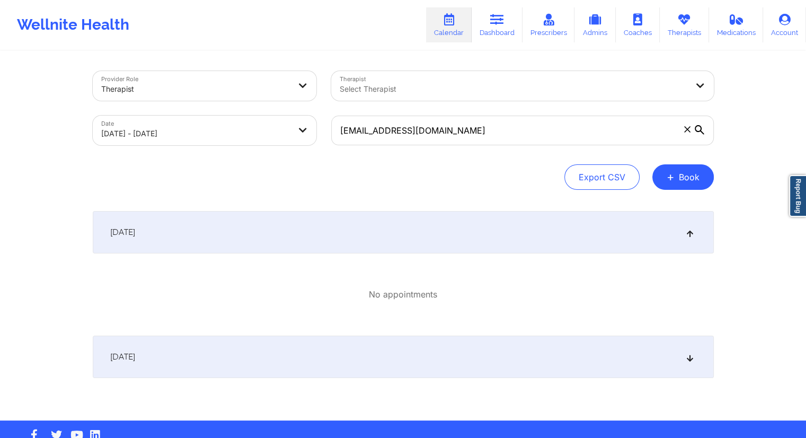
click at [275, 354] on div "[DATE]" at bounding box center [403, 356] width 621 height 42
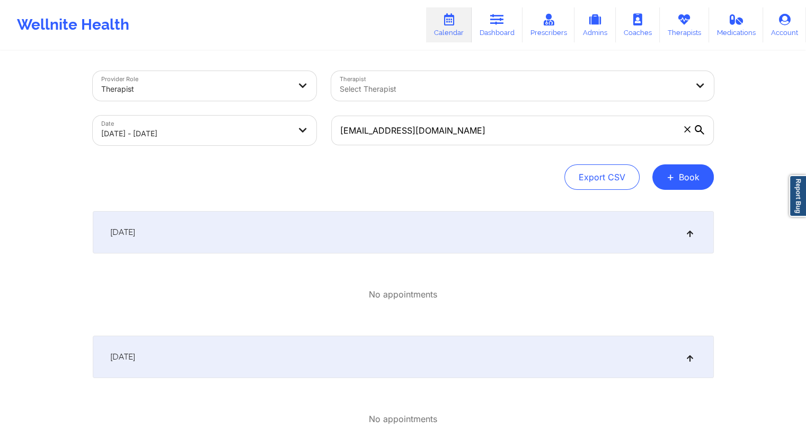
click at [277, 349] on div "[DATE]" at bounding box center [403, 356] width 621 height 42
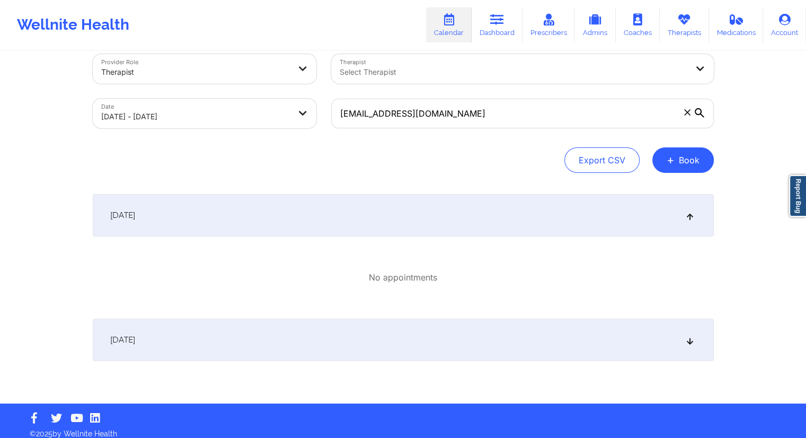
scroll to position [25, 0]
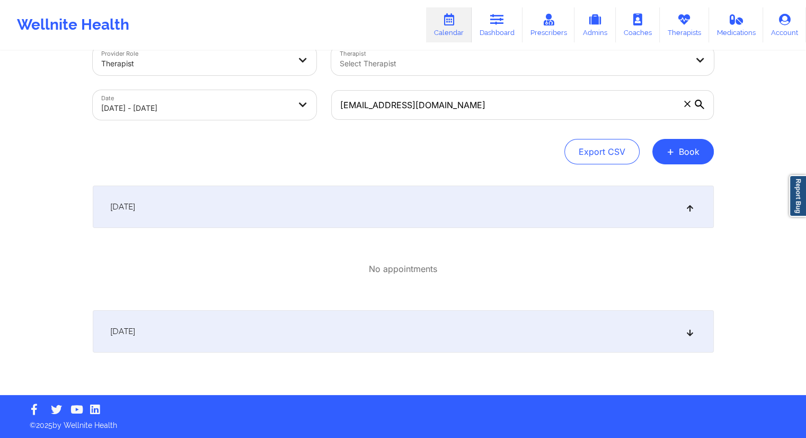
click at [372, 316] on div "[DATE]" at bounding box center [403, 331] width 621 height 42
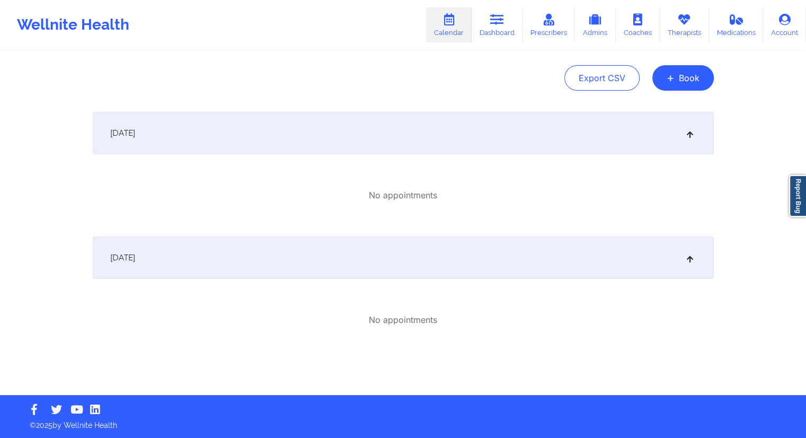
scroll to position [0, 0]
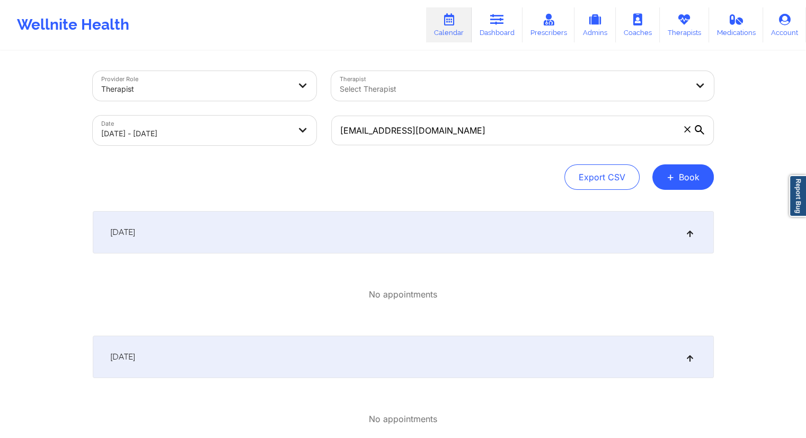
click at [239, 124] on body "Wellnite Health Calendar Dashboard Prescribers Admins Coaches Therapists Medica…" at bounding box center [403, 219] width 806 height 438
select select "2025-9"
select select "2025-10"
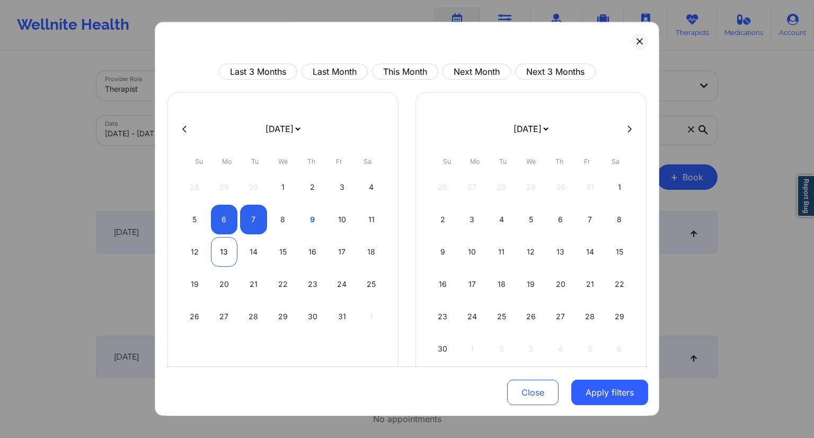
click at [216, 246] on div "13" at bounding box center [224, 252] width 27 height 30
select select "2025-9"
select select "2025-10"
select select "2025-9"
select select "2025-10"
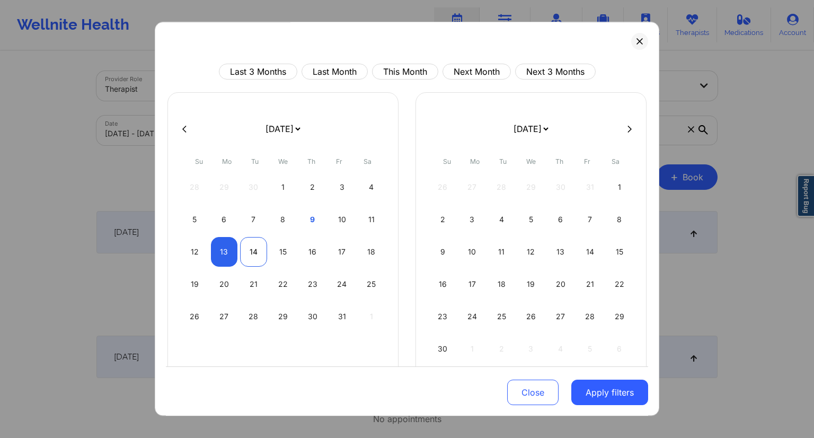
click at [252, 253] on div "14" at bounding box center [253, 252] width 27 height 30
select select "2025-9"
select select "2025-10"
click at [614, 390] on button "Apply filters" at bounding box center [609, 391] width 77 height 25
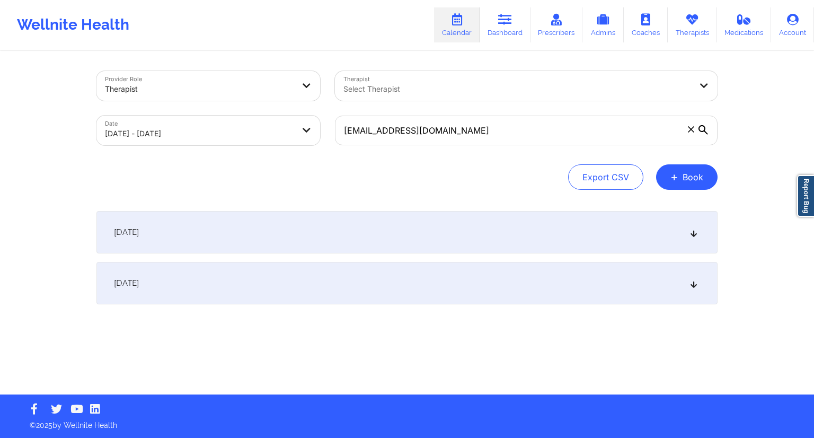
click at [329, 231] on div "[DATE]" at bounding box center [406, 232] width 621 height 42
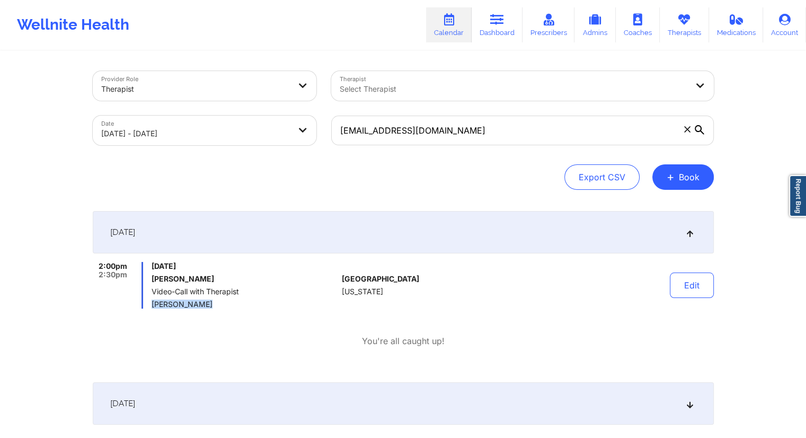
drag, startPoint x: 202, startPoint y: 304, endPoint x: 152, endPoint y: 299, distance: 51.1
click at [152, 300] on span "[PERSON_NAME]" at bounding box center [245, 304] width 186 height 8
drag, startPoint x: 179, startPoint y: 278, endPoint x: 154, endPoint y: 278, distance: 25.4
click at [154, 278] on h6 "[PERSON_NAME]" at bounding box center [245, 279] width 186 height 8
drag, startPoint x: 463, startPoint y: 134, endPoint x: 323, endPoint y: 127, distance: 140.6
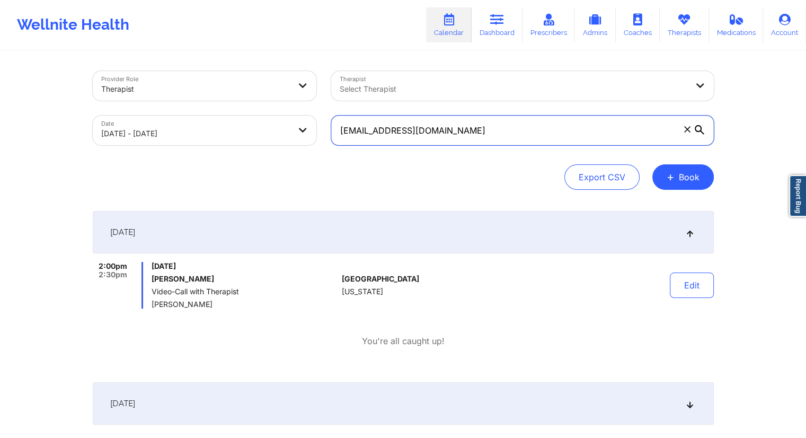
click at [325, 127] on div "[EMAIL_ADDRESS][DOMAIN_NAME]" at bounding box center [522, 130] width 397 height 45
drag, startPoint x: 492, startPoint y: 26, endPoint x: 486, endPoint y: 34, distance: 10.3
click at [492, 26] on link "Dashboard" at bounding box center [497, 24] width 51 height 35
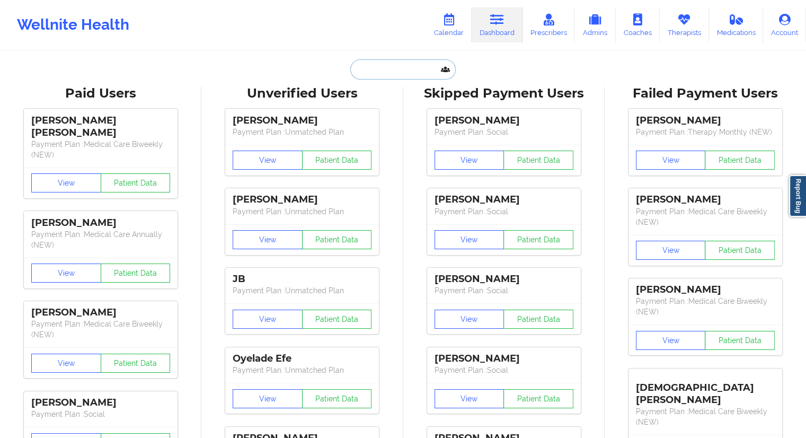
click at [401, 70] on input "text" at bounding box center [402, 69] width 105 height 20
paste input "[EMAIL_ADDRESS][DOMAIN_NAME]"
type input "[EMAIL_ADDRESS][DOMAIN_NAME]"
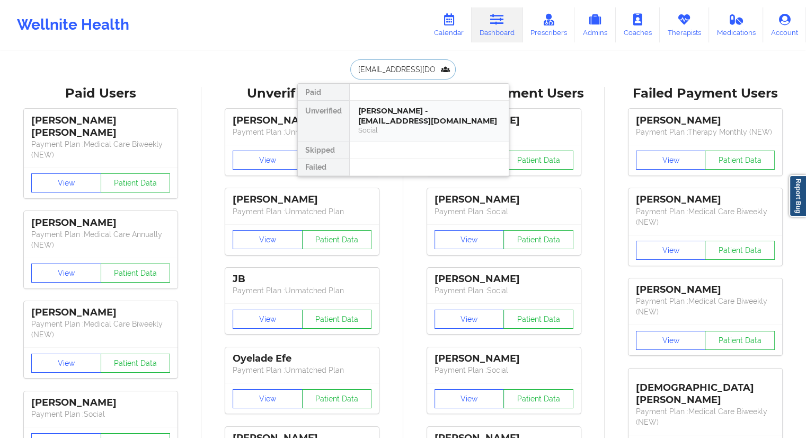
click at [373, 114] on div "[PERSON_NAME] - [EMAIL_ADDRESS][DOMAIN_NAME]" at bounding box center [429, 116] width 142 height 20
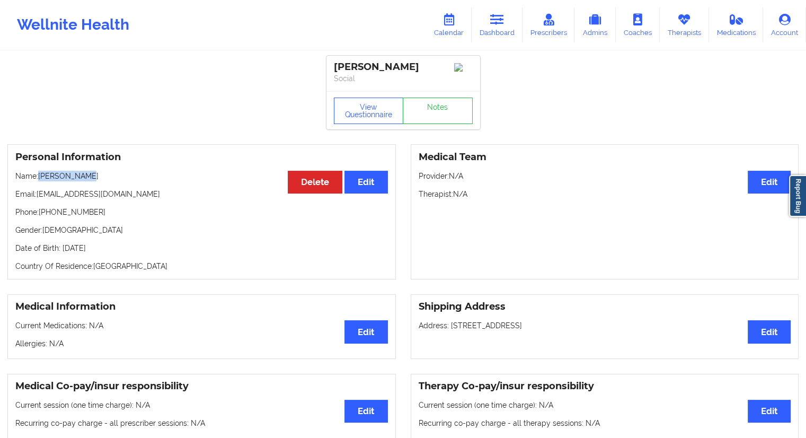
drag, startPoint x: 73, startPoint y: 177, endPoint x: 39, endPoint y: 176, distance: 33.4
click at [39, 176] on p "Name: [PERSON_NAME]" at bounding box center [201, 176] width 373 height 11
drag, startPoint x: 103, startPoint y: 217, endPoint x: 41, endPoint y: 217, distance: 62.5
click at [41, 217] on p "Phone: [PHONE_NUMBER]" at bounding box center [201, 212] width 373 height 11
drag, startPoint x: 91, startPoint y: 182, endPoint x: 39, endPoint y: 179, distance: 52.6
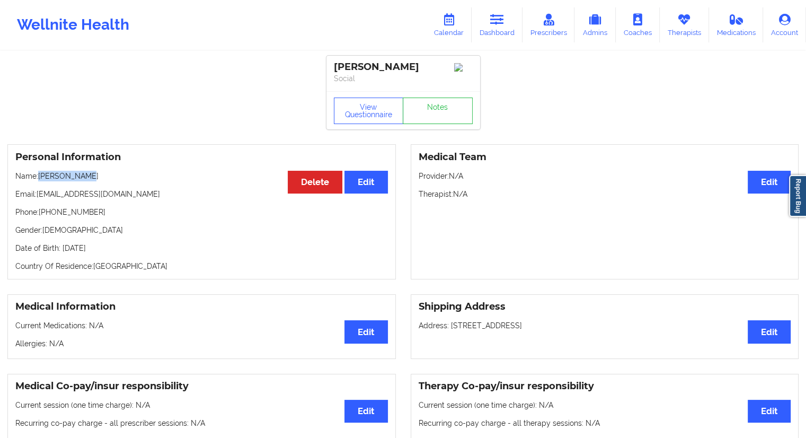
click at [39, 179] on p "Name: [PERSON_NAME]" at bounding box center [201, 176] width 373 height 11
click at [456, 22] on icon at bounding box center [449, 20] width 14 height 12
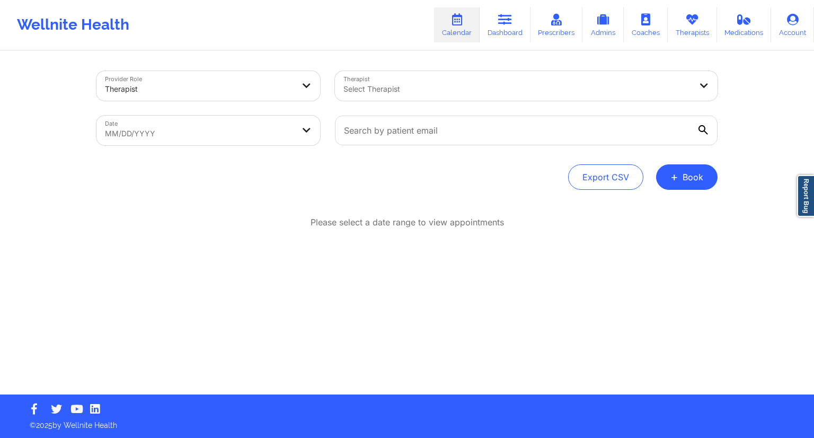
select select "2025-8"
select select "2025-9"
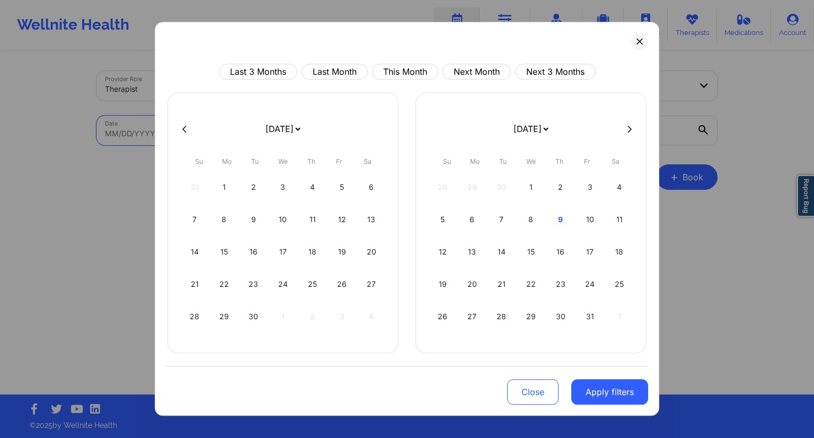
click at [257, 132] on body "Wellnite Health Calendar Dashboard Prescribers Admins Coaches Therapists Medica…" at bounding box center [407, 219] width 814 height 438
click at [556, 225] on div "9" at bounding box center [560, 220] width 27 height 30
select select "2025-9"
select select "2025-10"
select select "2025-9"
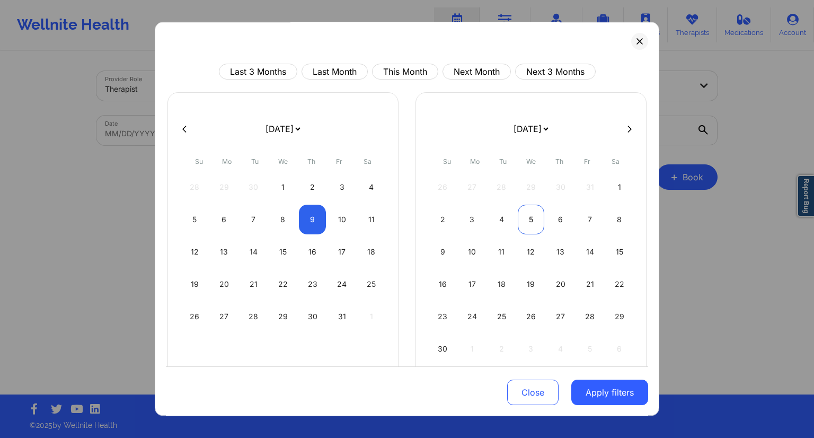
select select "2025-10"
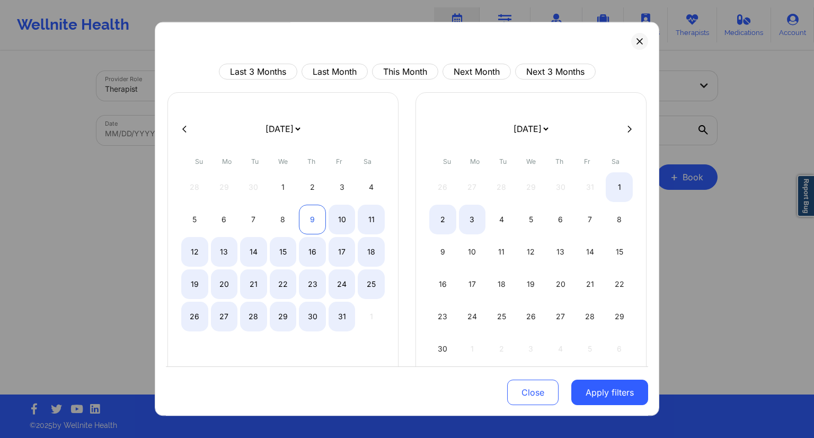
select select "2025-9"
select select "2025-10"
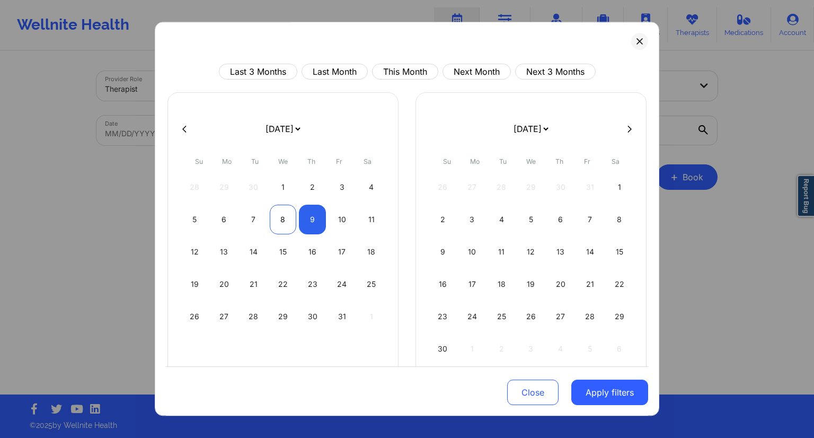
select select "2025-9"
select select "2025-10"
click at [285, 222] on div "8" at bounding box center [283, 220] width 27 height 30
select select "2025-9"
select select "2025-10"
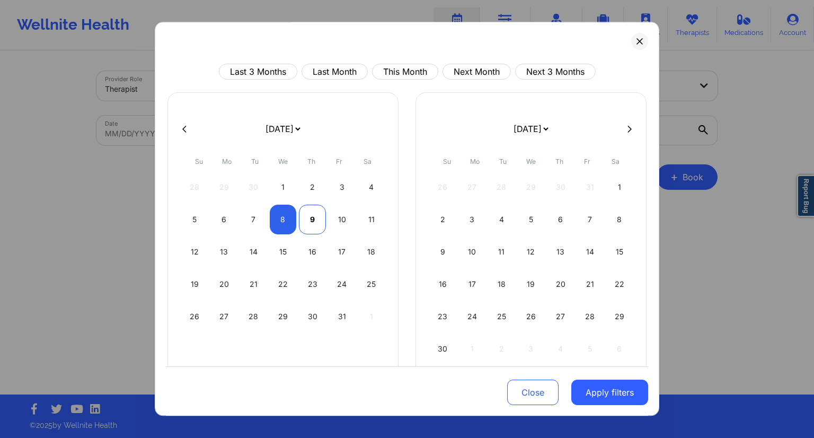
select select "2025-9"
select select "2025-10"
click at [303, 224] on div "9" at bounding box center [312, 220] width 27 height 30
select select "2025-9"
select select "2025-10"
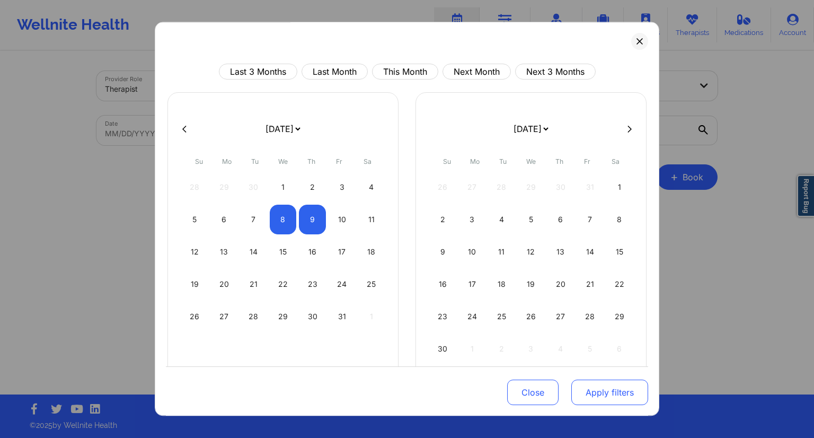
click at [591, 392] on button "Apply filters" at bounding box center [609, 391] width 77 height 25
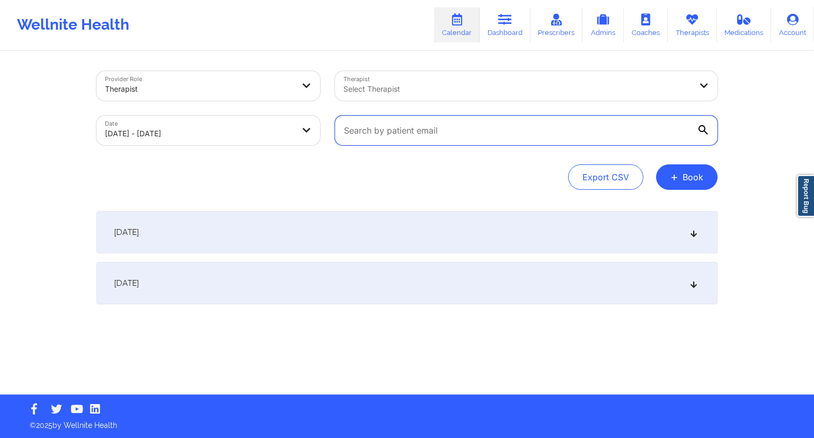
click at [386, 129] on input "text" at bounding box center [526, 131] width 383 height 30
paste input "[EMAIL_ADDRESS][DOMAIN_NAME]"
type input "[EMAIL_ADDRESS][DOMAIN_NAME]"
click at [391, 169] on div "Export CSV + Book" at bounding box center [406, 176] width 621 height 25
click at [309, 217] on div "[DATE]" at bounding box center [406, 232] width 621 height 42
